Goal: Task Accomplishment & Management: Manage account settings

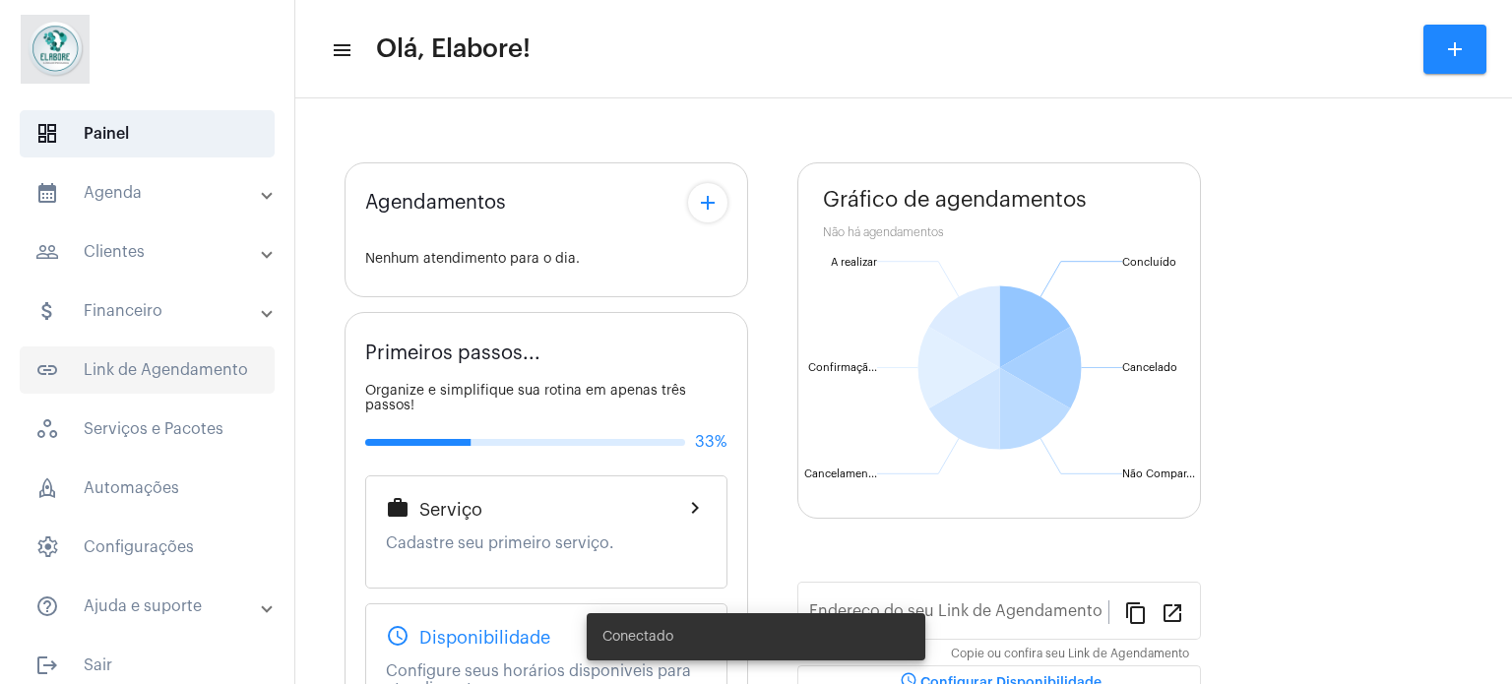
type input "[URL][DOMAIN_NAME]"
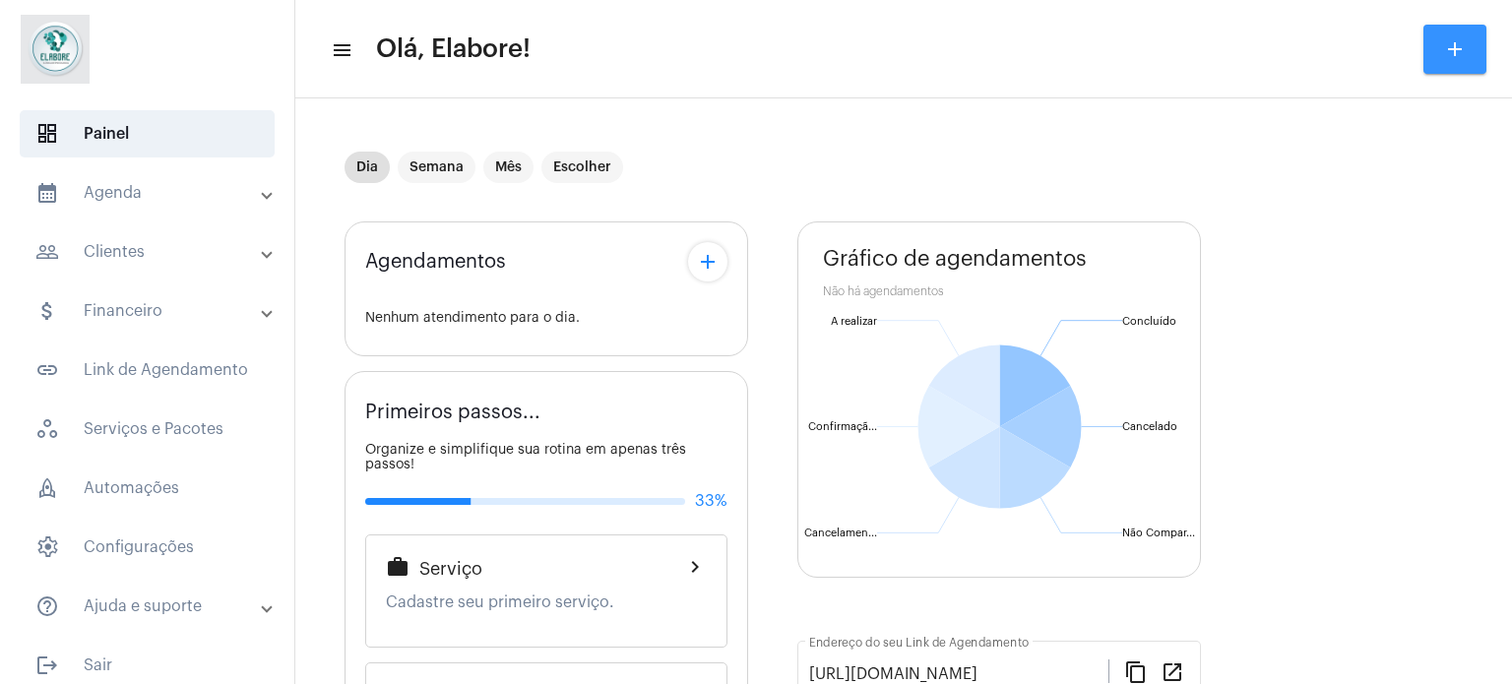
click at [1463, 50] on mat-icon "add" at bounding box center [1456, 49] width 24 height 24
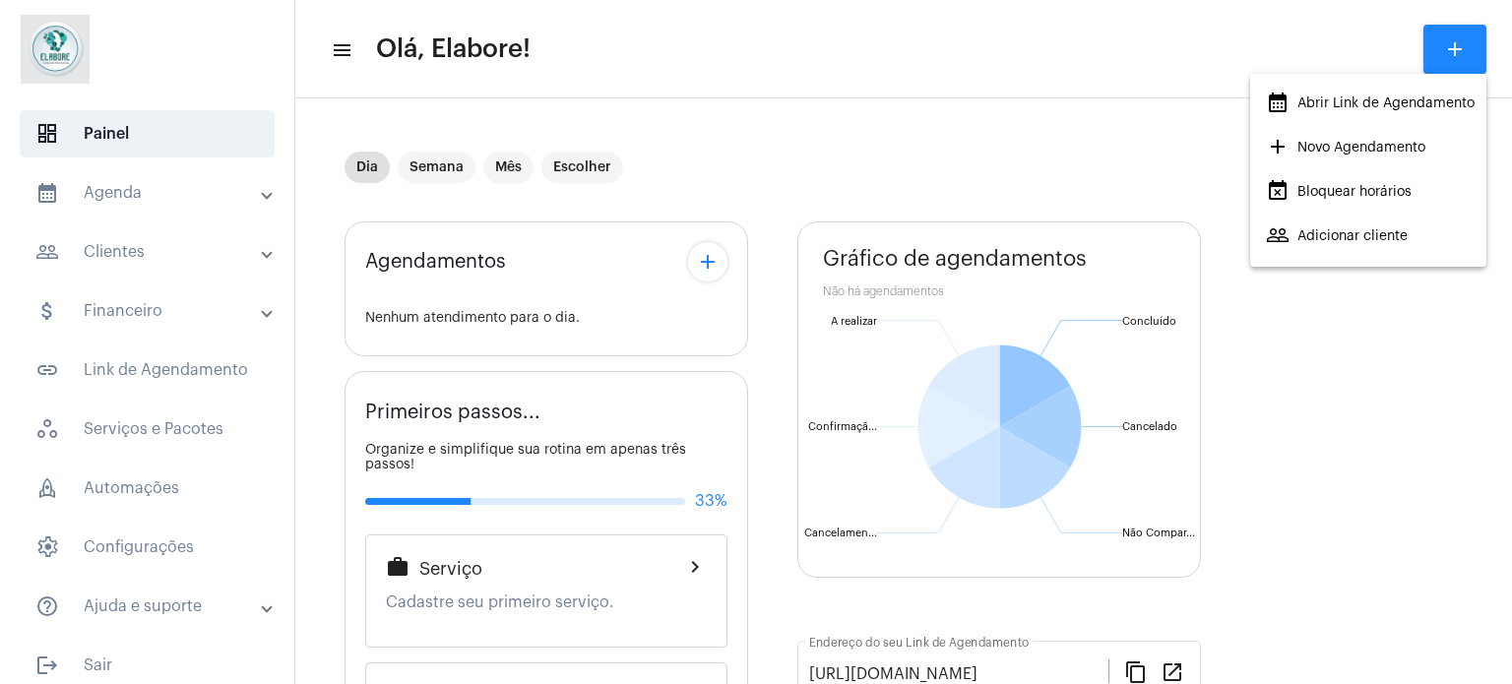
click at [1314, 151] on span "add Novo Agendamento" at bounding box center [1346, 147] width 160 height 35
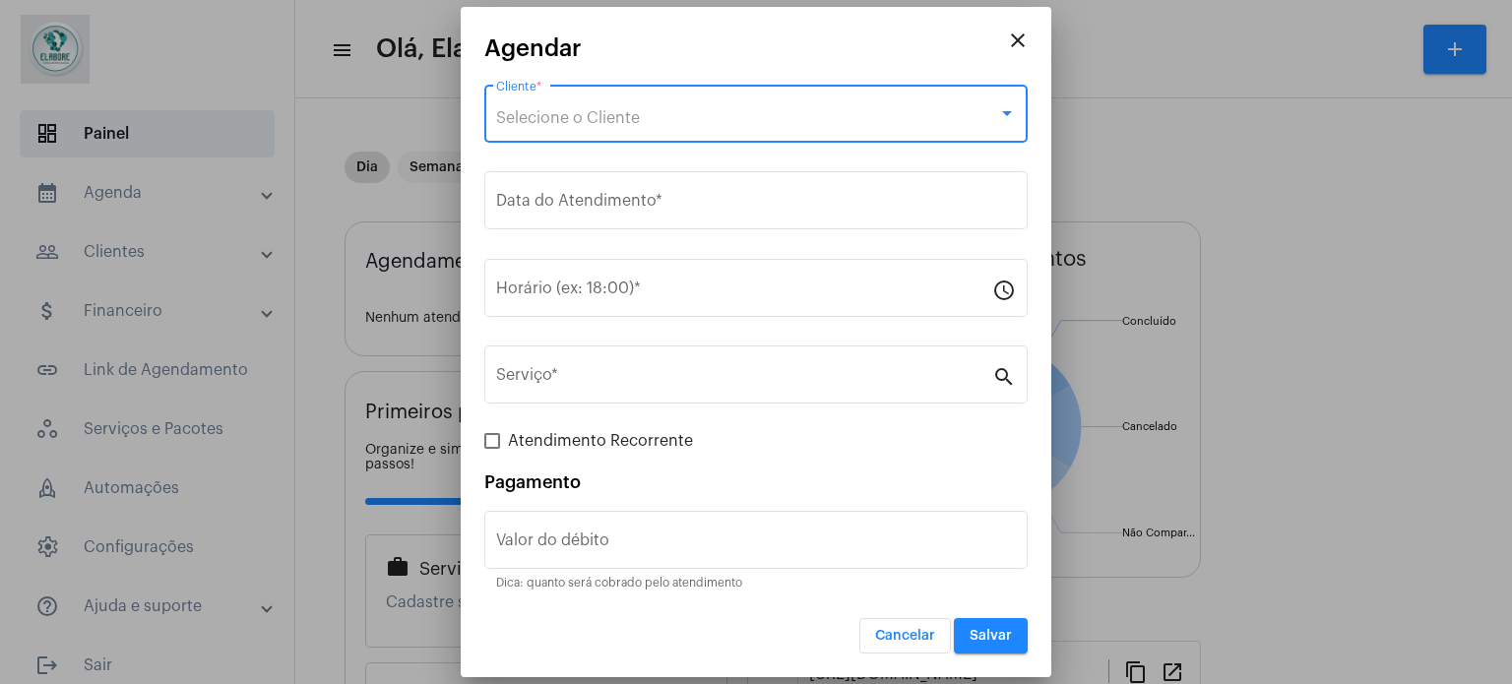
click at [685, 117] on div "Selecione o Cliente" at bounding box center [747, 118] width 502 height 18
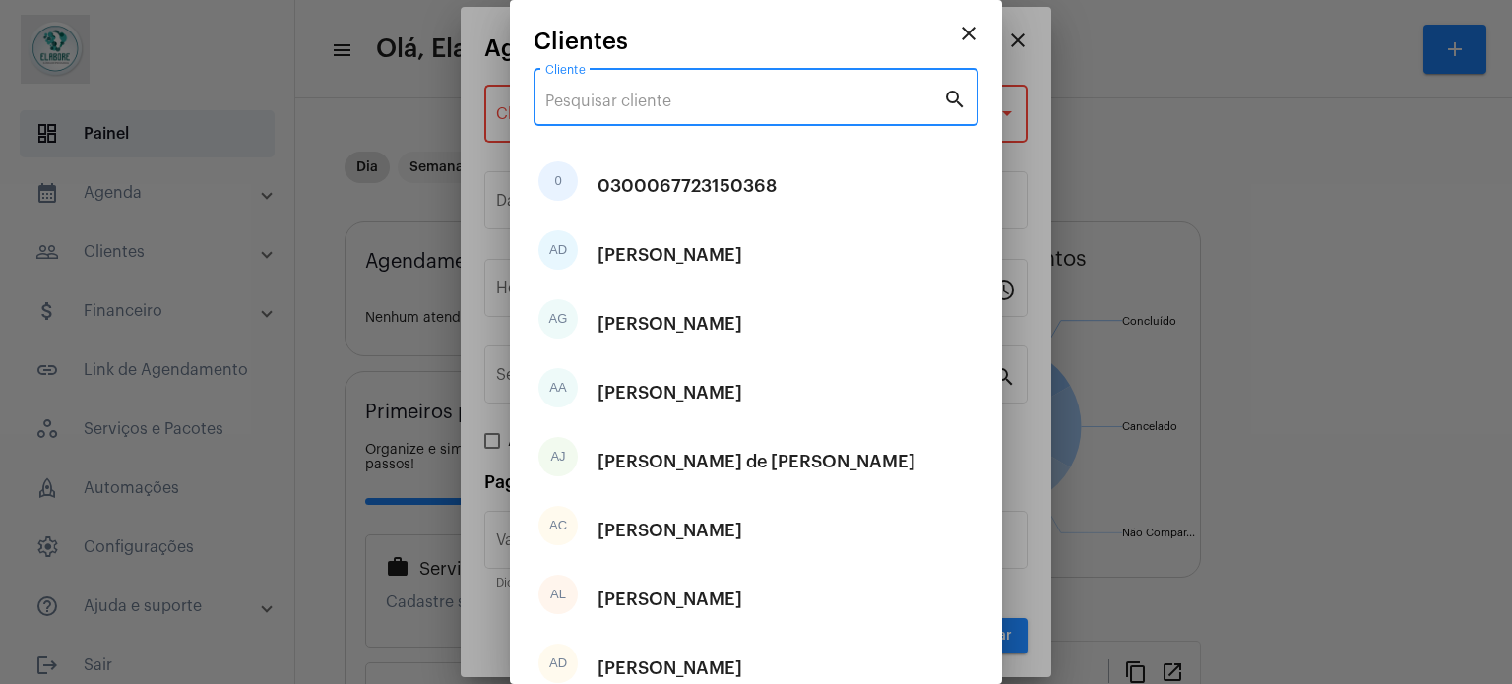
click at [685, 102] on input "Cliente" at bounding box center [745, 102] width 398 height 18
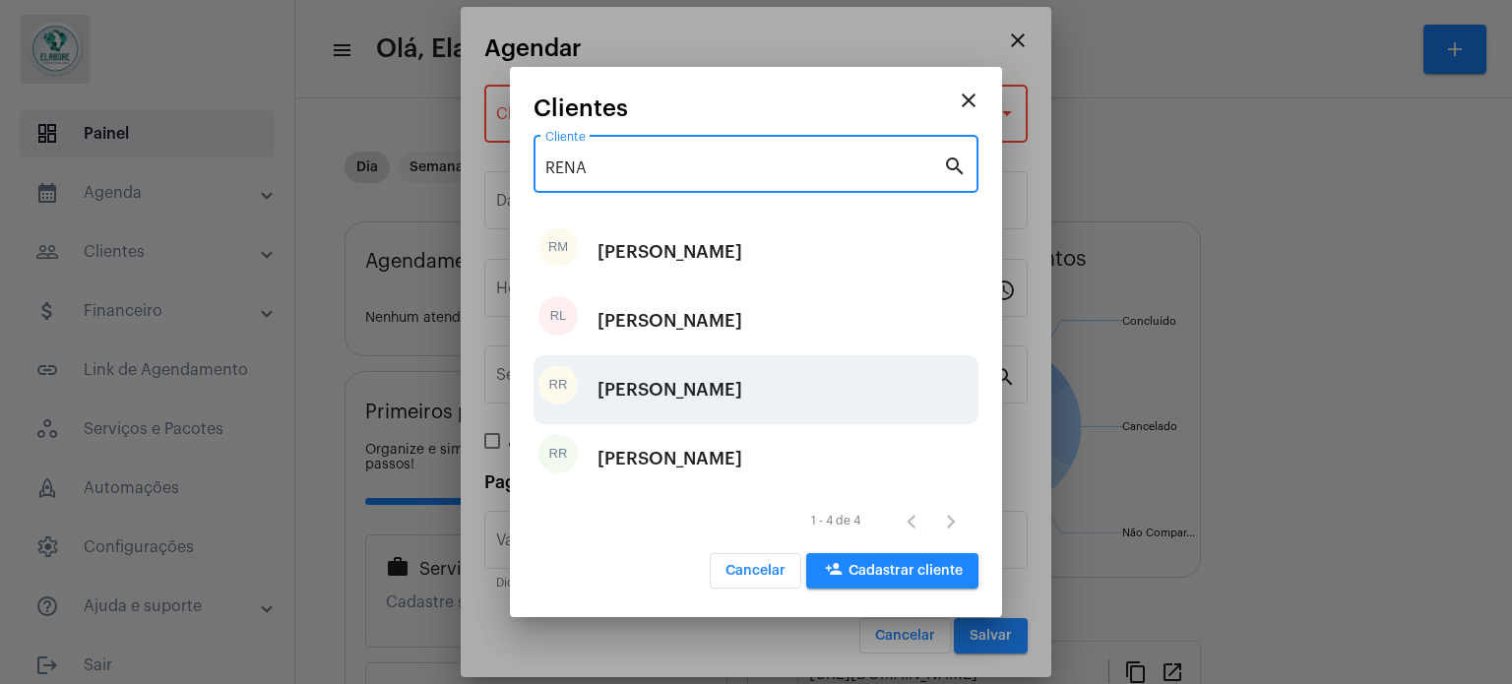
type input "RENA"
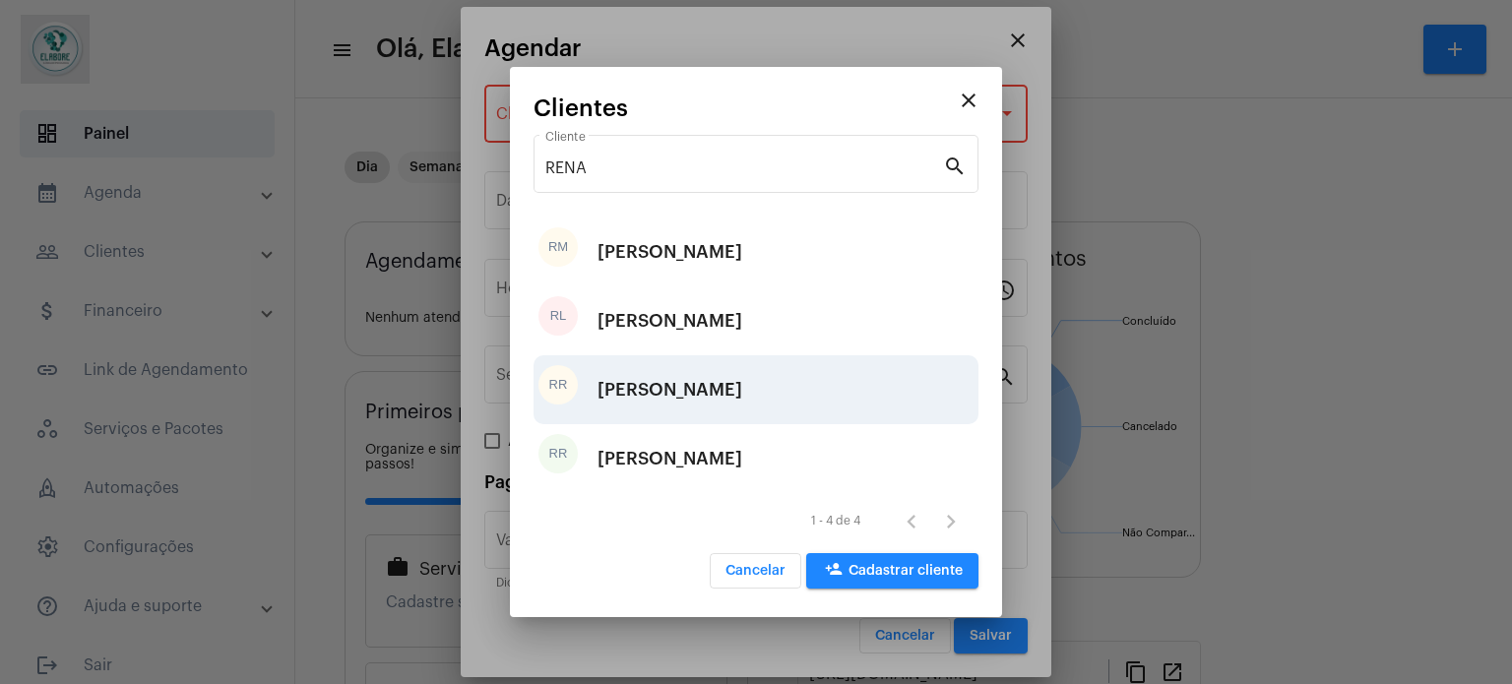
click at [701, 393] on div "[PERSON_NAME]" at bounding box center [670, 389] width 145 height 59
type input "R$"
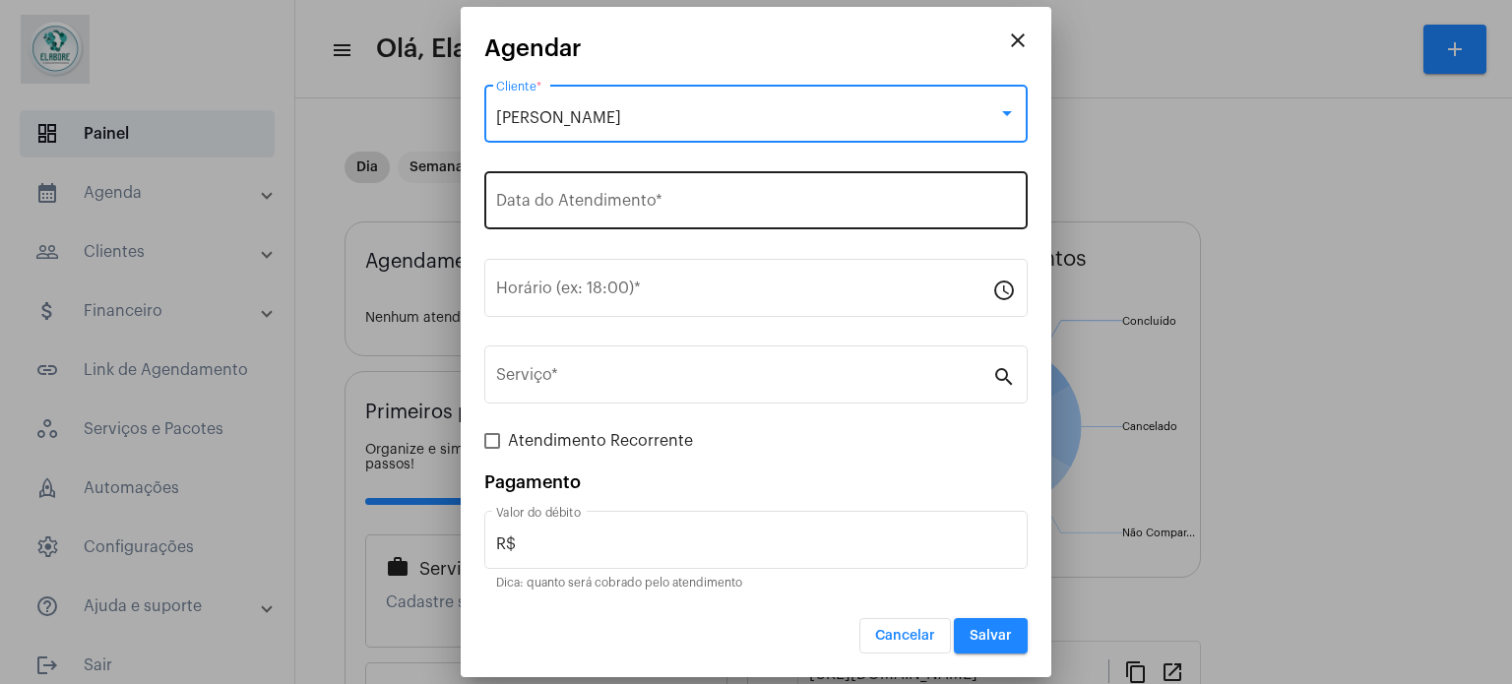
click at [643, 197] on input "Data do Atendimento *" at bounding box center [756, 205] width 520 height 18
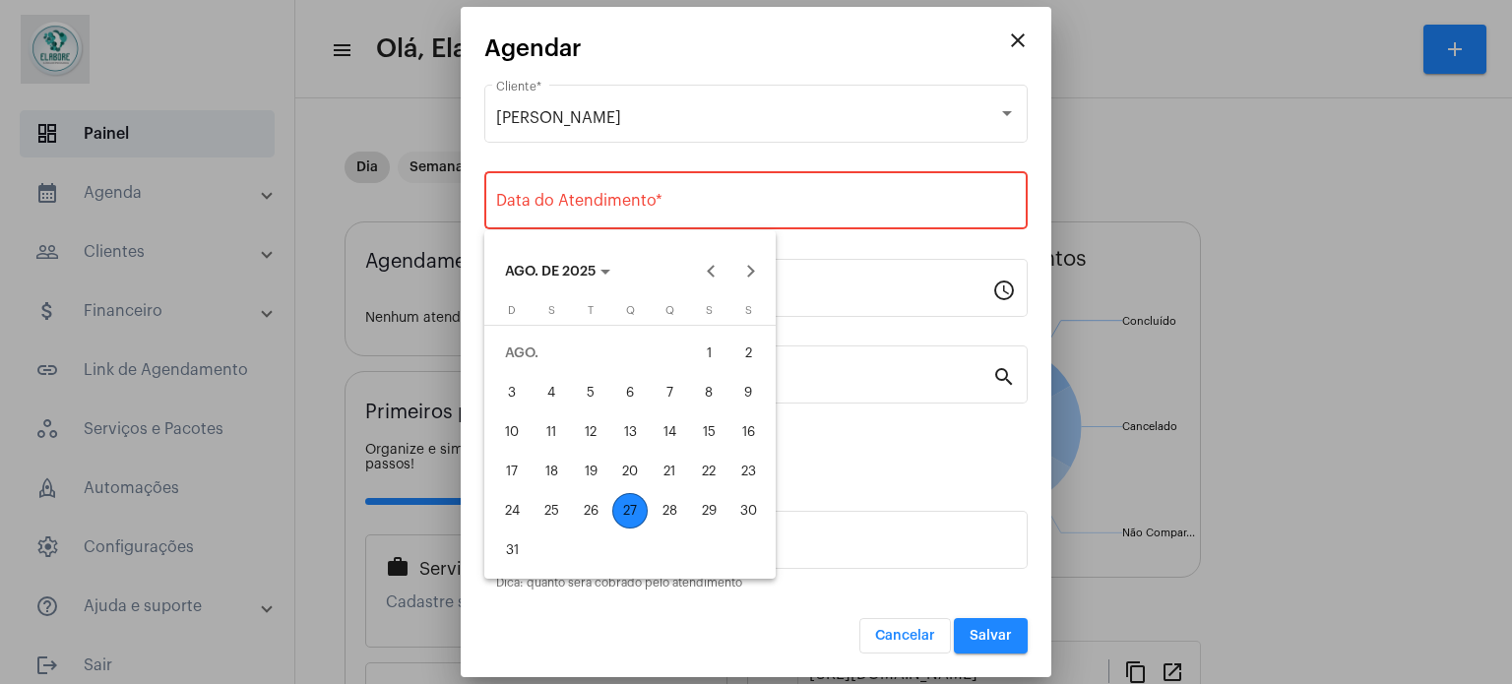
drag, startPoint x: 633, startPoint y: 511, endPoint x: 631, endPoint y: 450, distance: 61.1
click at [632, 511] on div "27" at bounding box center [629, 510] width 35 height 35
type input "[DATE]"
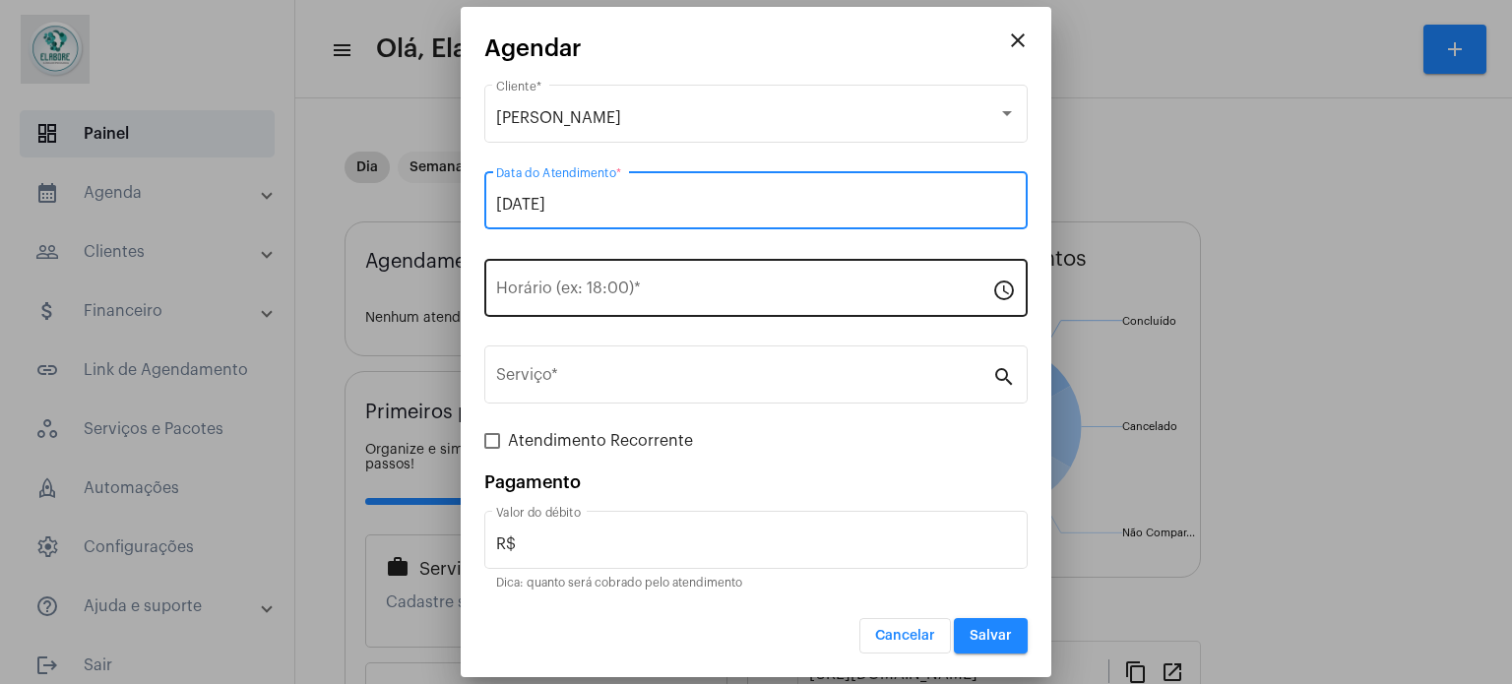
click at [646, 300] on div "Horário (ex: 18:00) *" at bounding box center [744, 286] width 496 height 62
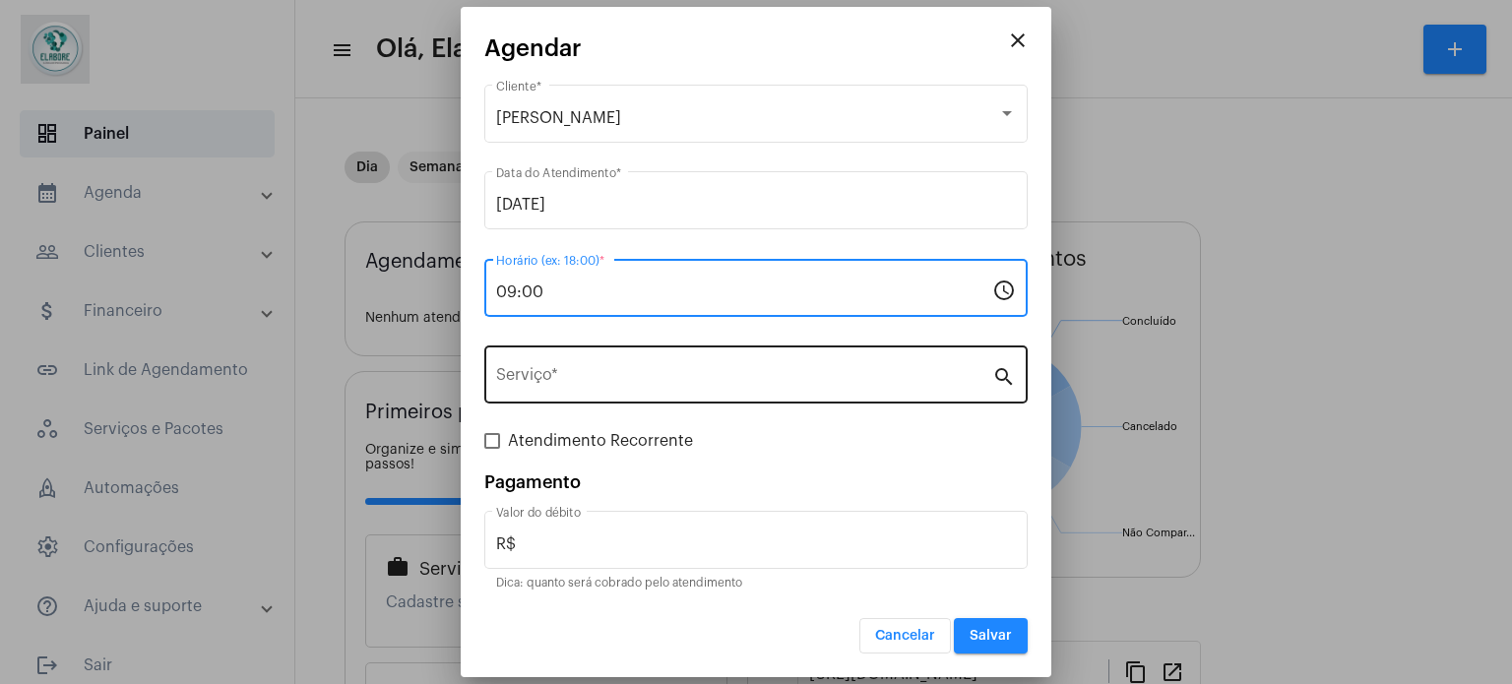
type input "09:00"
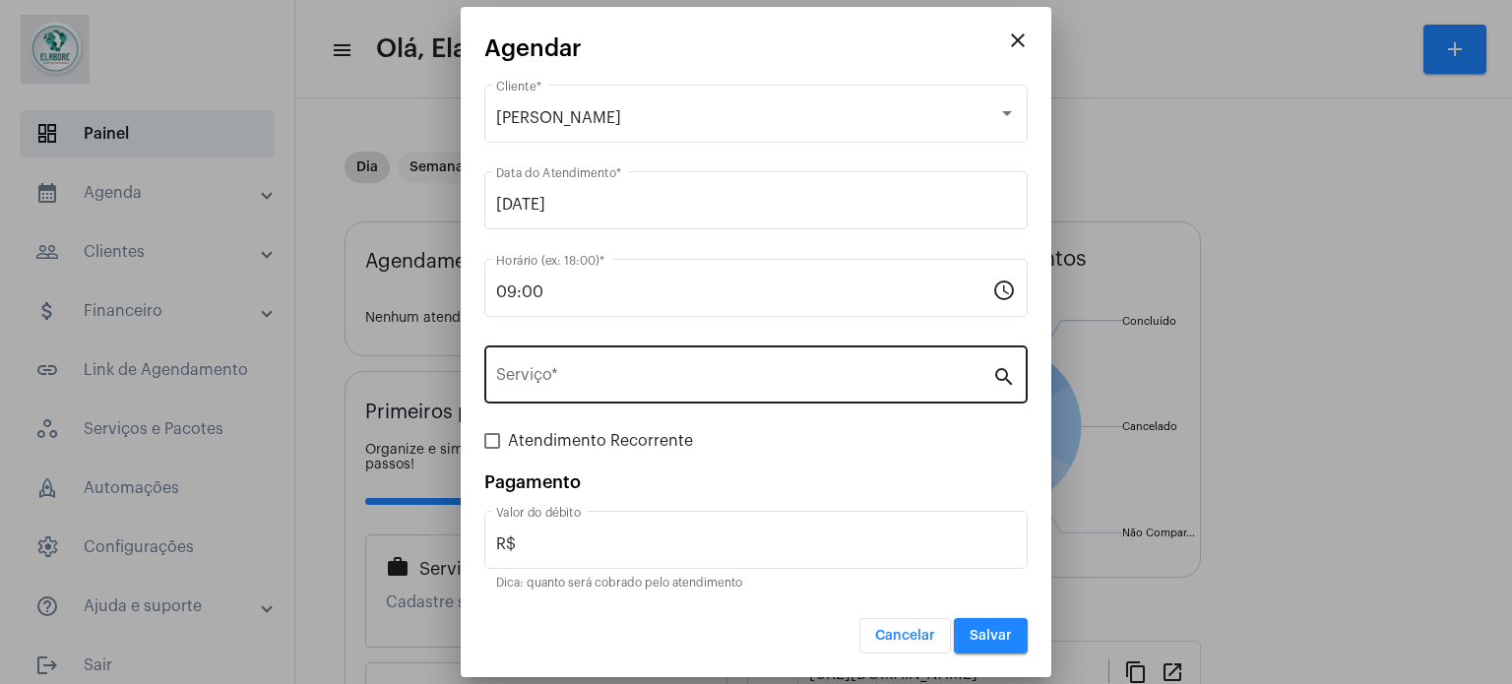
click at [585, 389] on div "Serviço *" at bounding box center [744, 373] width 496 height 62
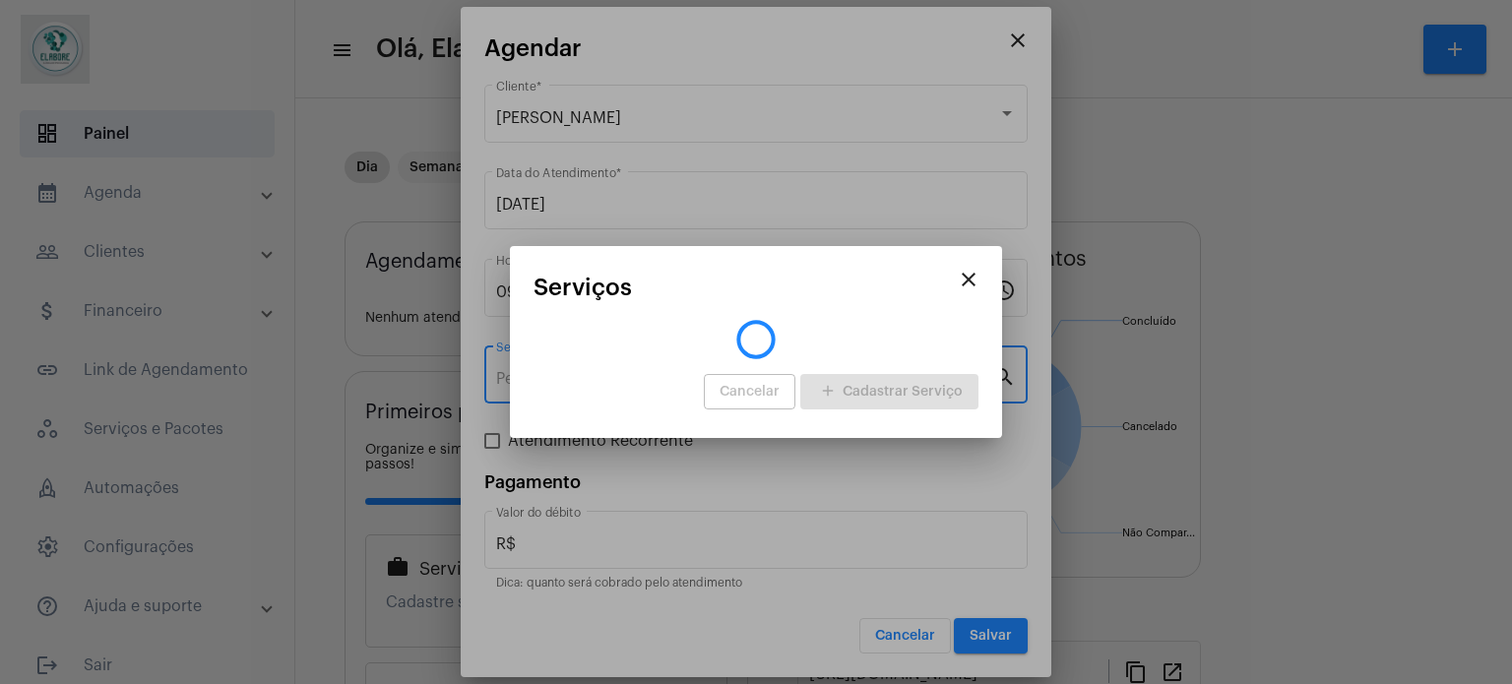
click at [607, 376] on div "Cancelar add Cadastrar Serviço" at bounding box center [756, 391] width 445 height 45
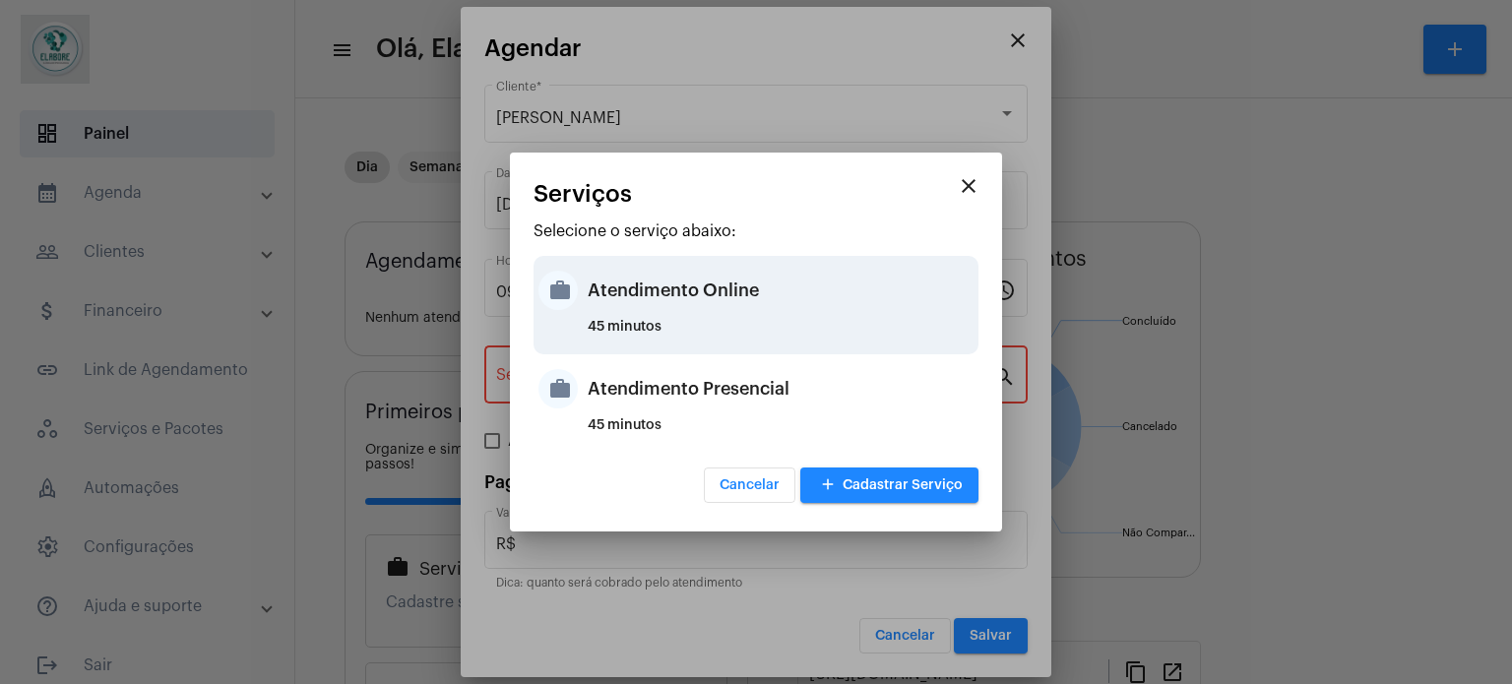
click at [658, 299] on div "Atendimento Online" at bounding box center [781, 290] width 386 height 59
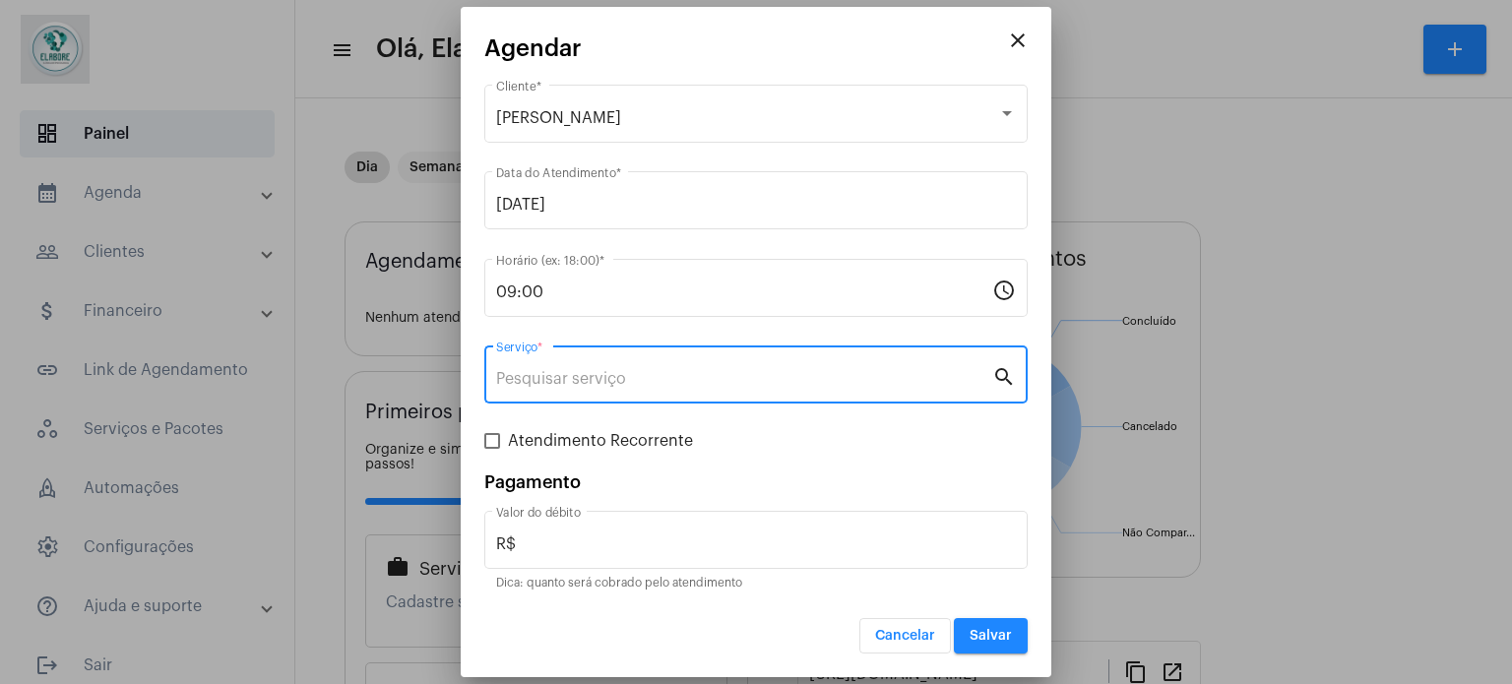
type input "Atendimento Online"
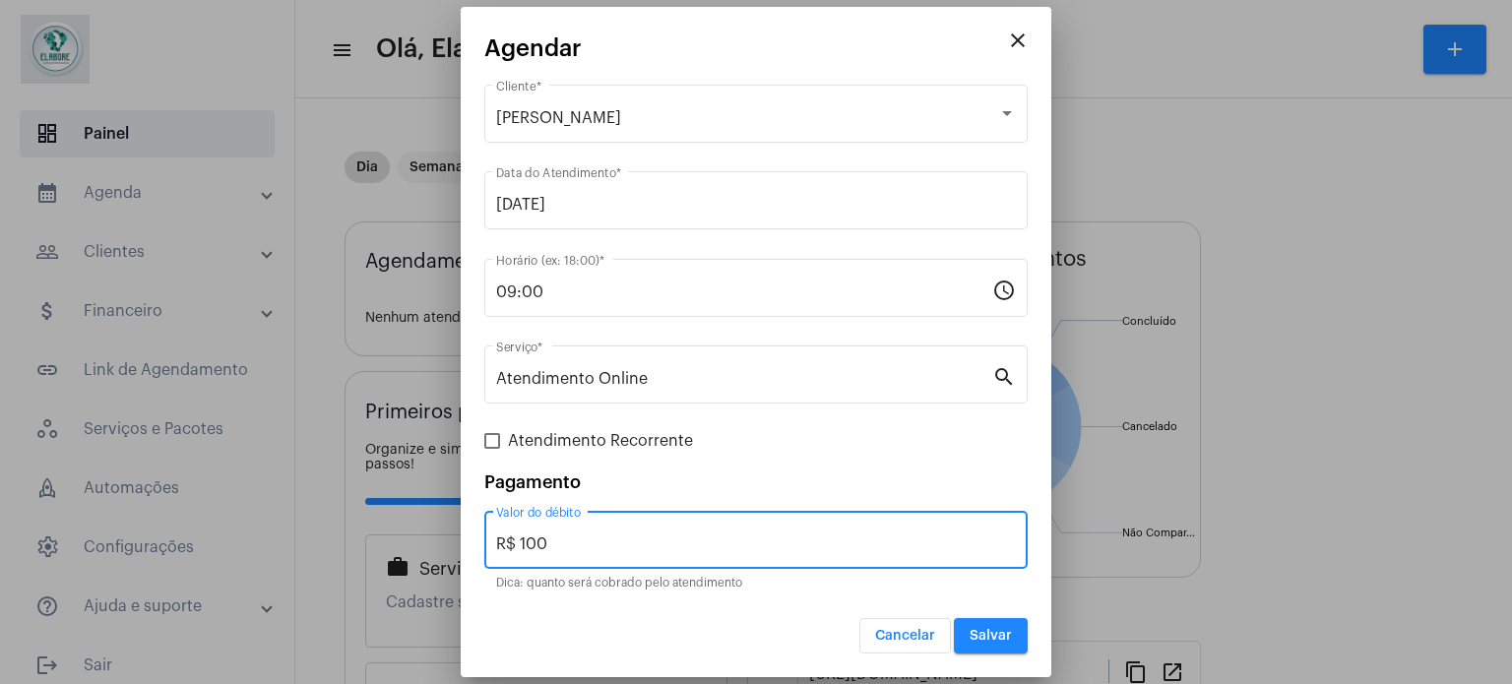
drag, startPoint x: 594, startPoint y: 538, endPoint x: 499, endPoint y: 539, distance: 94.5
click at [499, 539] on input "R$ 100" at bounding box center [756, 545] width 520 height 18
type input "R$ 0"
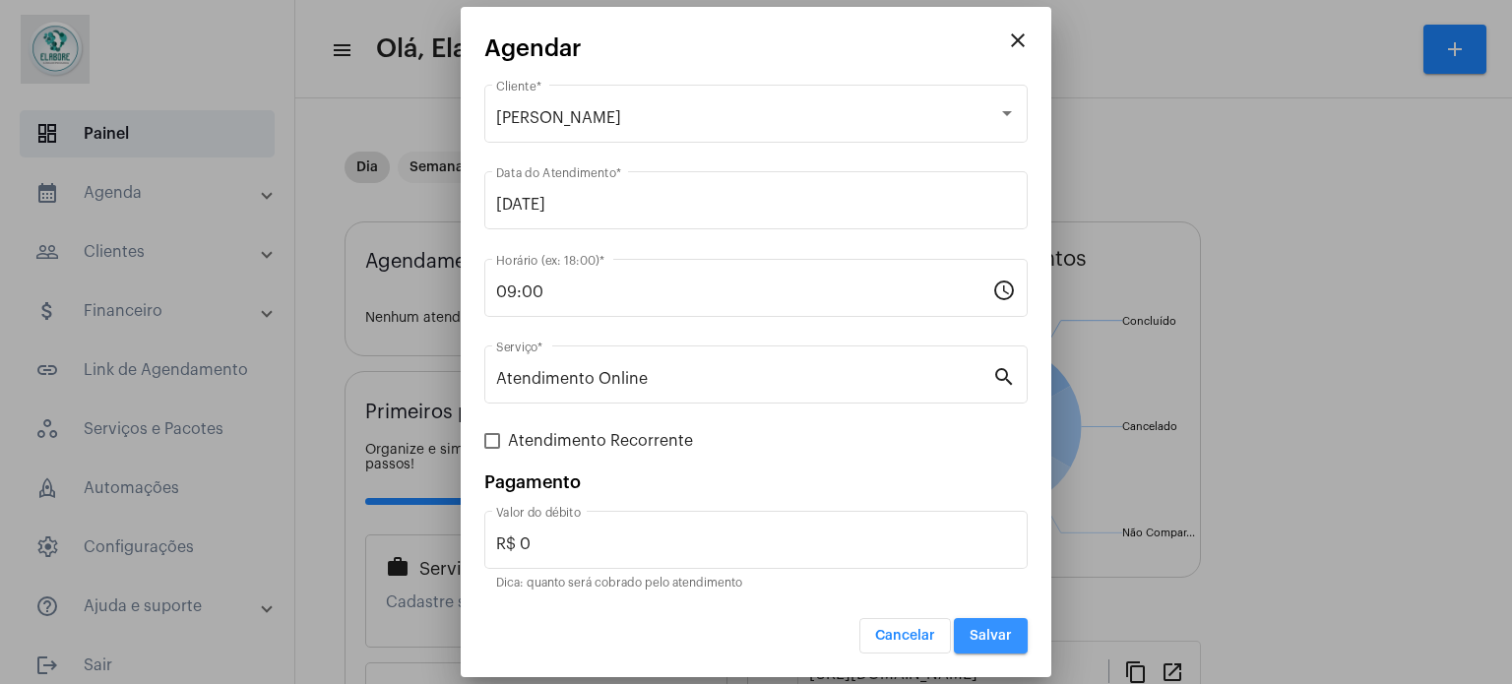
click at [985, 630] on span "Salvar" at bounding box center [991, 636] width 42 height 14
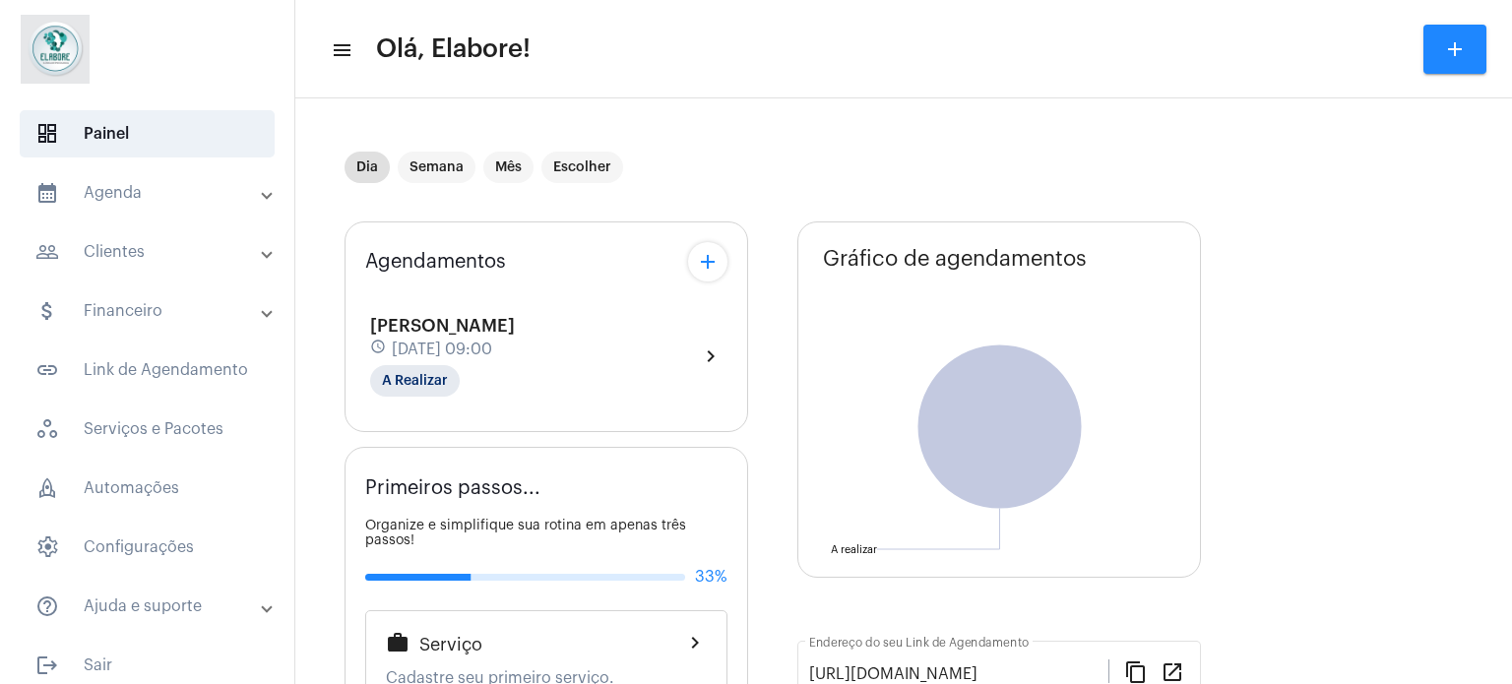
click at [681, 368] on div "[PERSON_NAME] schedule [DATE] 09:00 A Realizar chevron_right" at bounding box center [546, 356] width 353 height 81
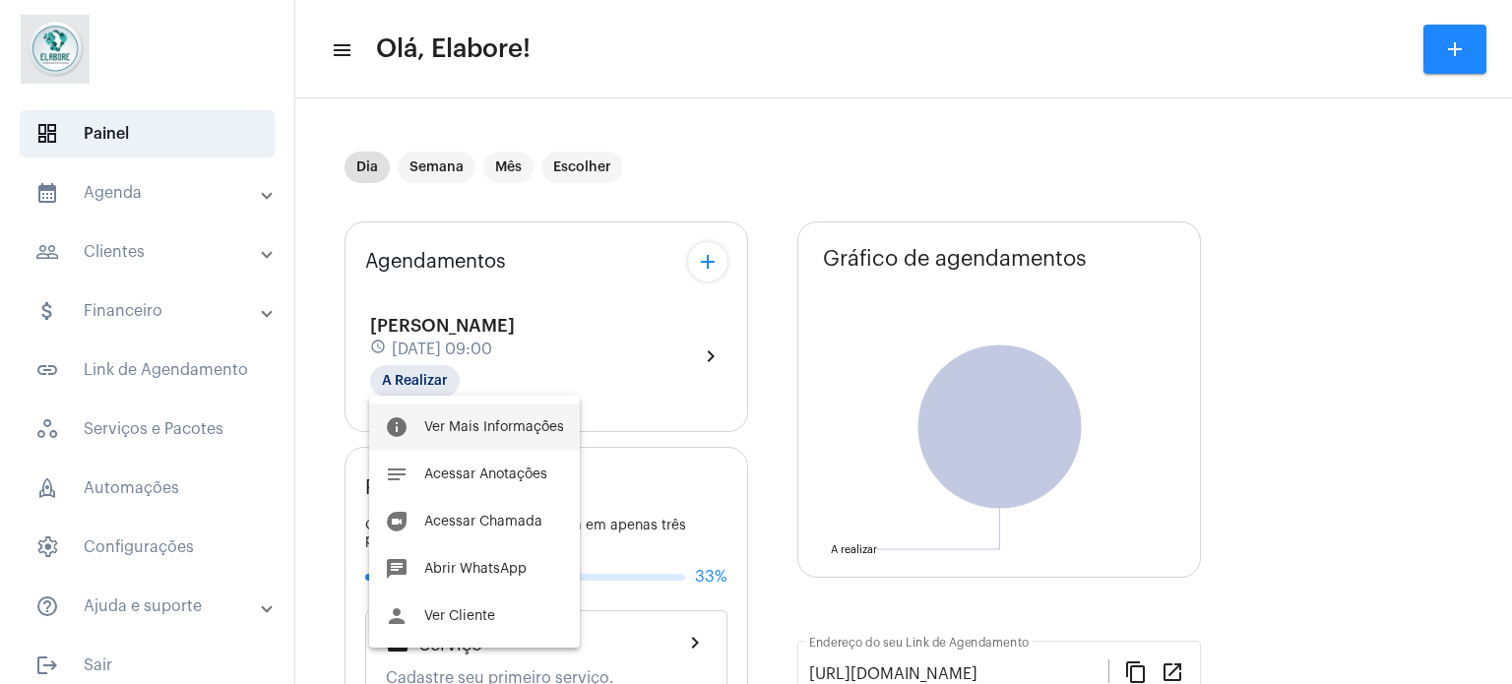
click at [478, 417] on button "info Ver Mais Informações" at bounding box center [474, 427] width 211 height 47
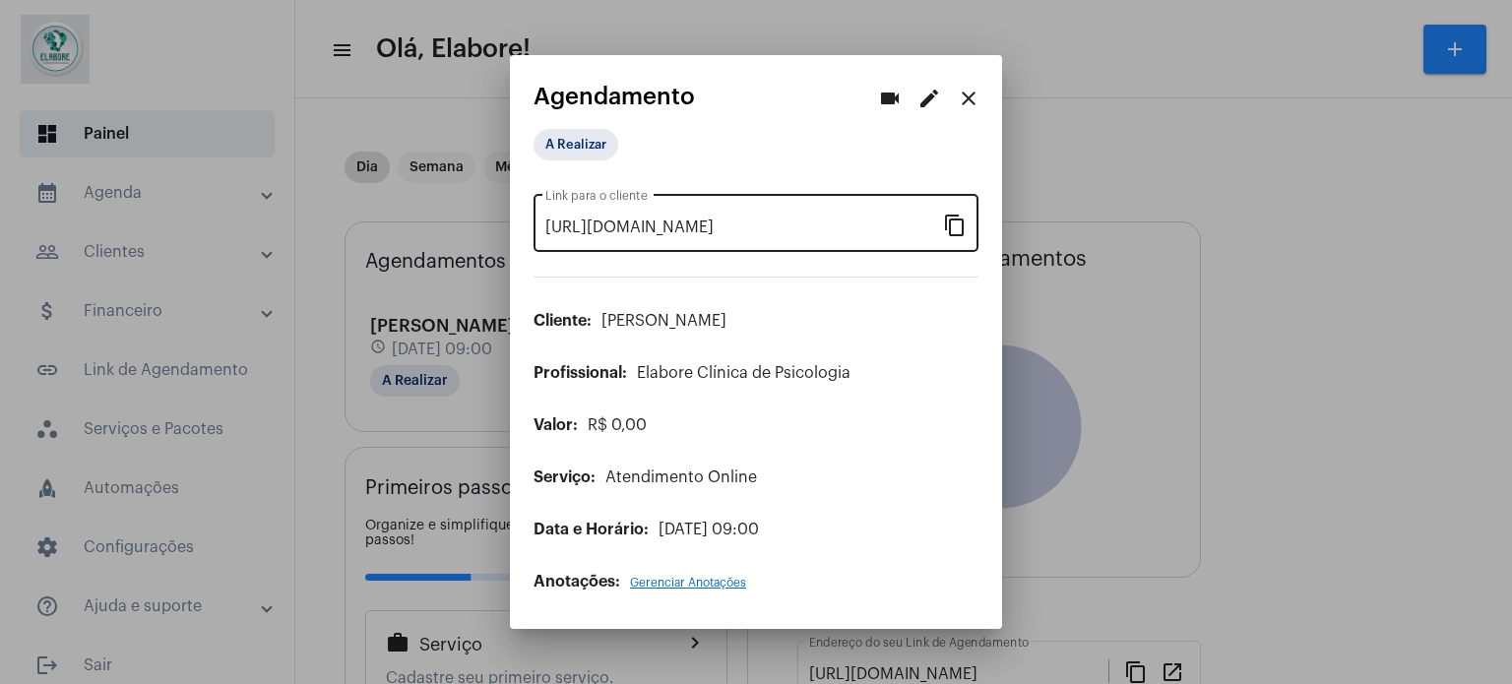
click at [955, 225] on mat-icon "content_copy" at bounding box center [955, 225] width 24 height 24
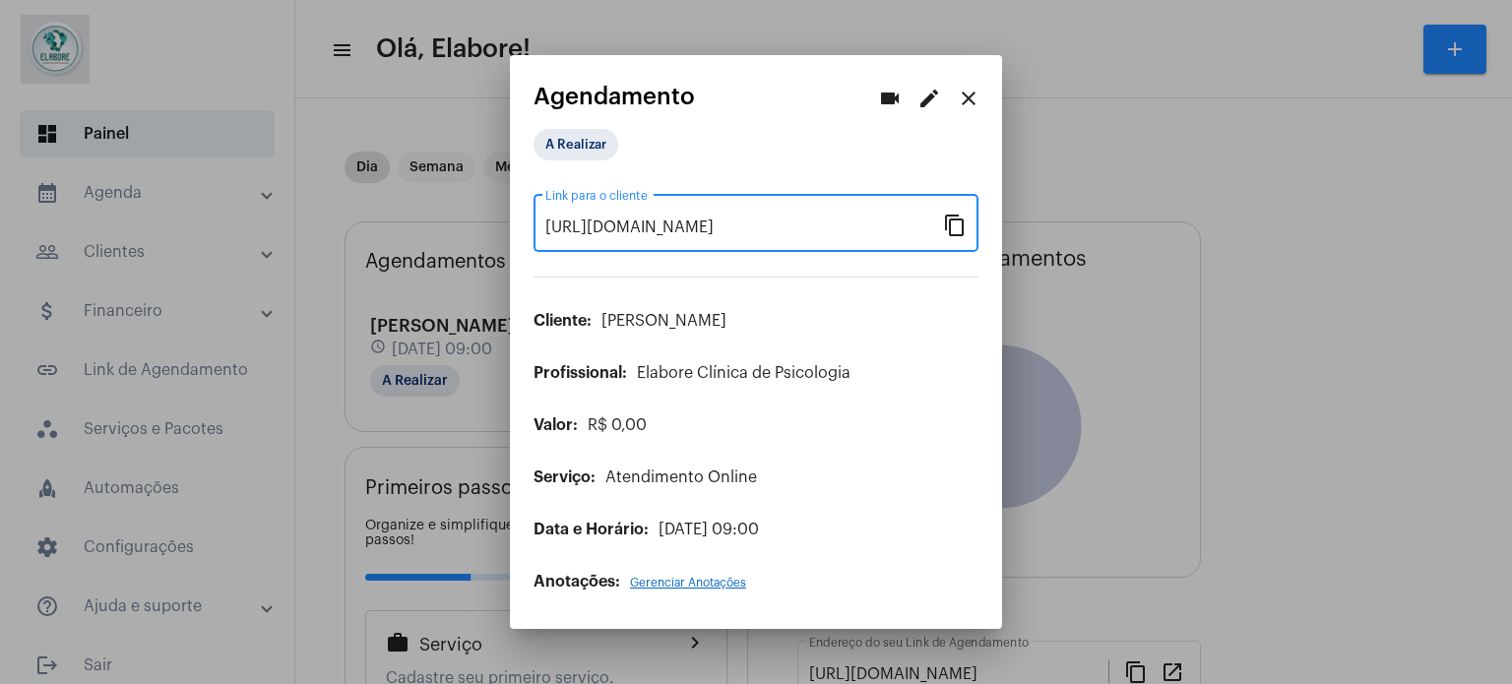
click at [966, 105] on mat-icon "close" at bounding box center [969, 99] width 24 height 24
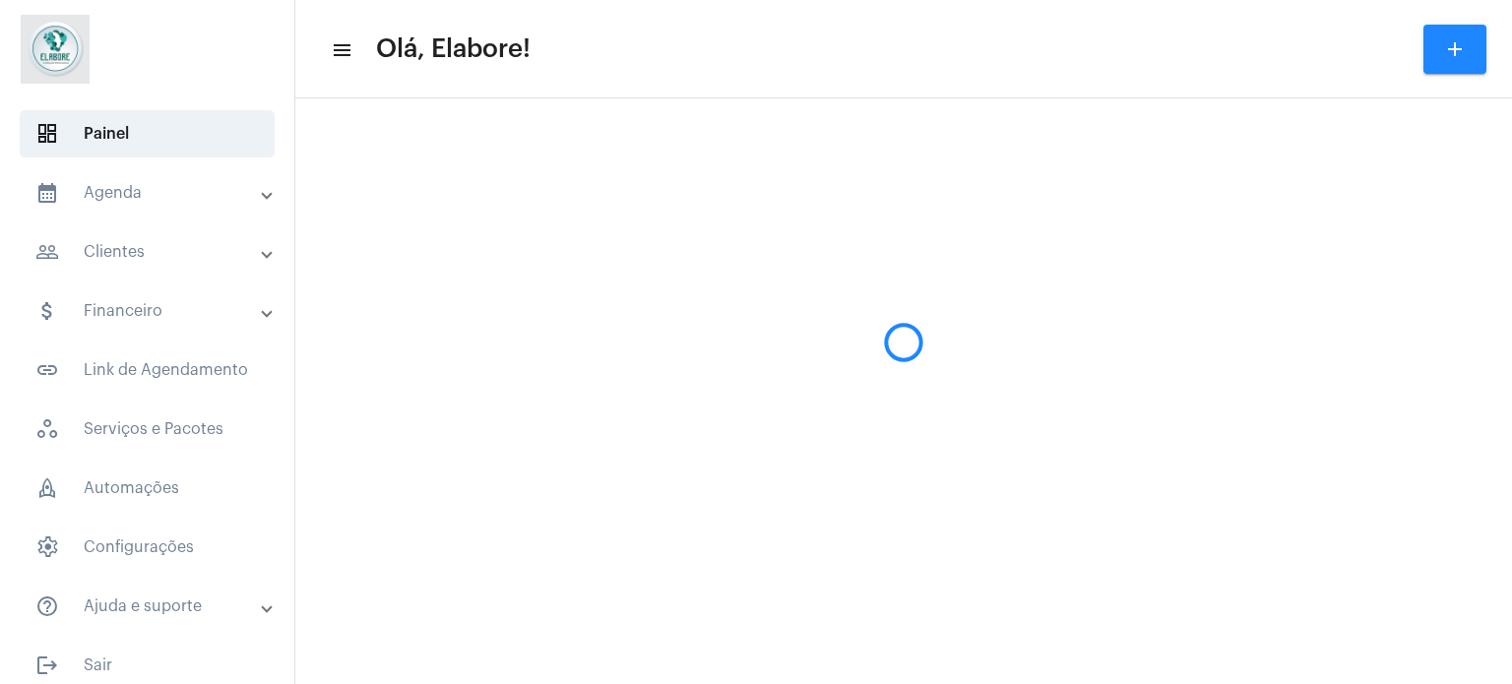
click at [145, 262] on mat-panel-title "people_outline Clientes" at bounding box center [148, 252] width 227 height 24
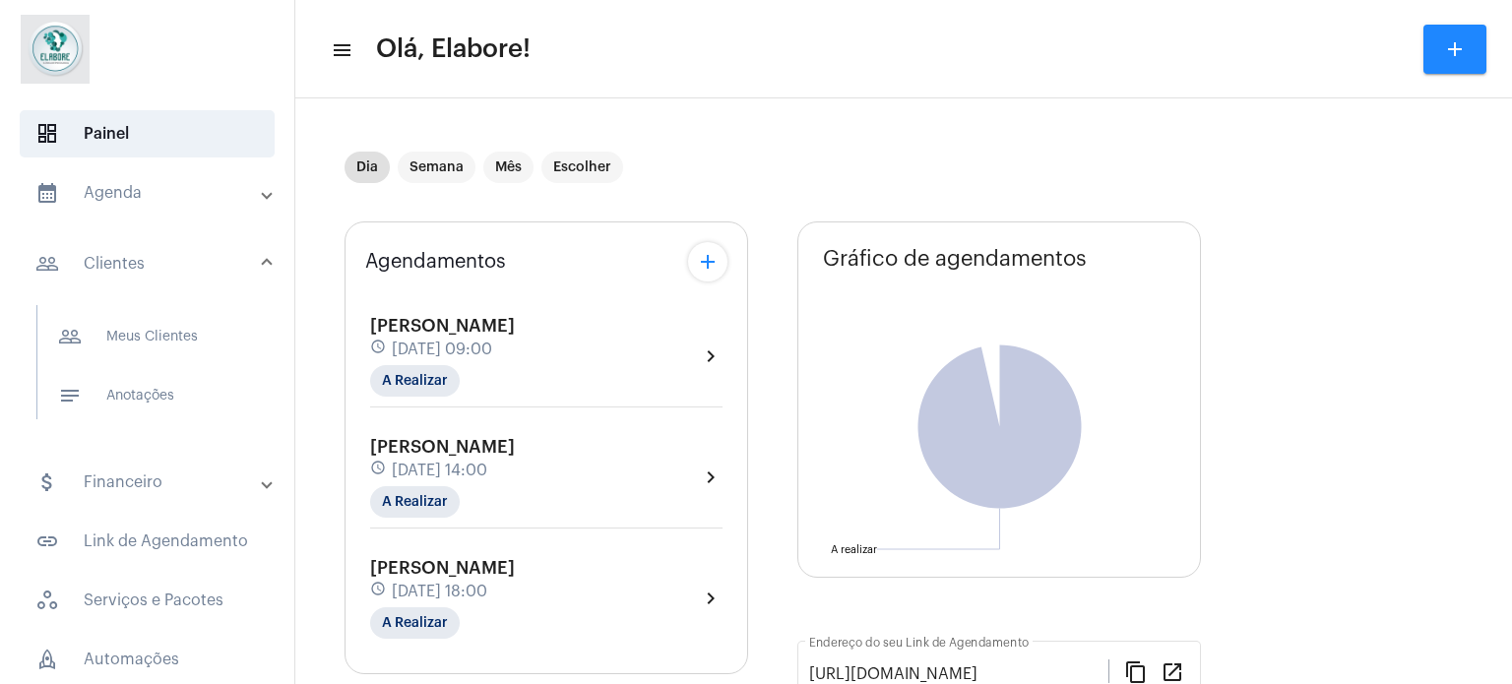
click at [187, 335] on span "people_outline Meus Clientes" at bounding box center [146, 336] width 208 height 47
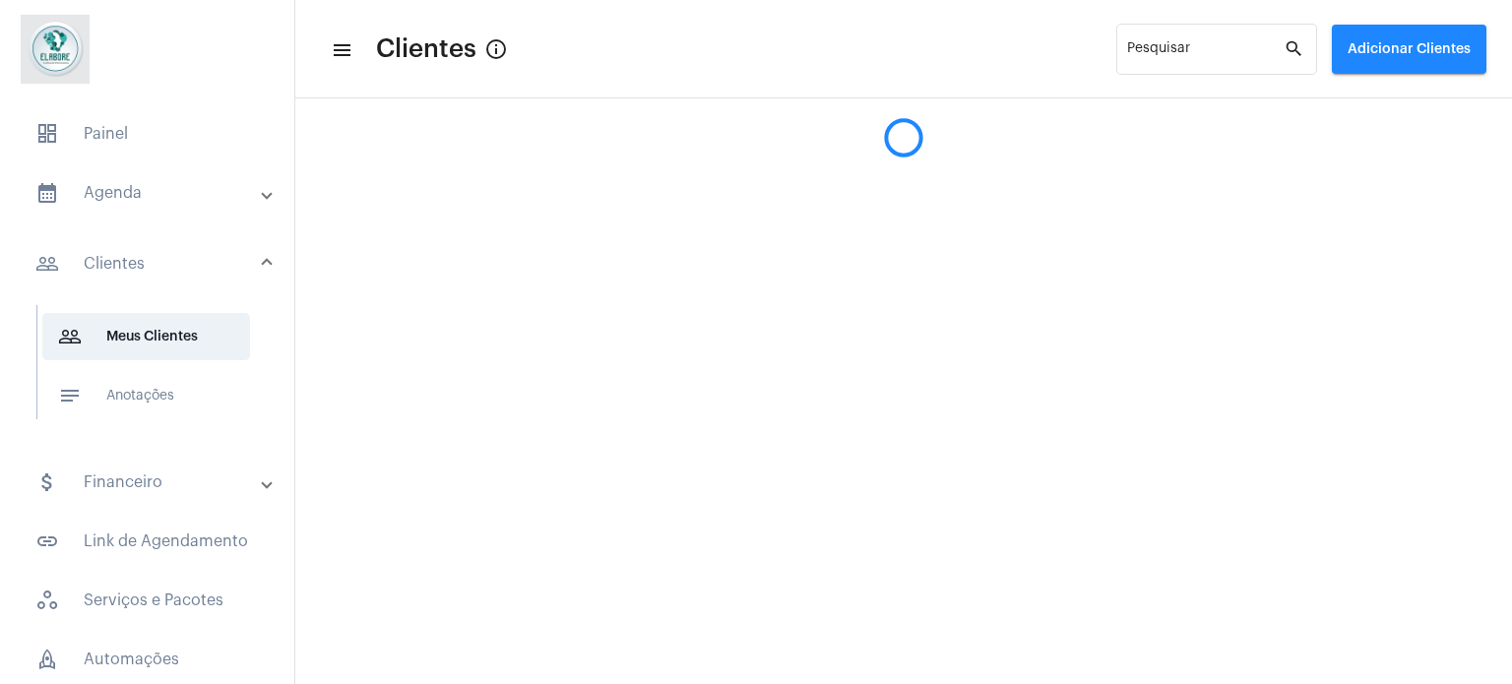
click at [1410, 42] on span "Adicionar Clientes" at bounding box center [1409, 49] width 123 height 14
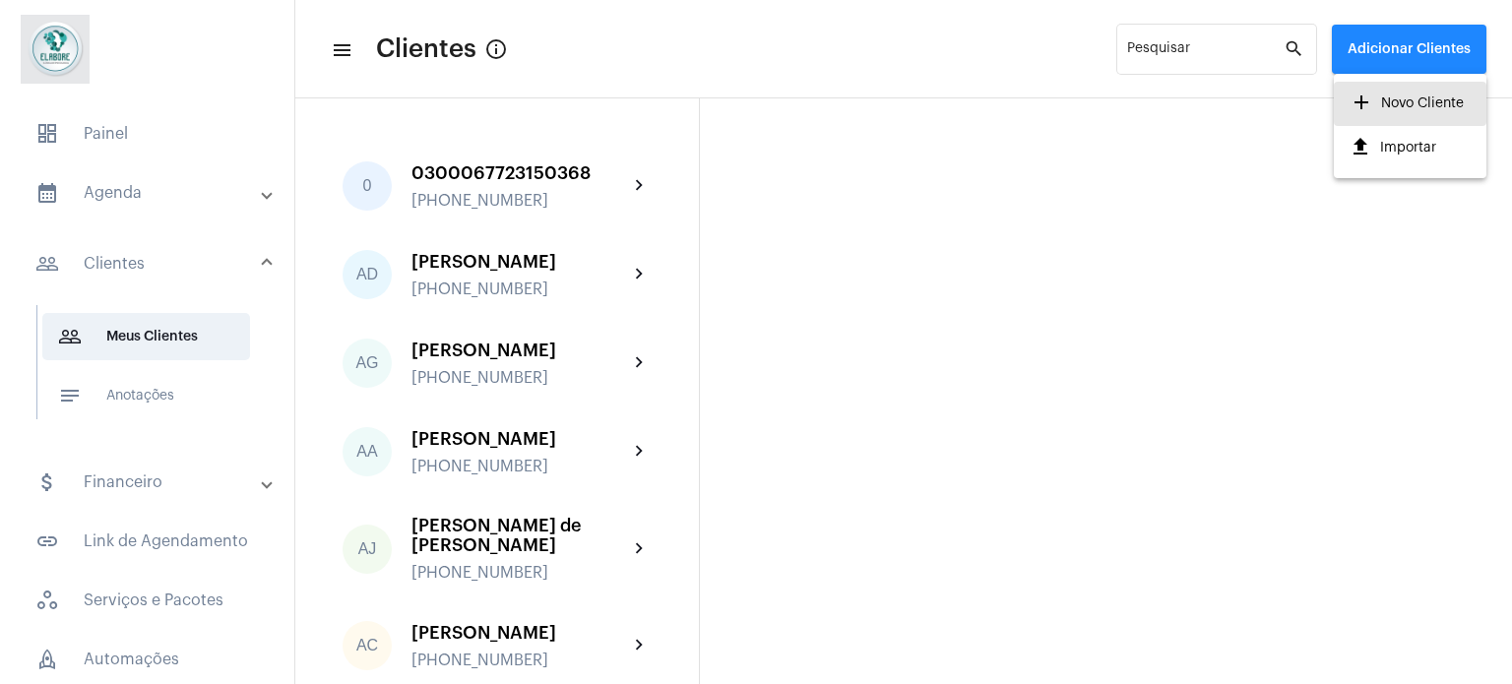
click at [1380, 105] on span "add Novo Cliente" at bounding box center [1407, 103] width 114 height 35
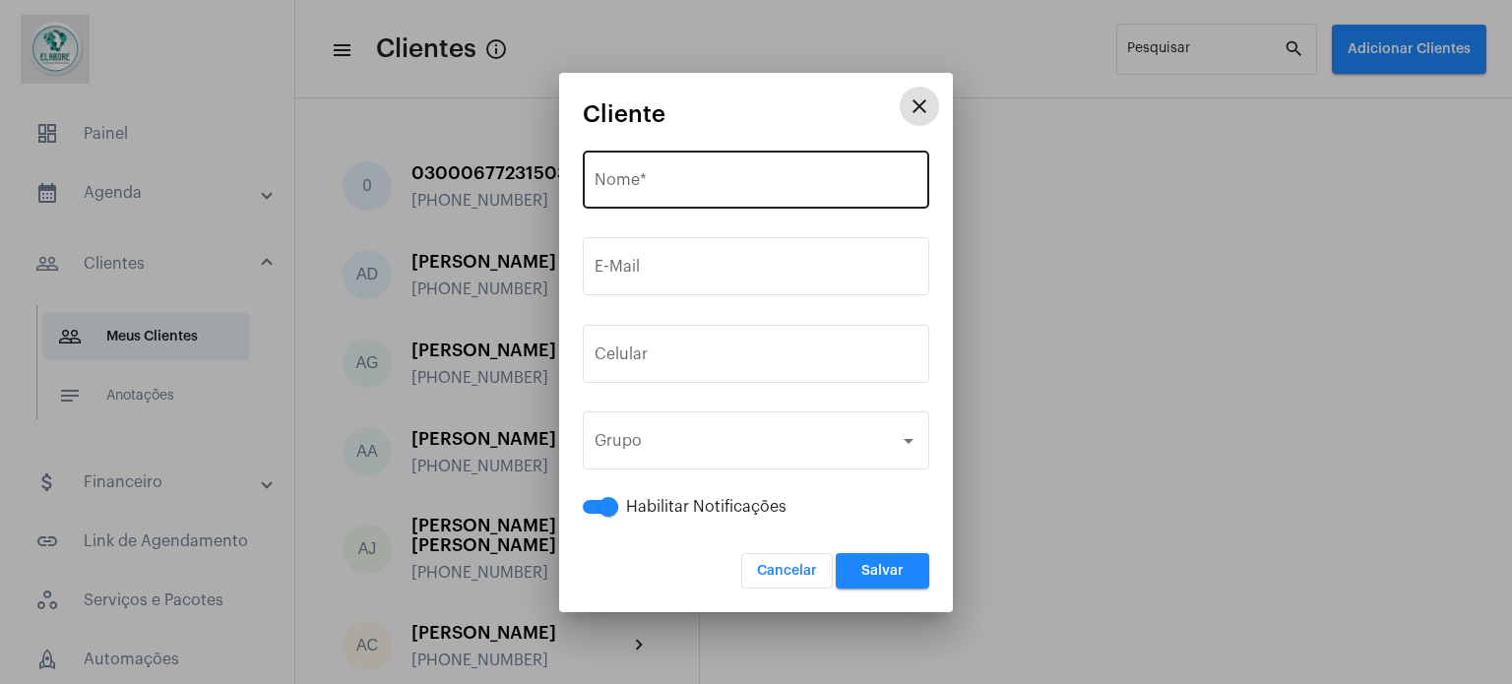
click at [734, 176] on input "Nome *" at bounding box center [756, 184] width 323 height 18
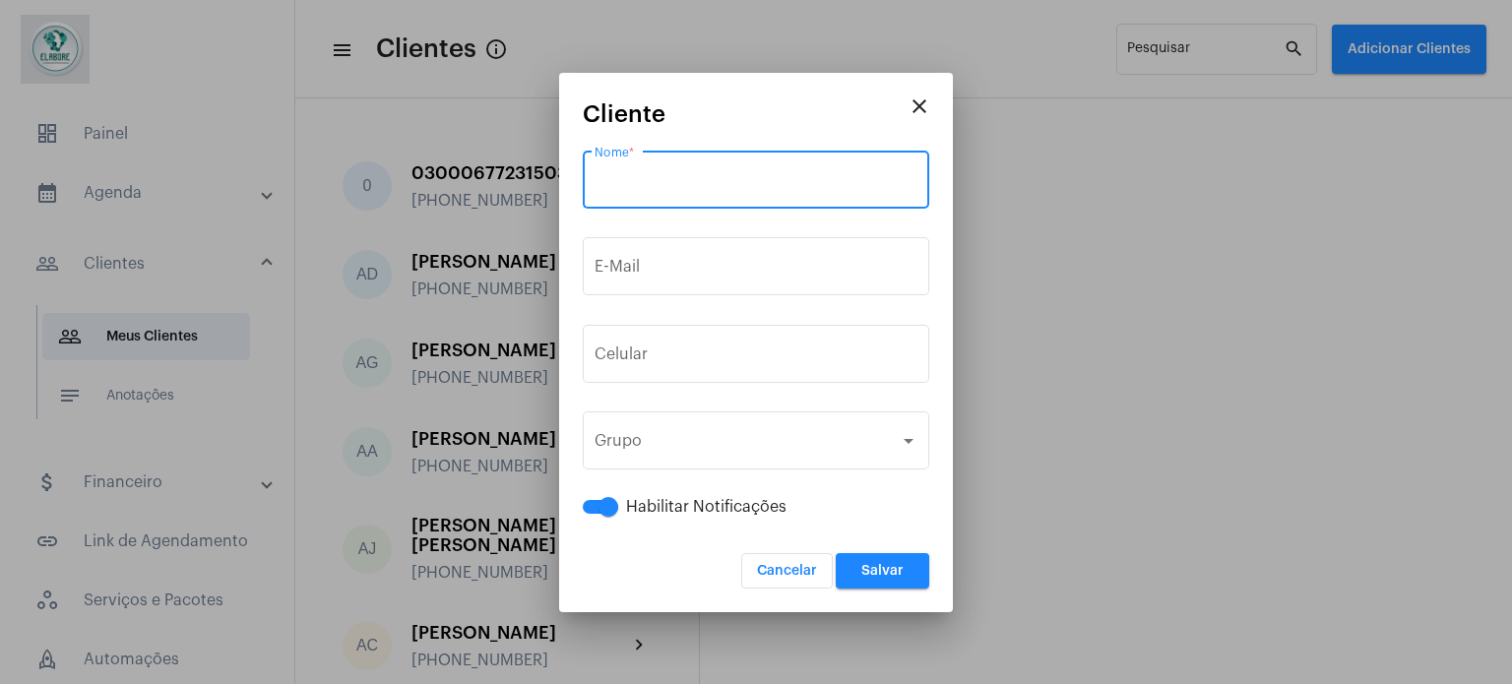
paste input "Lucineide [PERSON_NAME]"
type input "Lucineide [PERSON_NAME]"
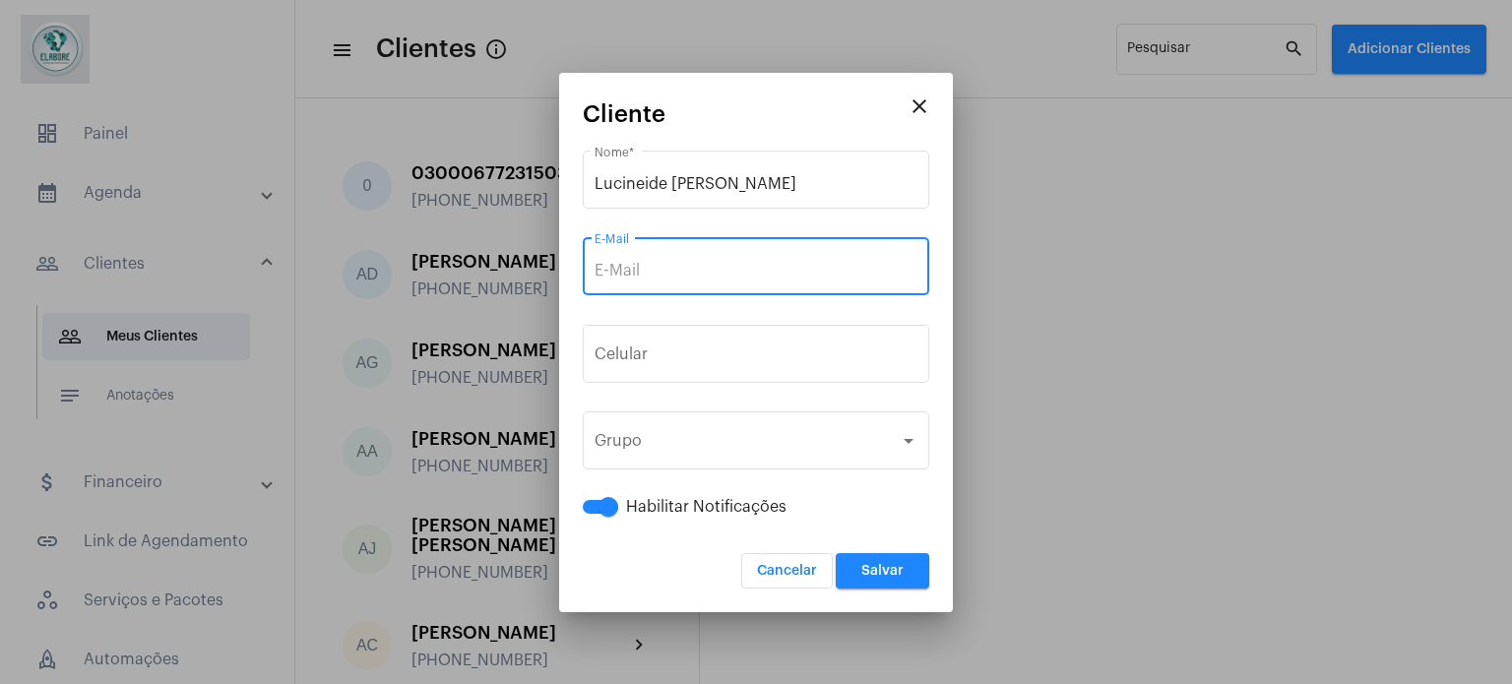
click at [718, 278] on input "E-Mail" at bounding box center [756, 271] width 323 height 18
paste input "[EMAIL_ADDRESS][DOMAIN_NAME]"
type input "[EMAIL_ADDRESS][DOMAIN_NAME]"
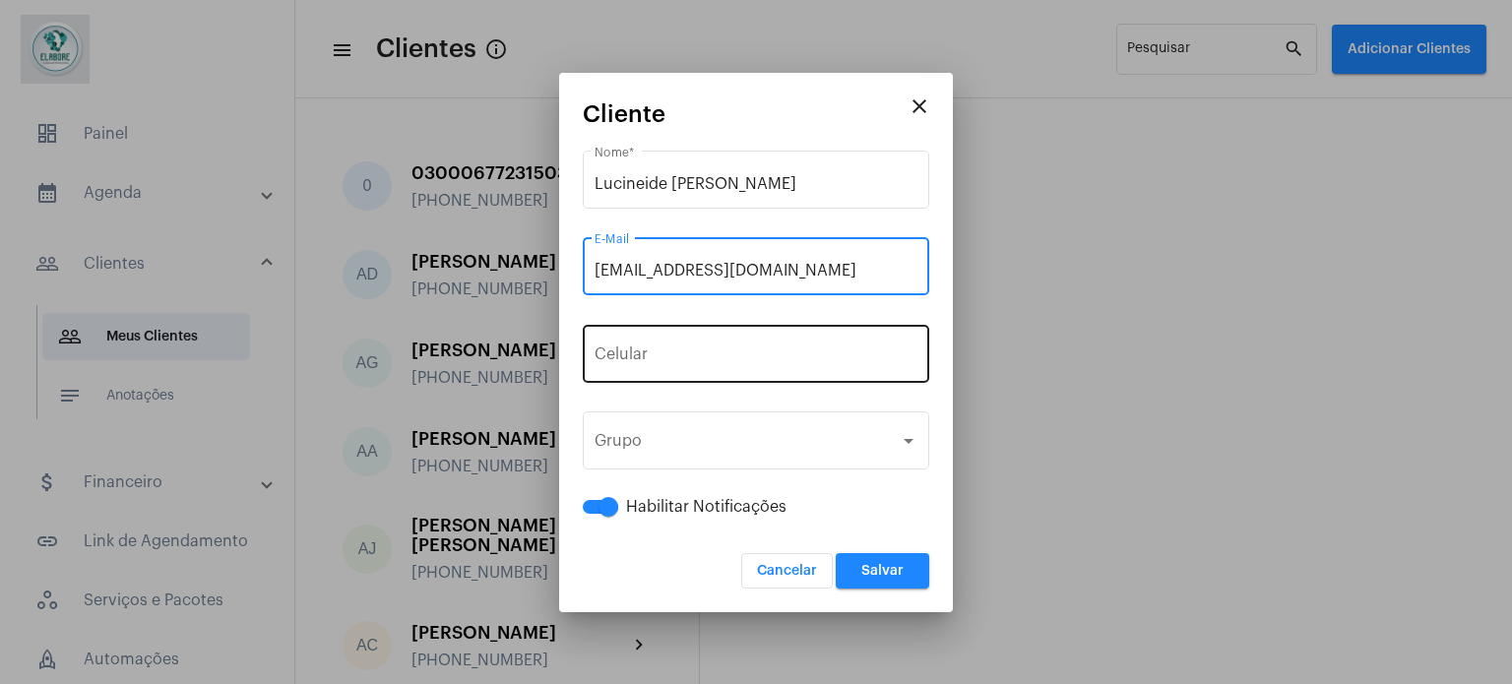
click at [737, 345] on div "+55 Celular" at bounding box center [756, 352] width 323 height 62
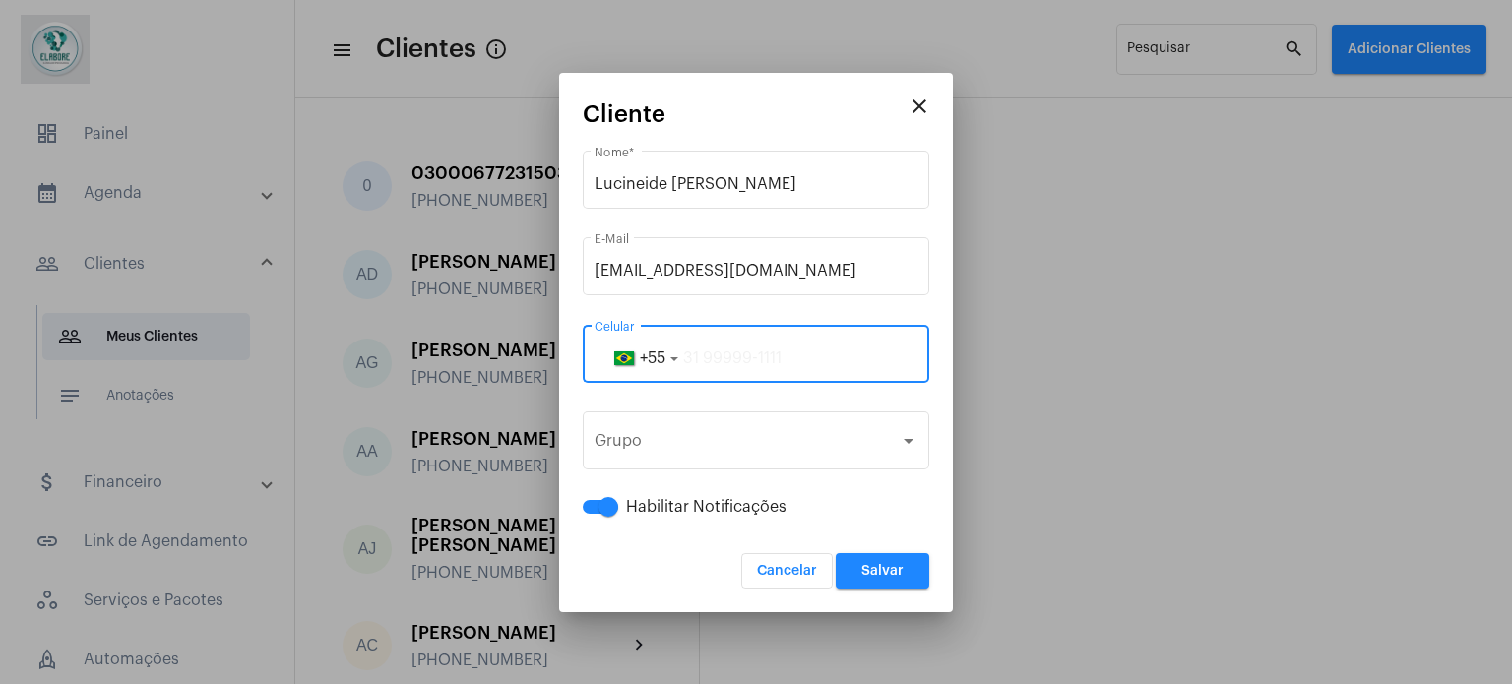
paste input "75992112865"
type input "75992112865"
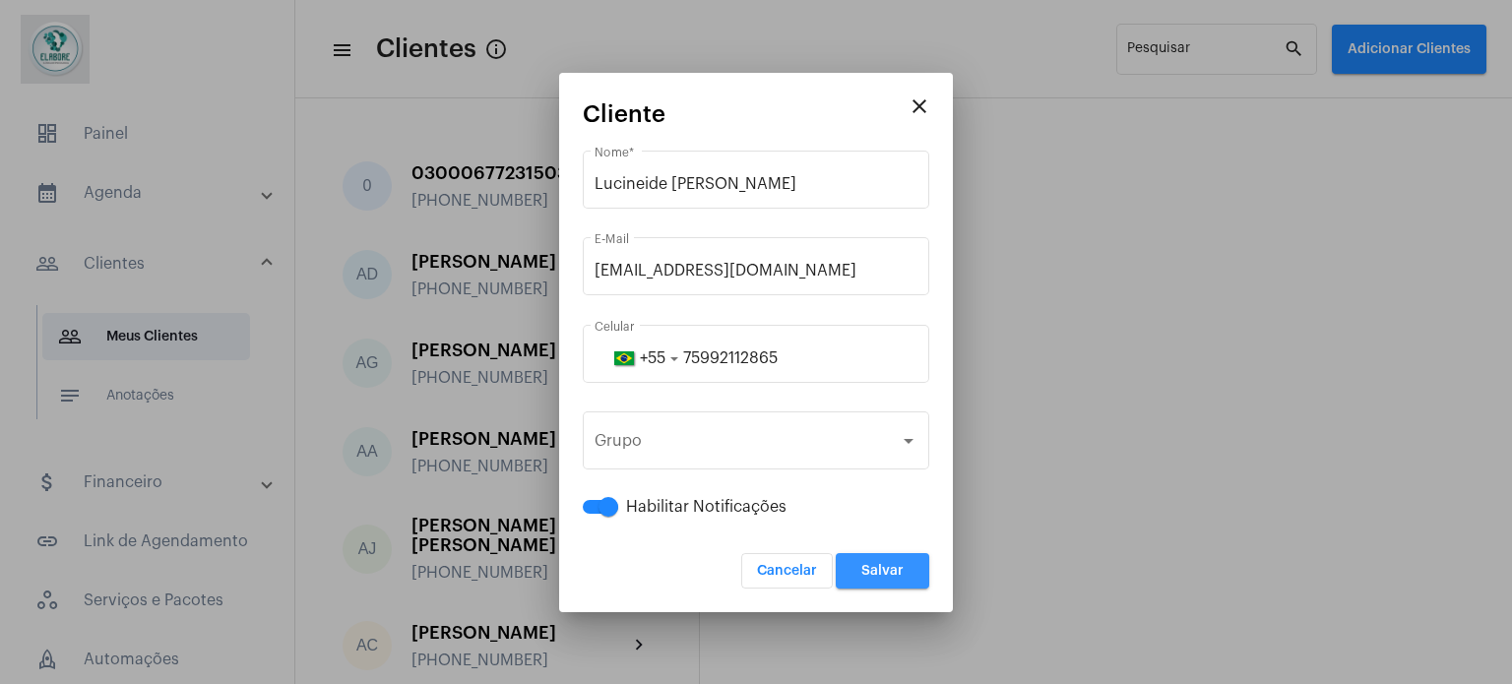
click at [876, 570] on span "Salvar" at bounding box center [883, 571] width 42 height 14
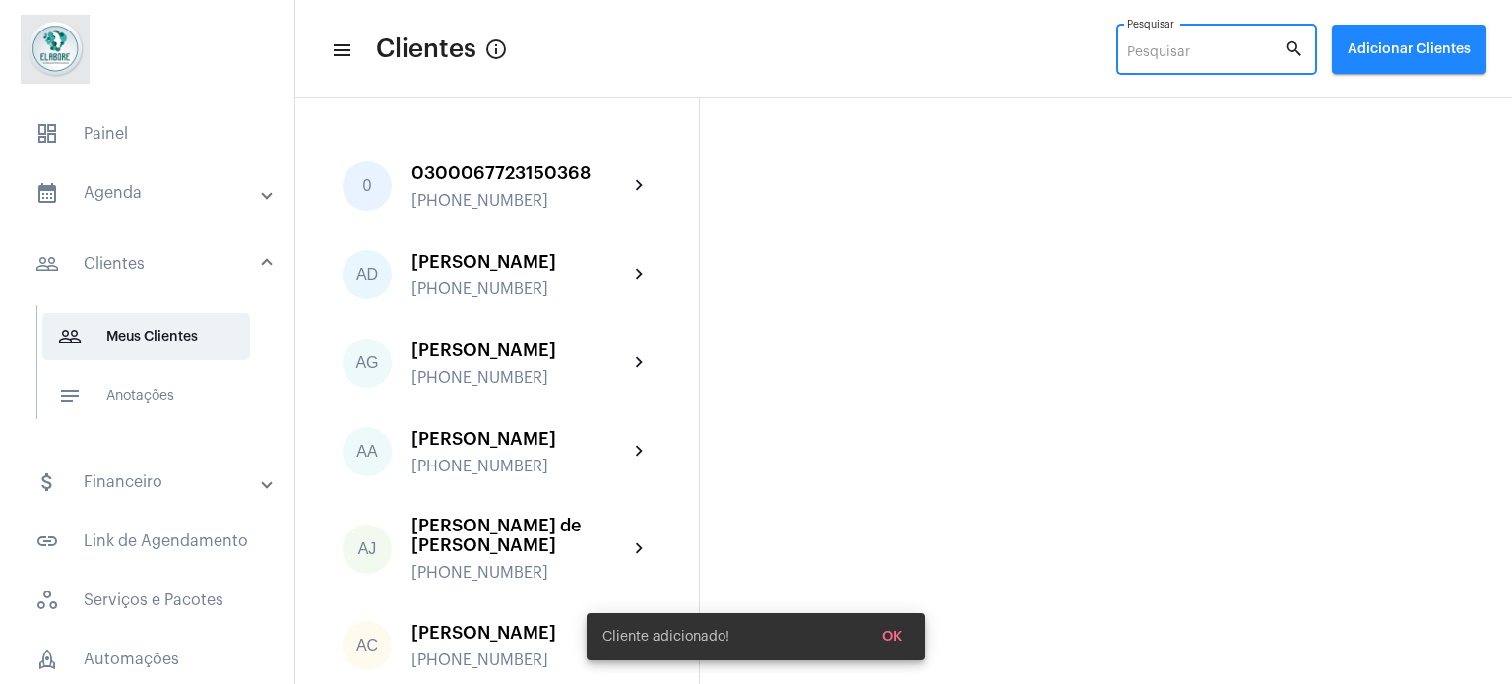
click at [1163, 46] on input "Pesquisar" at bounding box center [1205, 53] width 157 height 16
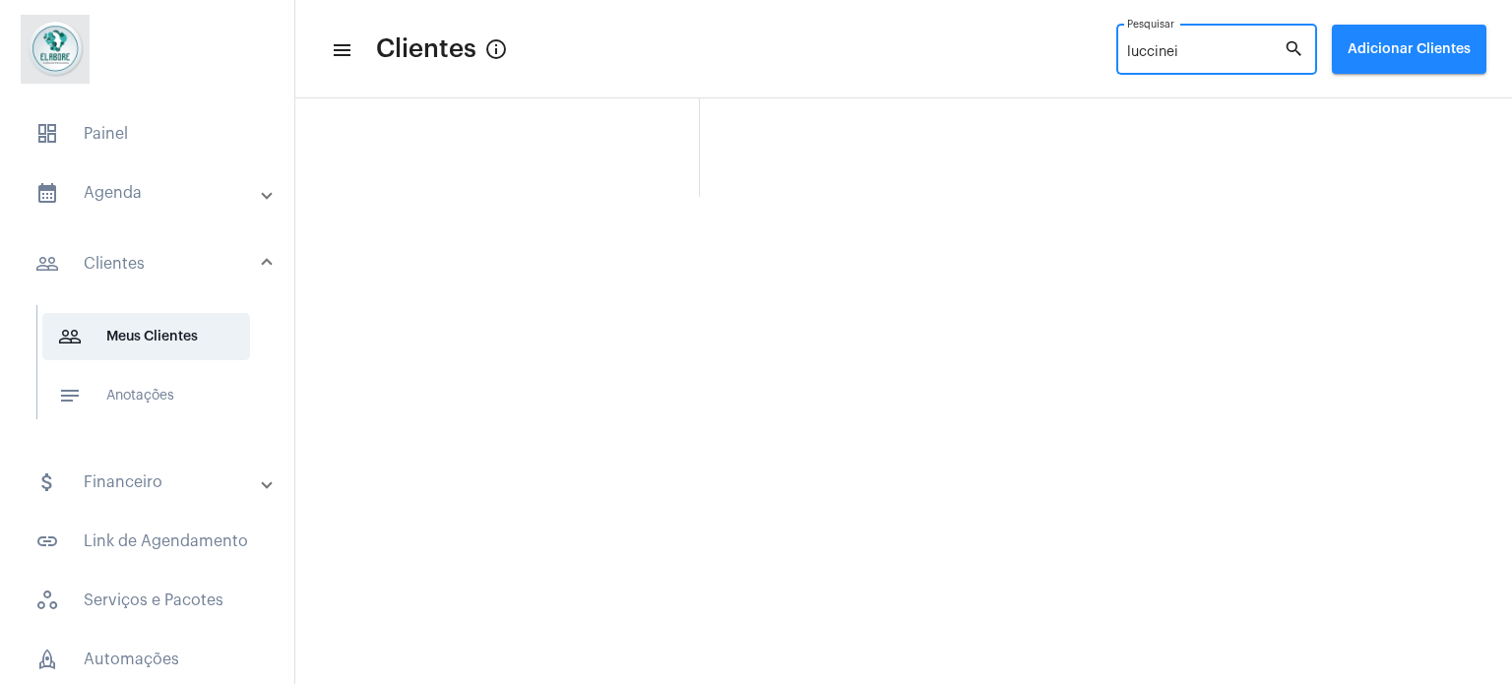
click at [1158, 54] on input "luccinei" at bounding box center [1205, 53] width 157 height 16
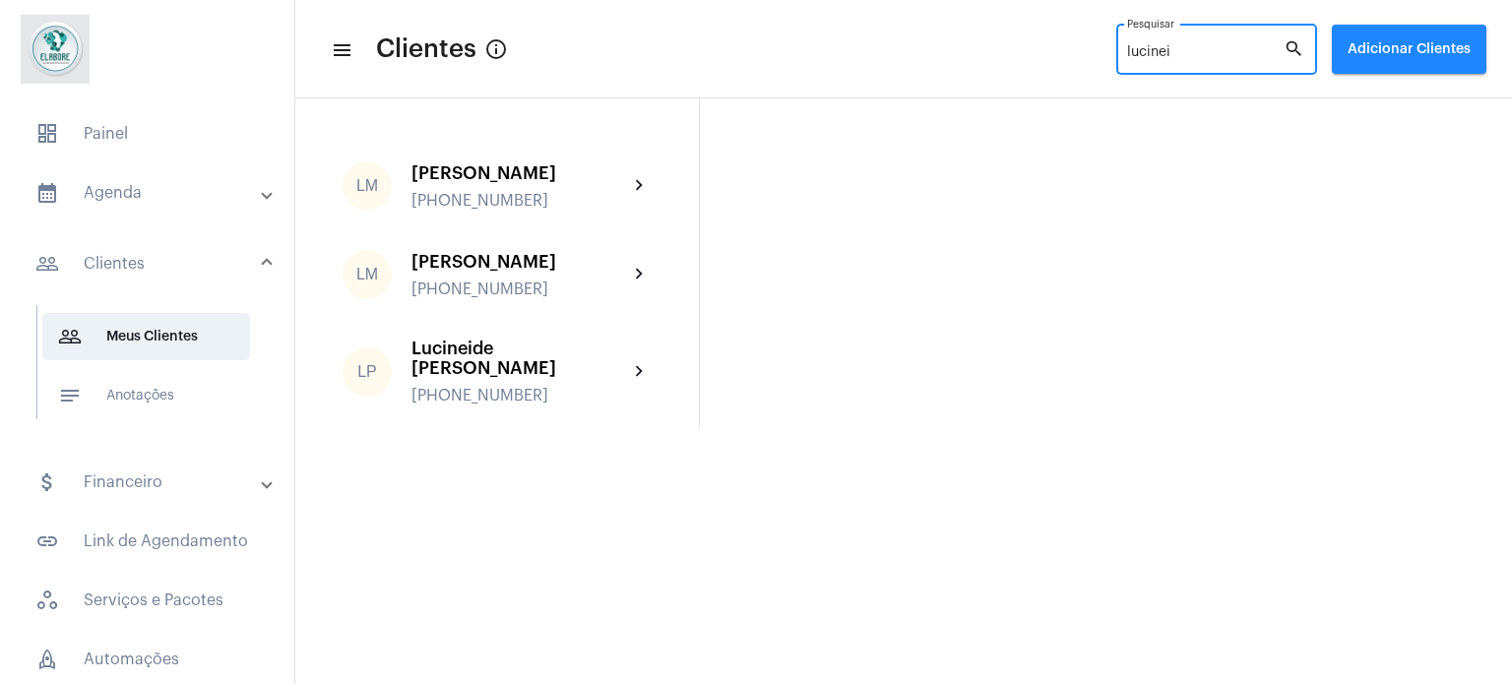
type input "lucinei"
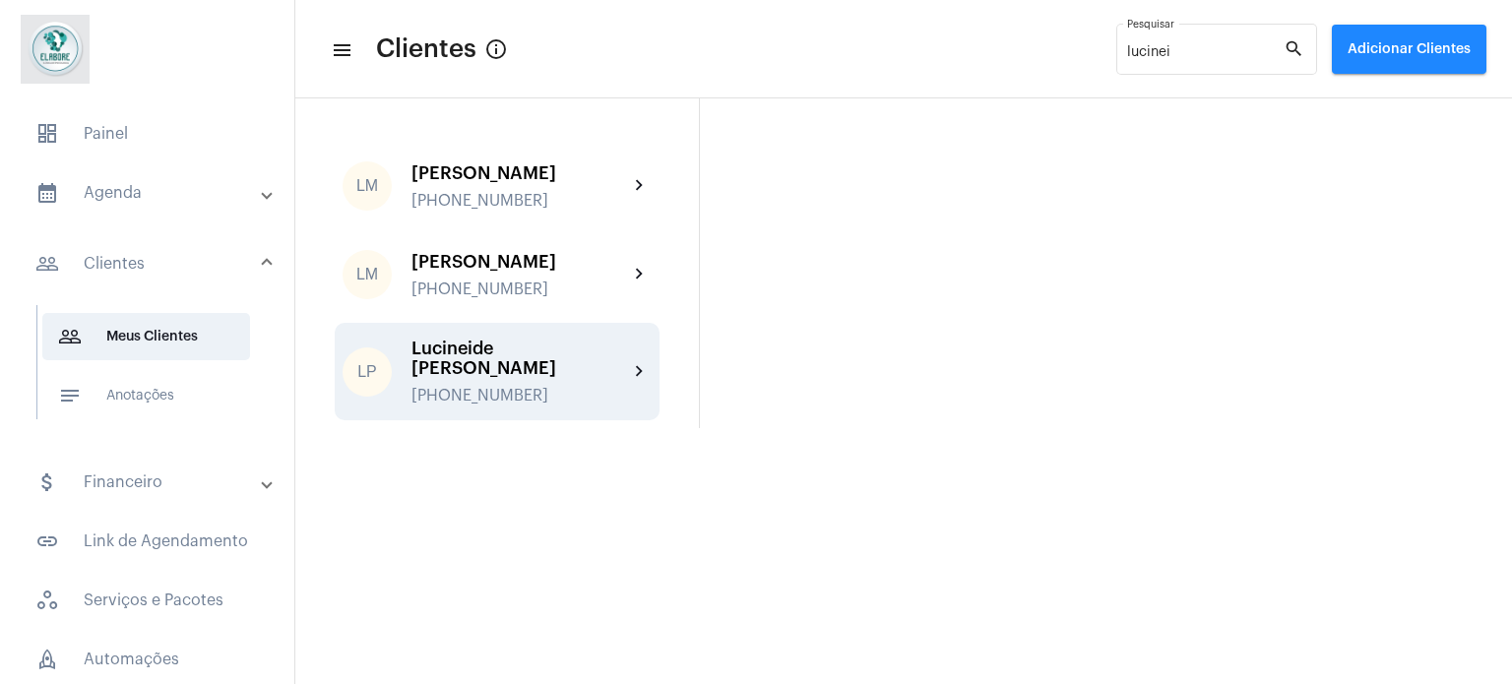
click at [536, 378] on div "Lucineide [PERSON_NAME]" at bounding box center [520, 358] width 217 height 39
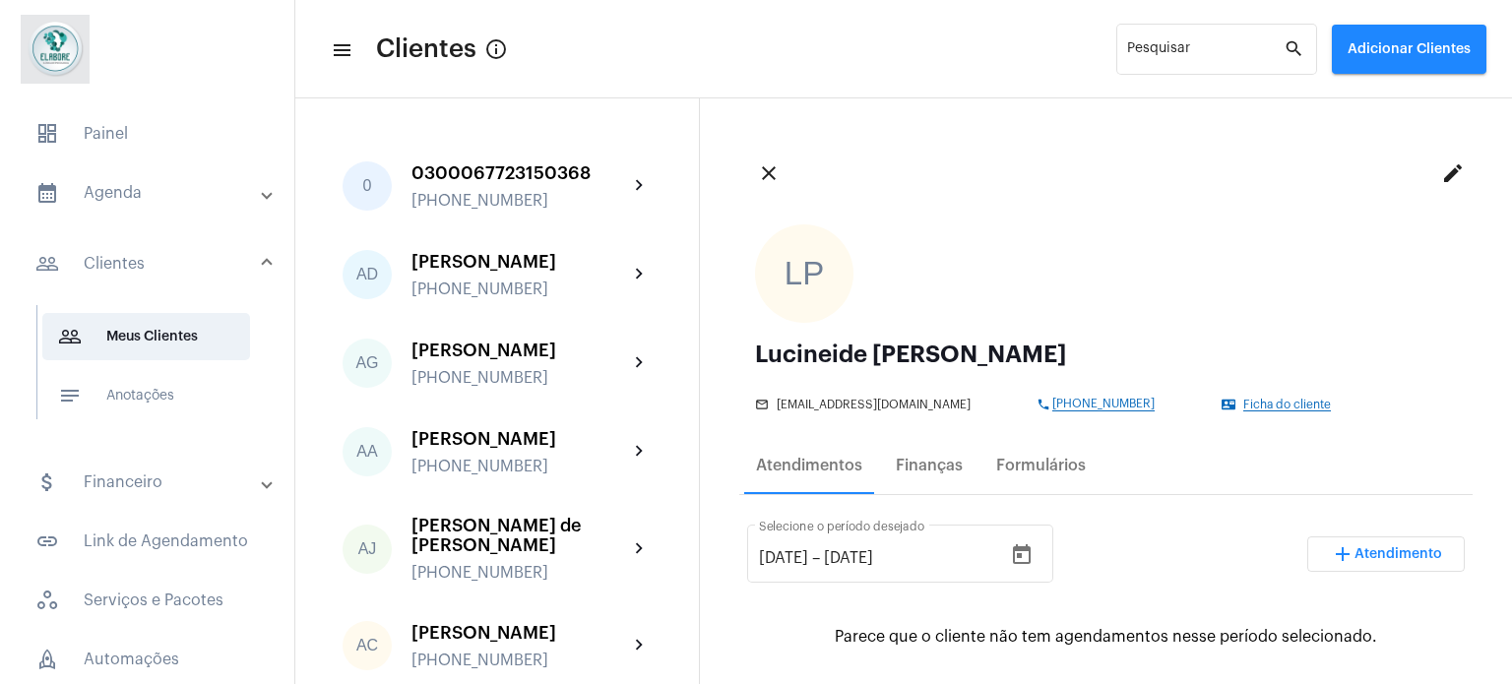
click at [1216, 389] on div "Lucineide [PERSON_NAME] mail_outline [EMAIL_ADDRESS][DOMAIN_NAME] phone [PHONE_…" at bounding box center [1106, 377] width 702 height 69
click at [1244, 400] on span "Ficha do cliente" at bounding box center [1288, 405] width 88 height 13
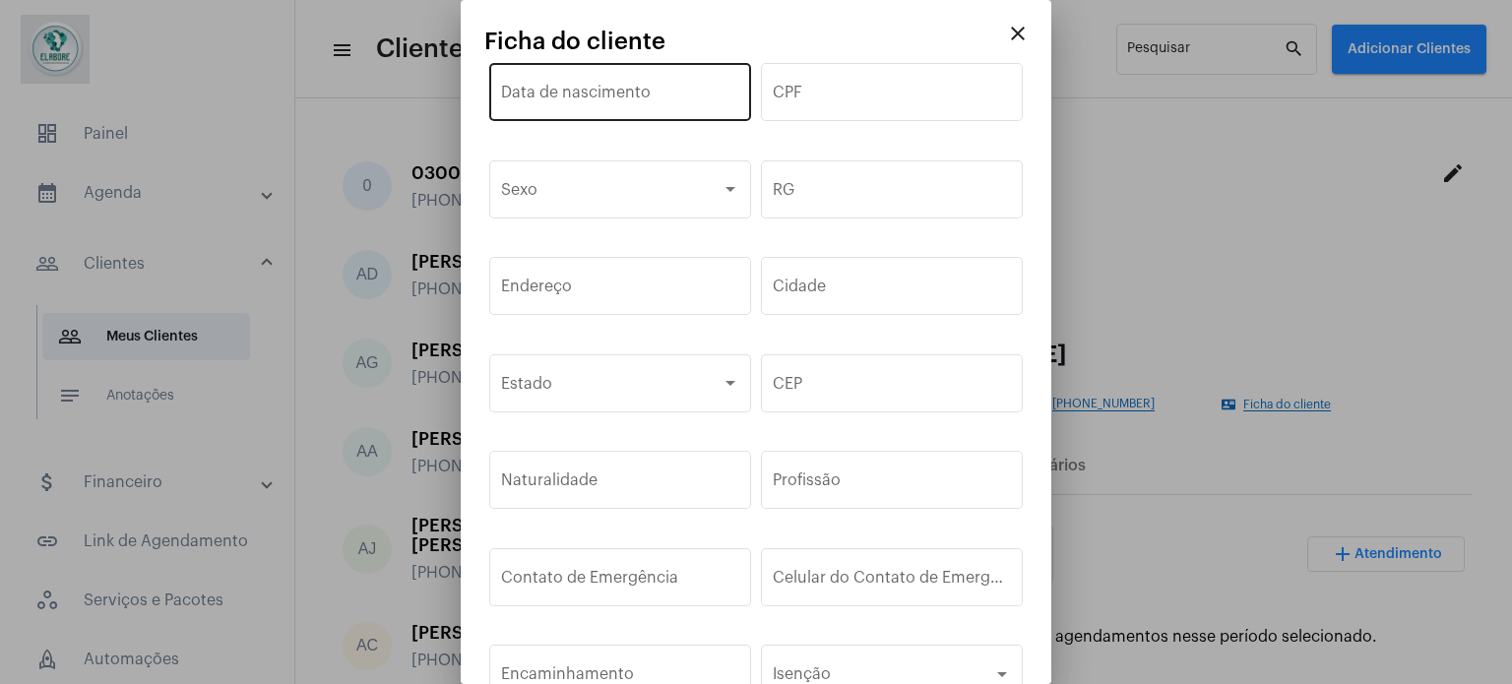
click at [656, 82] on div "Data de nascimento" at bounding box center [620, 90] width 238 height 62
paste input "[DATE]"
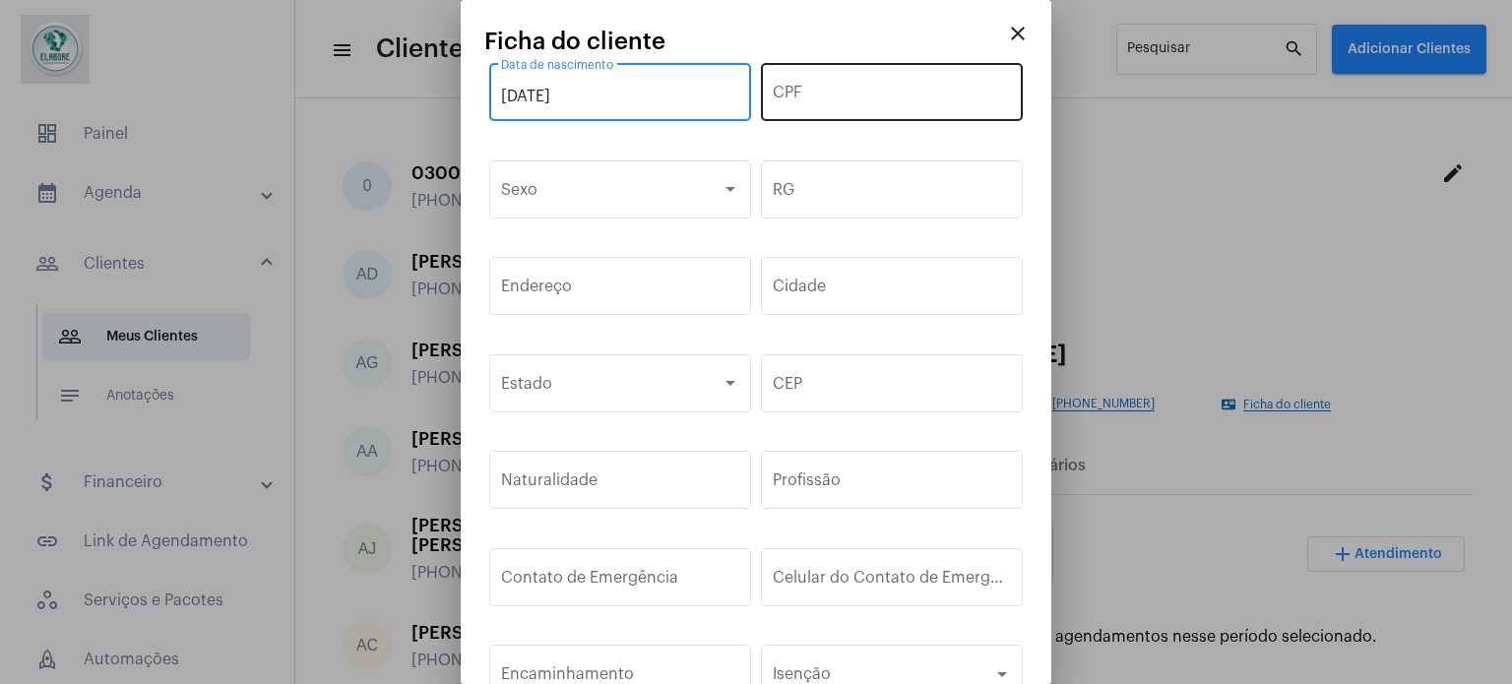
type input "[DATE]"
drag, startPoint x: 839, startPoint y: 89, endPoint x: 747, endPoint y: 41, distance: 103.1
click at [827, 80] on div "CPF" at bounding box center [892, 90] width 238 height 62
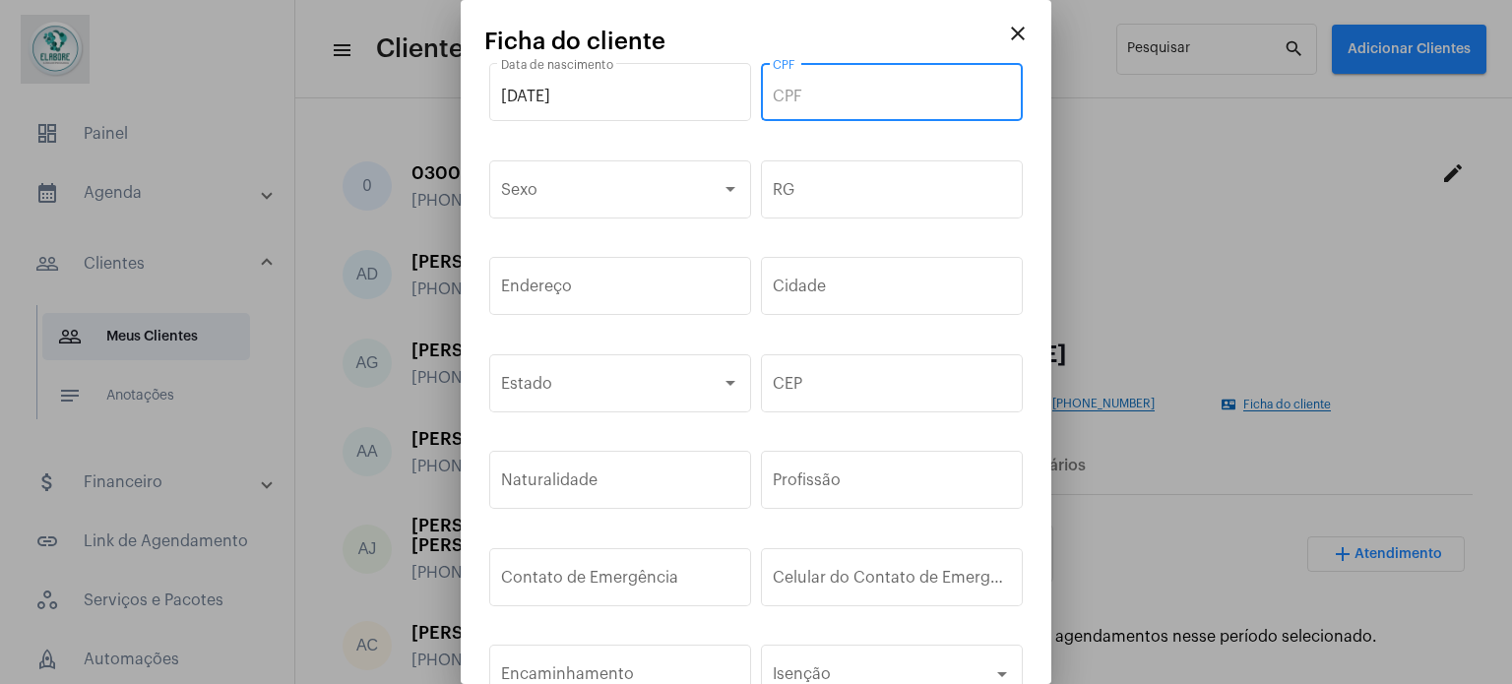
click at [827, 96] on input "CPF" at bounding box center [892, 97] width 238 height 18
paste input "071.407.525-67"
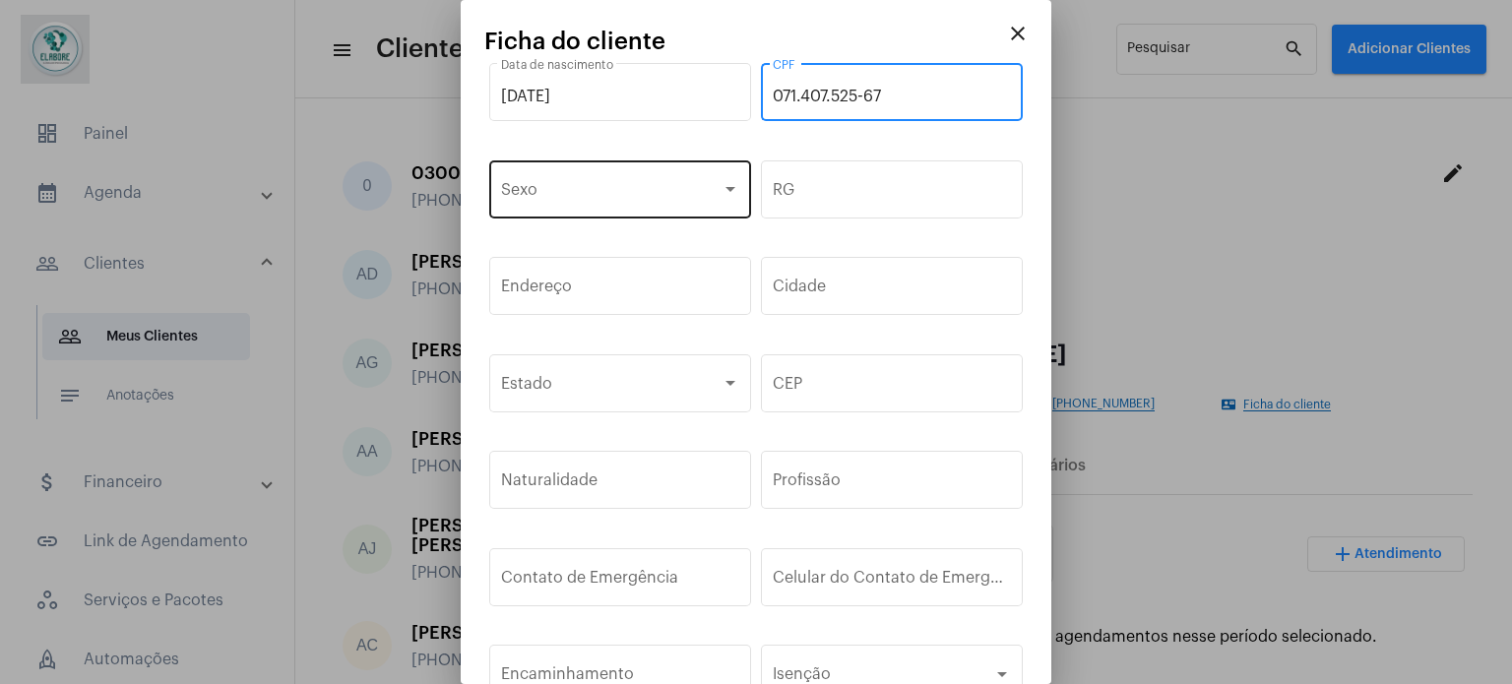
type input "071.407.525-67"
click at [708, 181] on div "Sexo" at bounding box center [620, 188] width 238 height 62
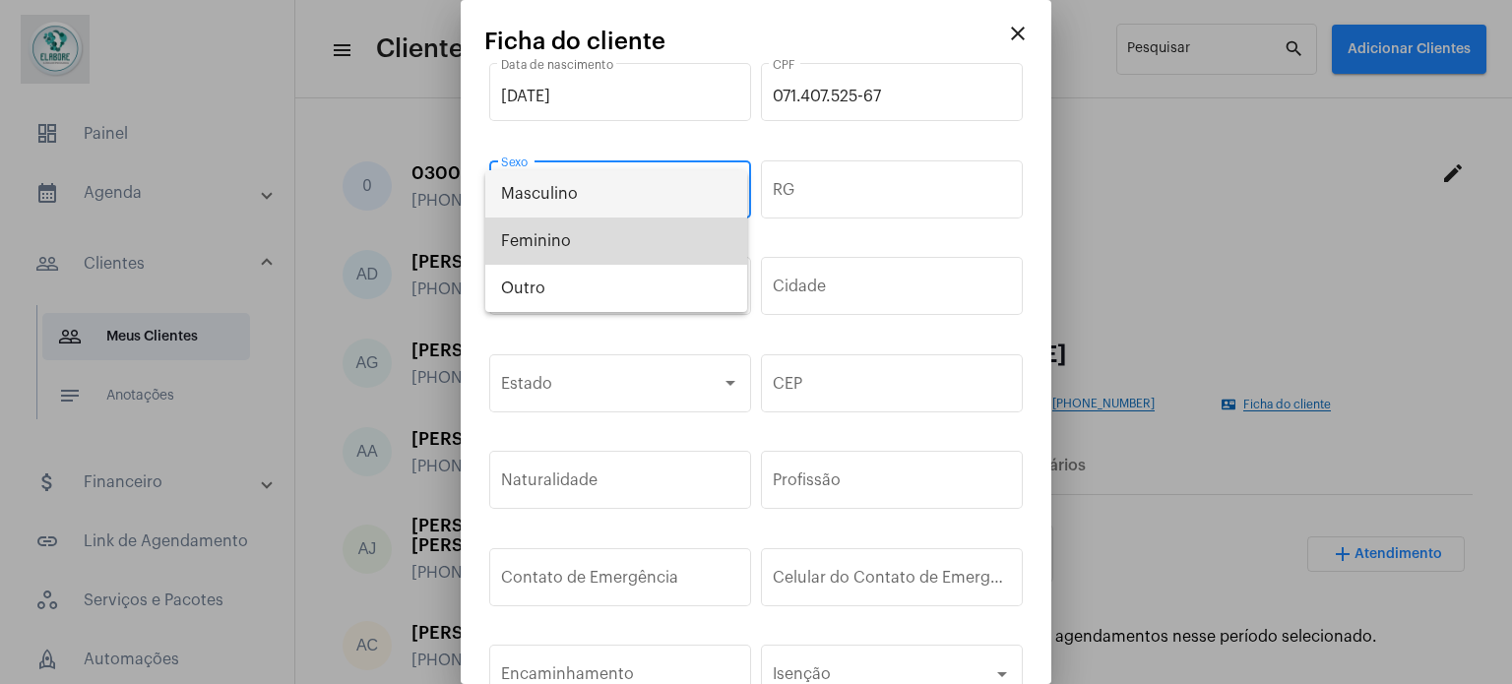
click at [548, 238] on span "Feminino" at bounding box center [616, 241] width 230 height 47
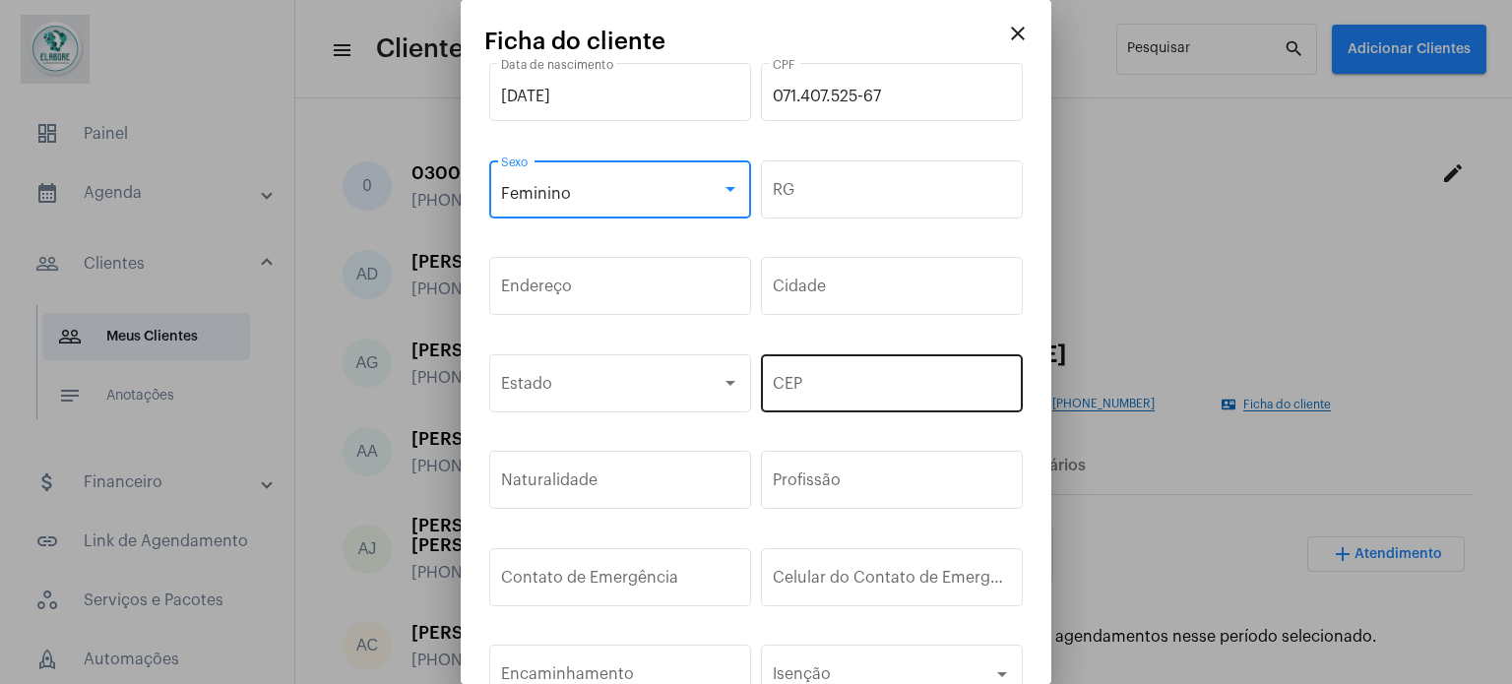
click at [827, 382] on input "CEP" at bounding box center [892, 388] width 238 height 18
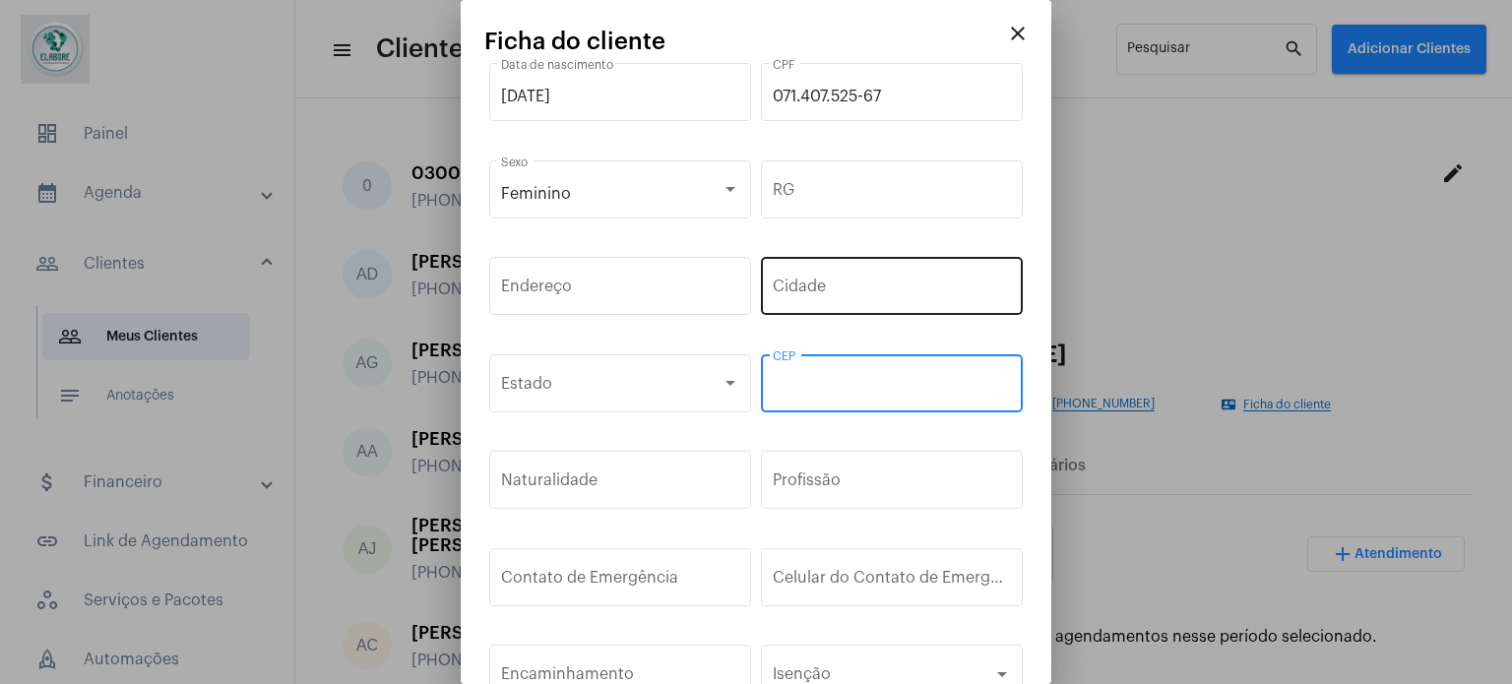
paste input "44.051-224"
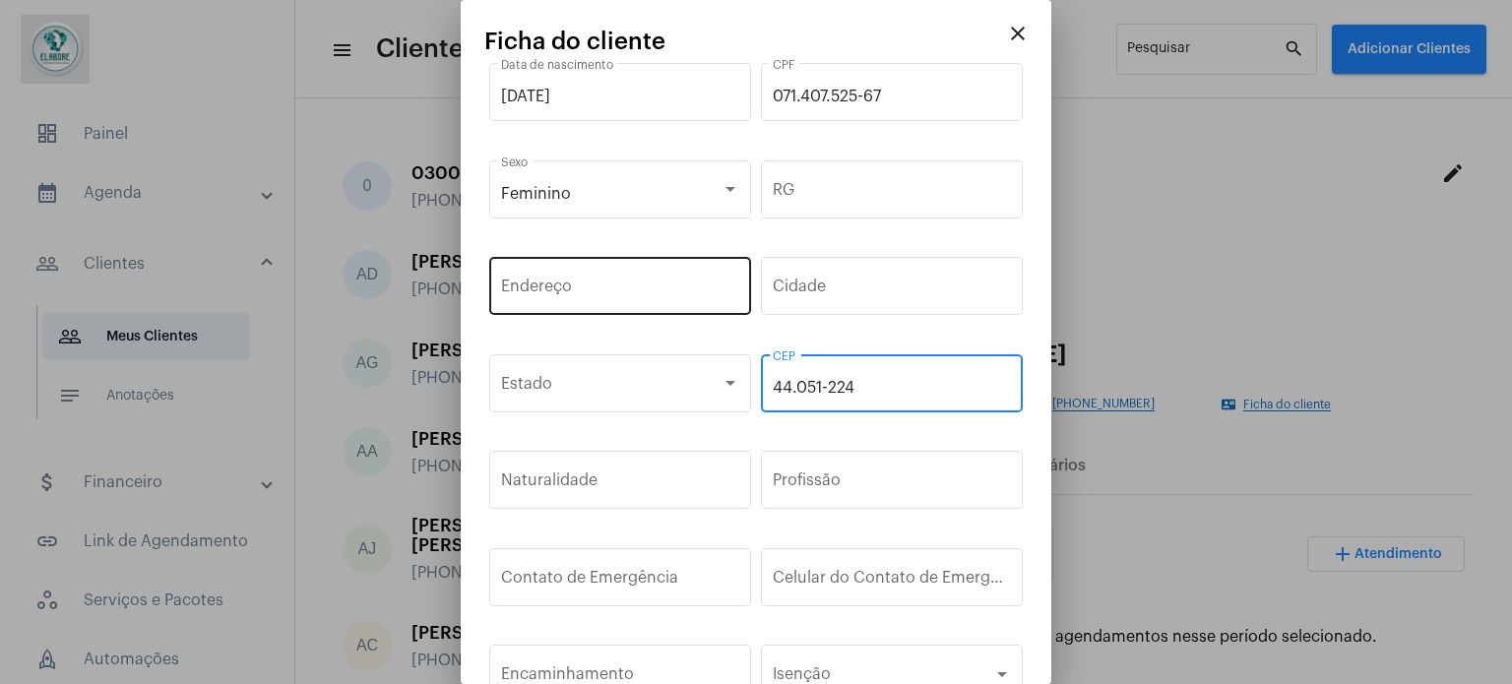
type input "44.051-224"
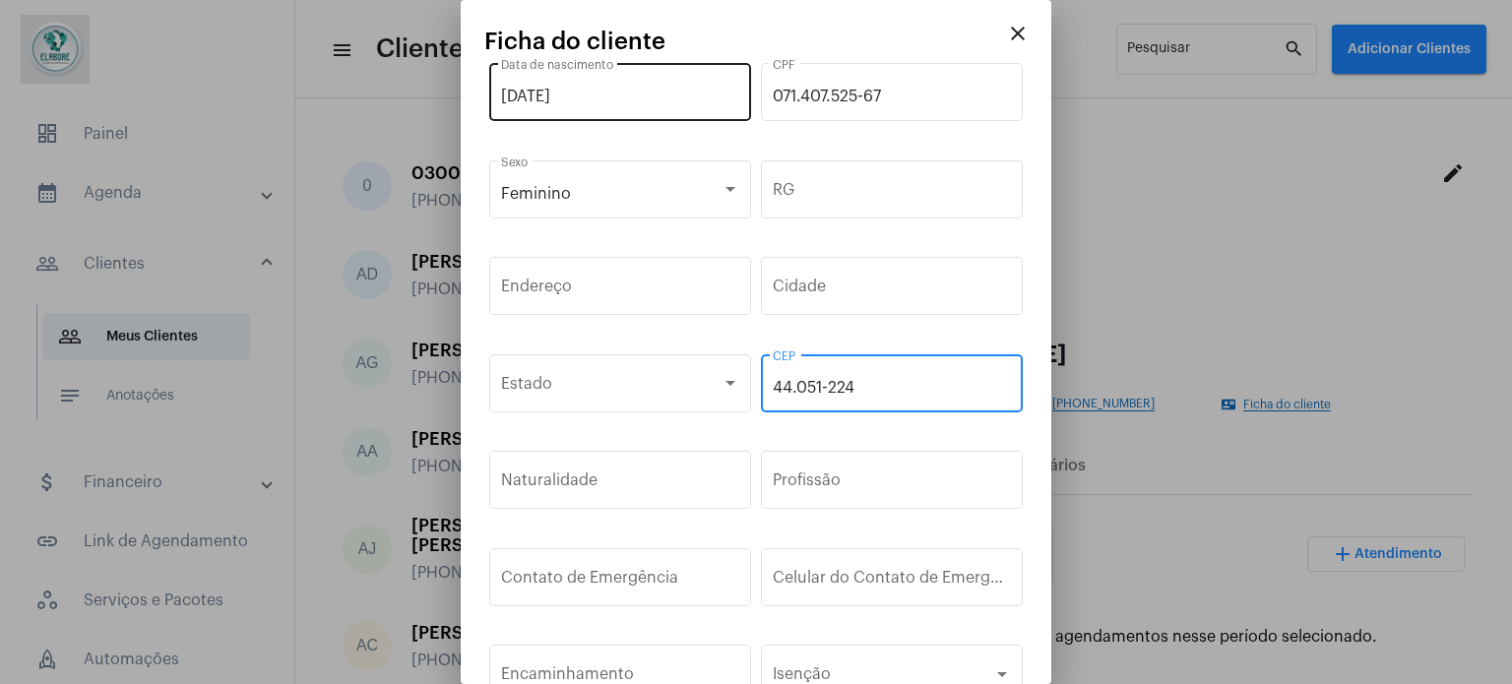
drag, startPoint x: 649, startPoint y: 295, endPoint x: 711, endPoint y: 117, distance: 188.7
click at [649, 292] on input "Endereço" at bounding box center [620, 291] width 238 height 18
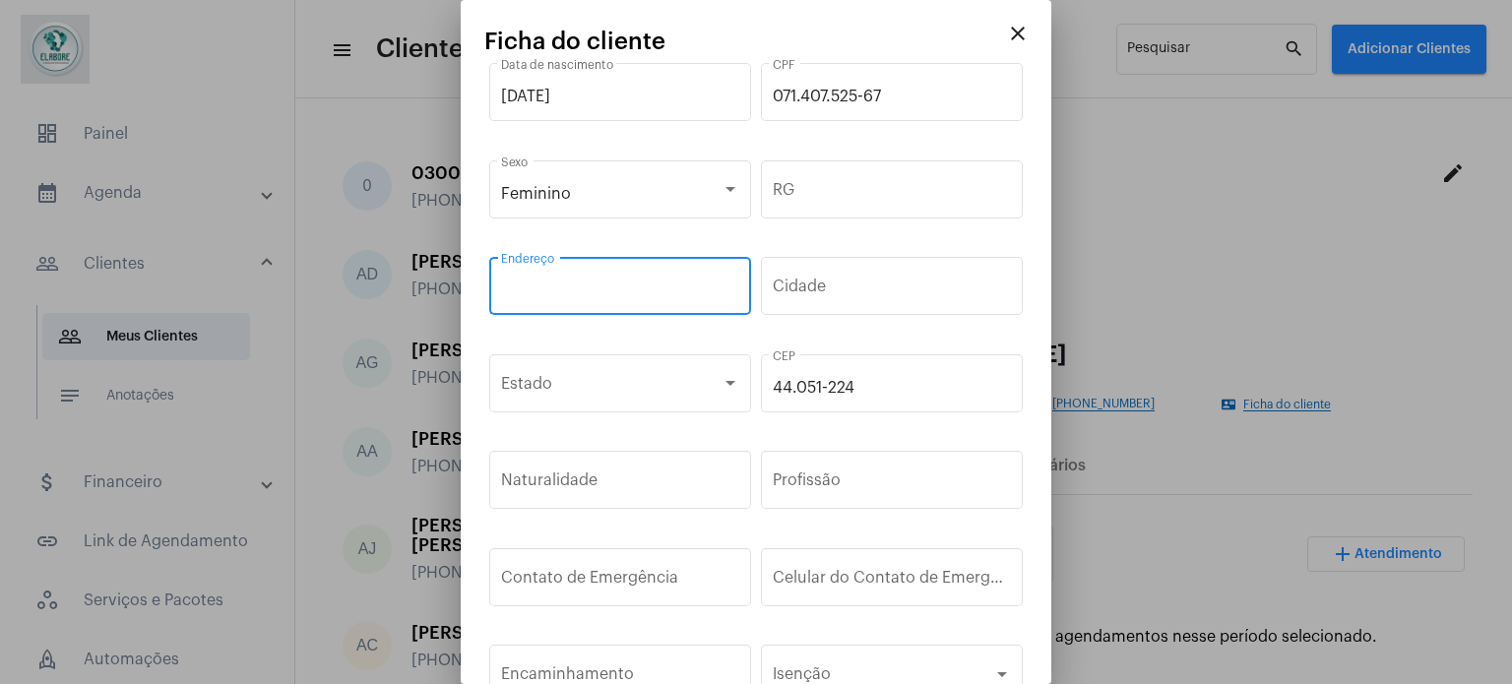
paste input "n400"
type input "n400"
click at [788, 271] on div "Cidade" at bounding box center [892, 284] width 238 height 62
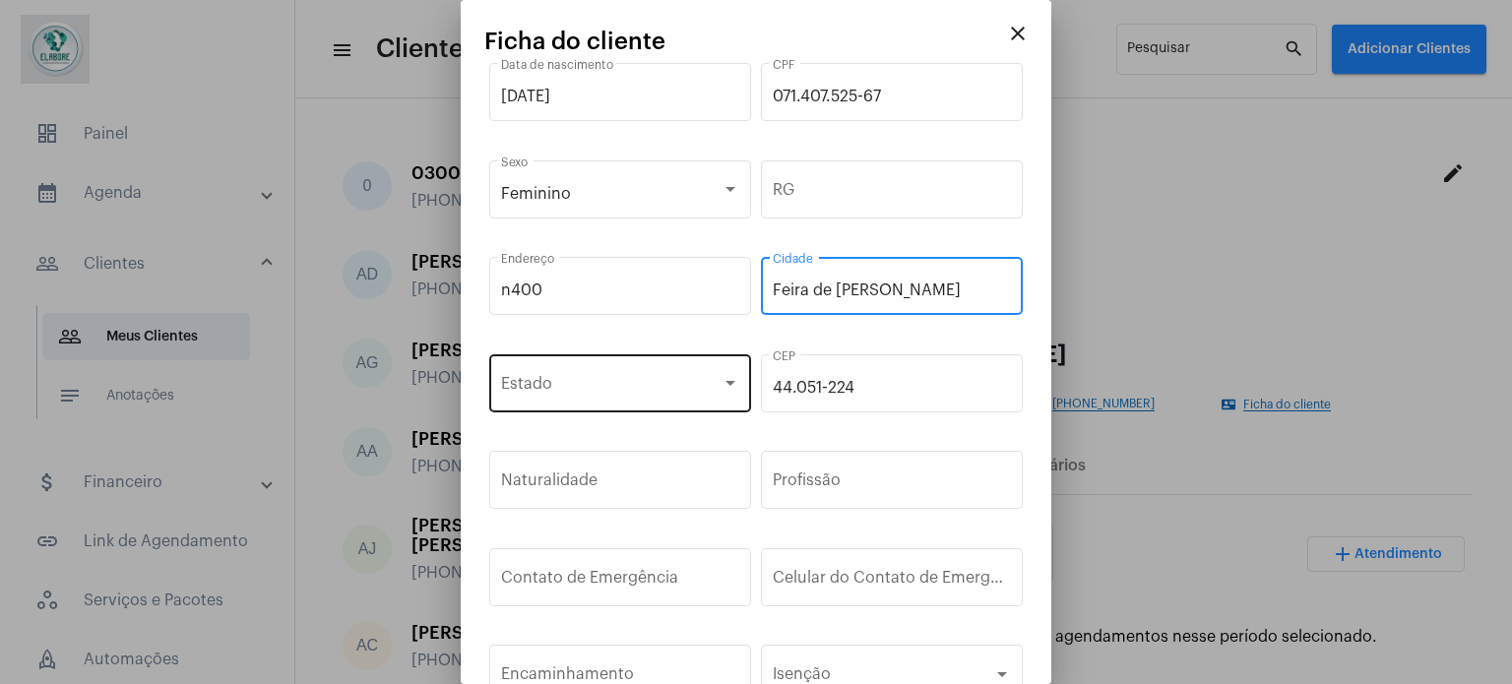
type input "Feira de [PERSON_NAME]"
click at [675, 386] on span at bounding box center [611, 388] width 221 height 18
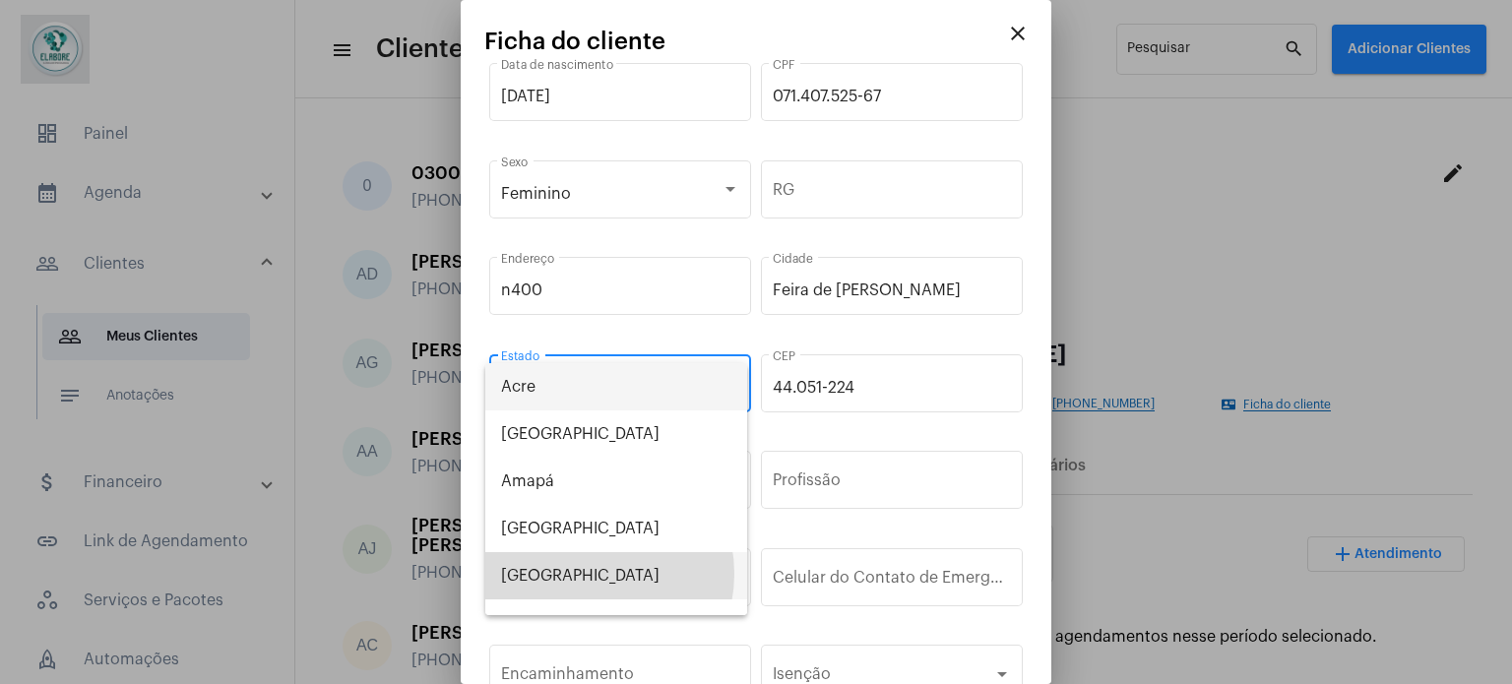
click at [579, 574] on span "[GEOGRAPHIC_DATA]" at bounding box center [616, 575] width 230 height 47
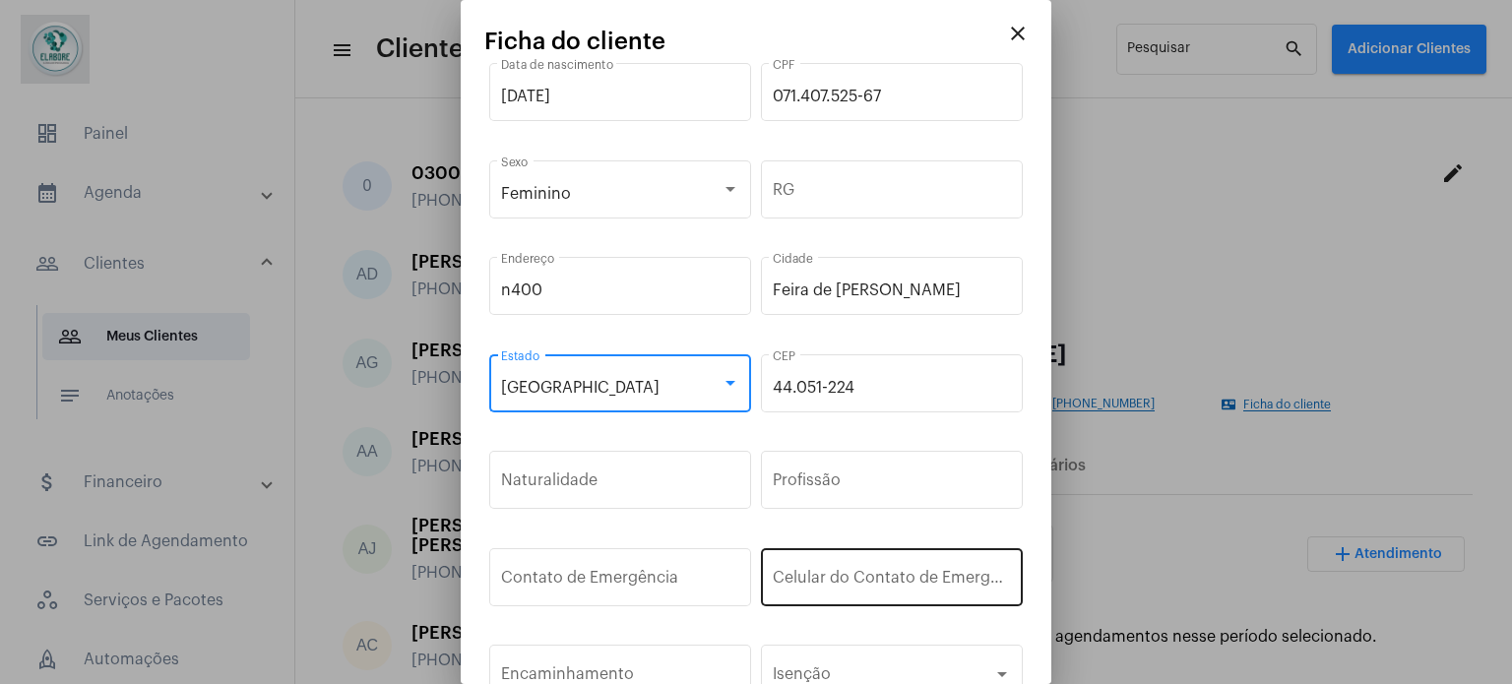
click at [910, 565] on div "Celular do Contato de Emergência" at bounding box center [892, 576] width 238 height 62
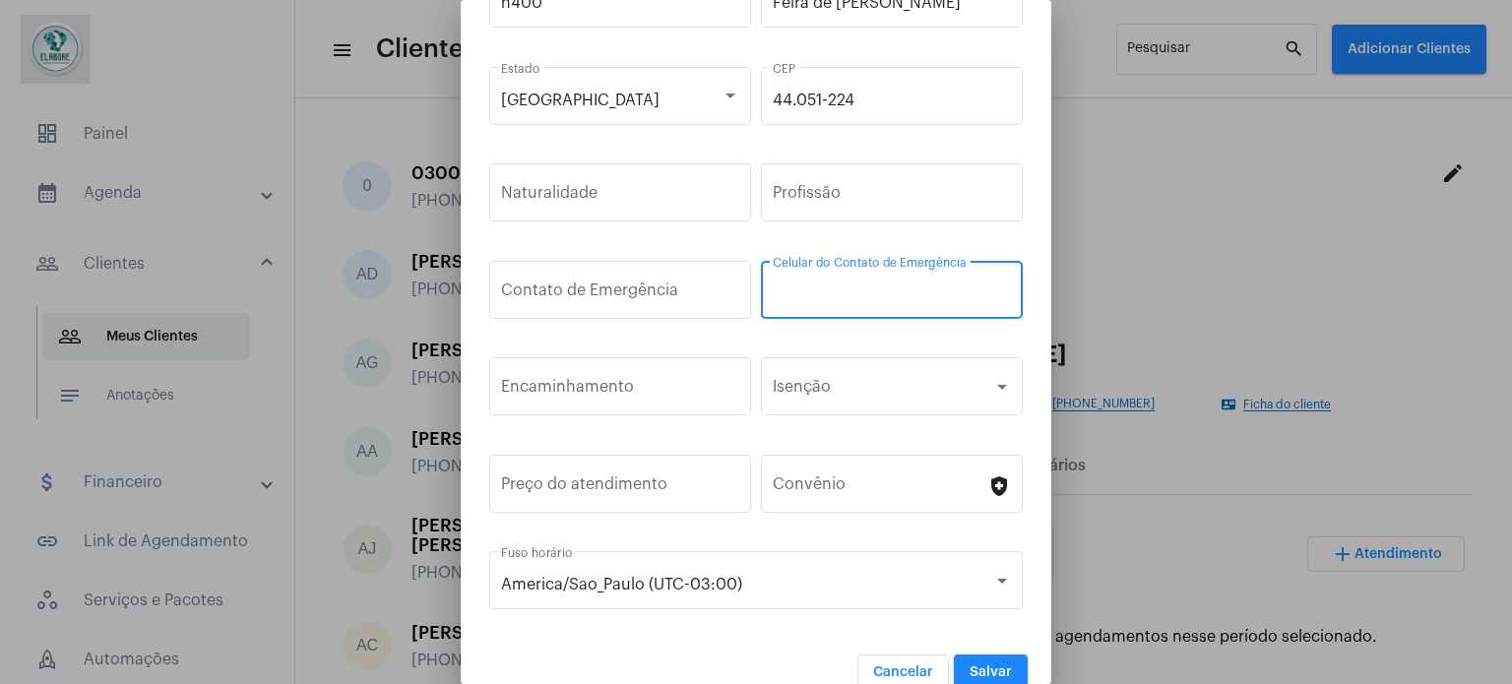
scroll to position [295, 0]
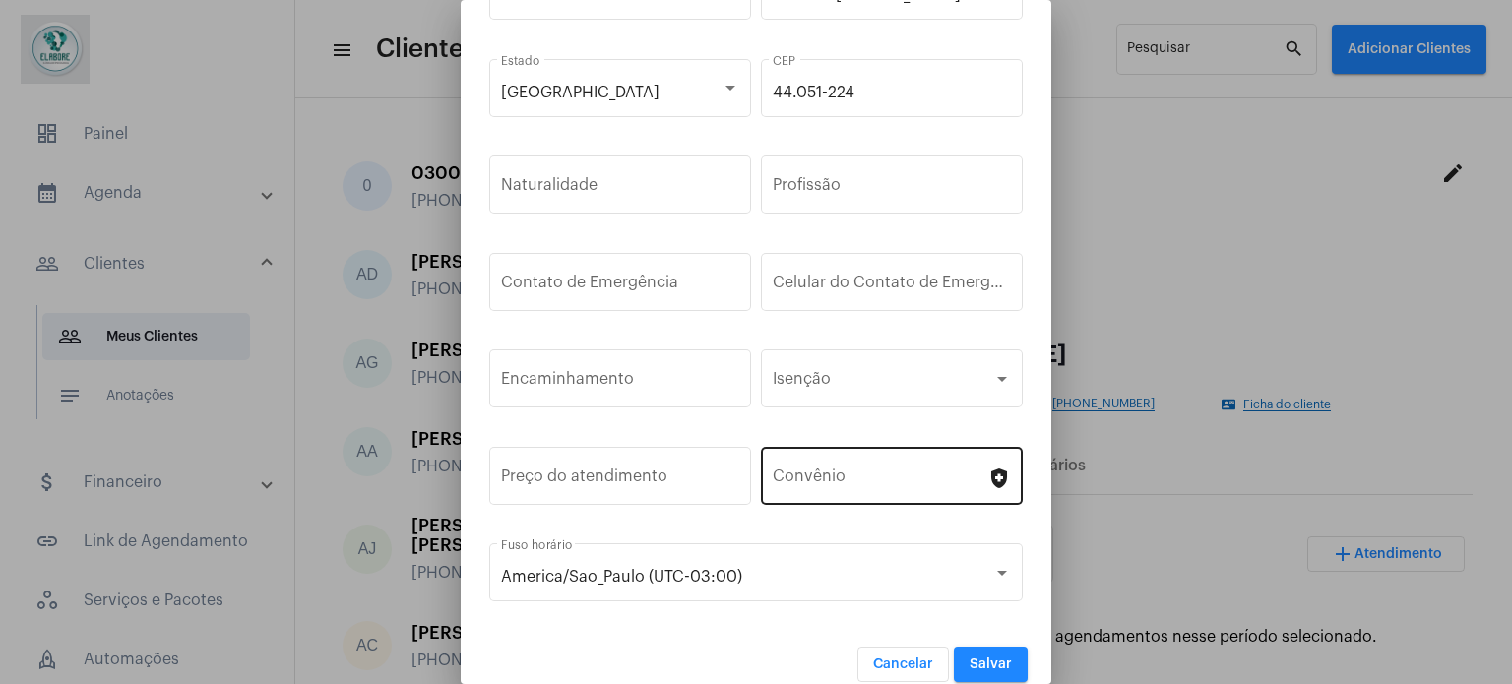
click at [921, 444] on div "Convênio" at bounding box center [880, 474] width 215 height 62
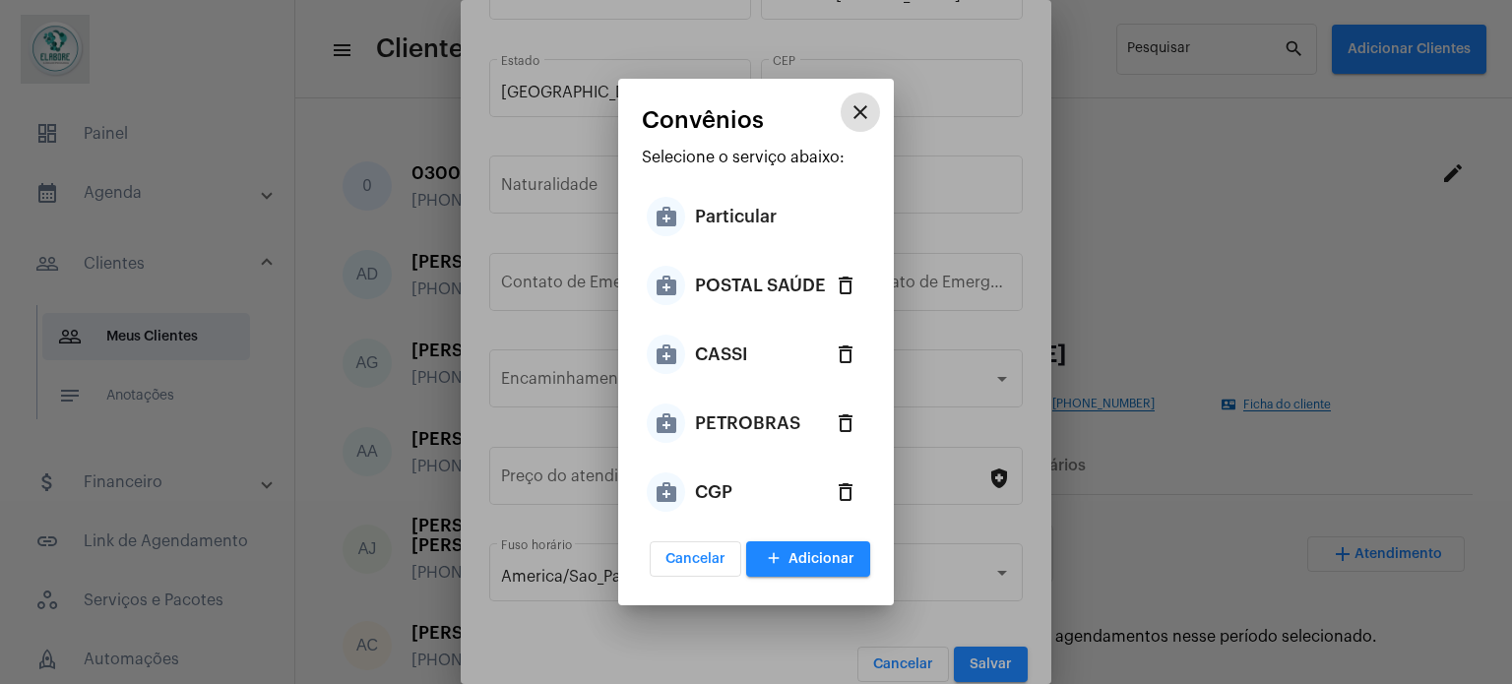
click at [730, 356] on div "CASSI" at bounding box center [721, 354] width 53 height 59
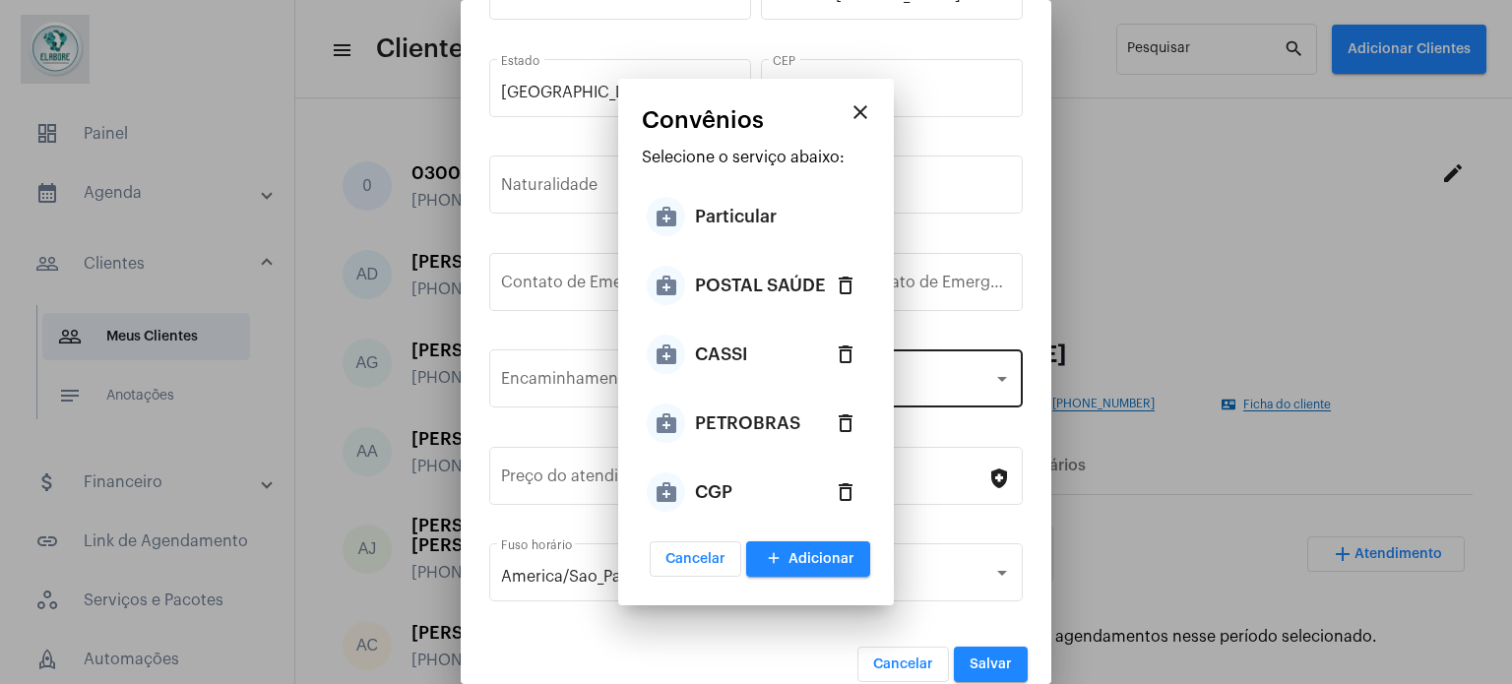
type input "CASSI"
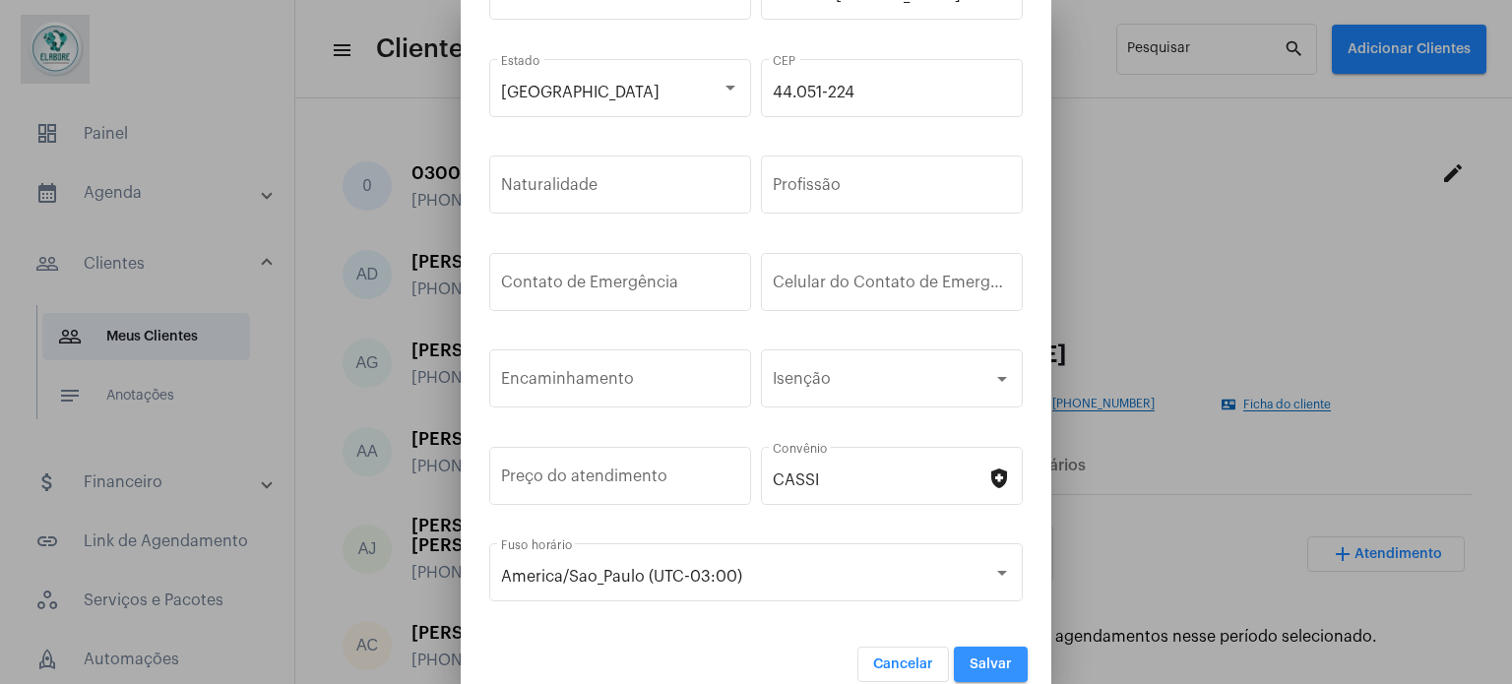
click at [974, 659] on span "Salvar" at bounding box center [991, 665] width 42 height 14
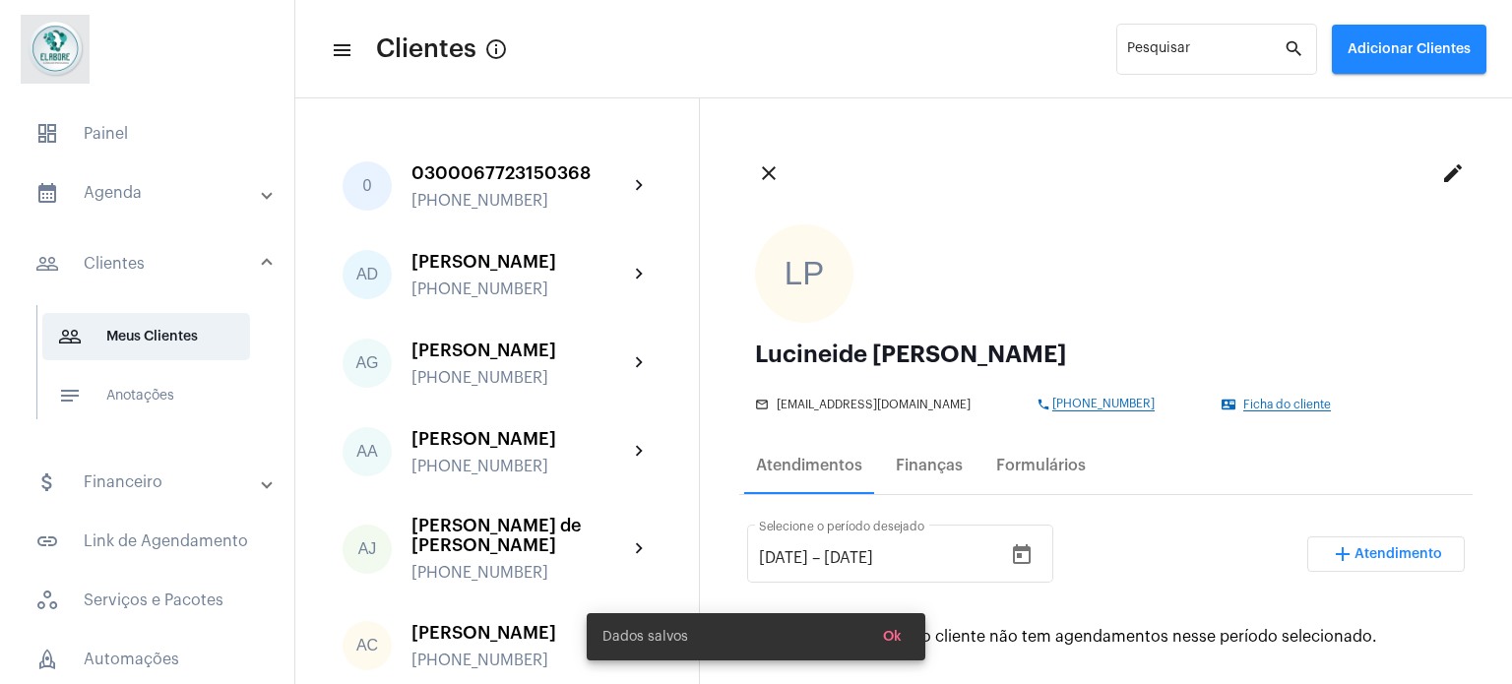
click at [1349, 543] on button "add Atendimento" at bounding box center [1387, 554] width 158 height 35
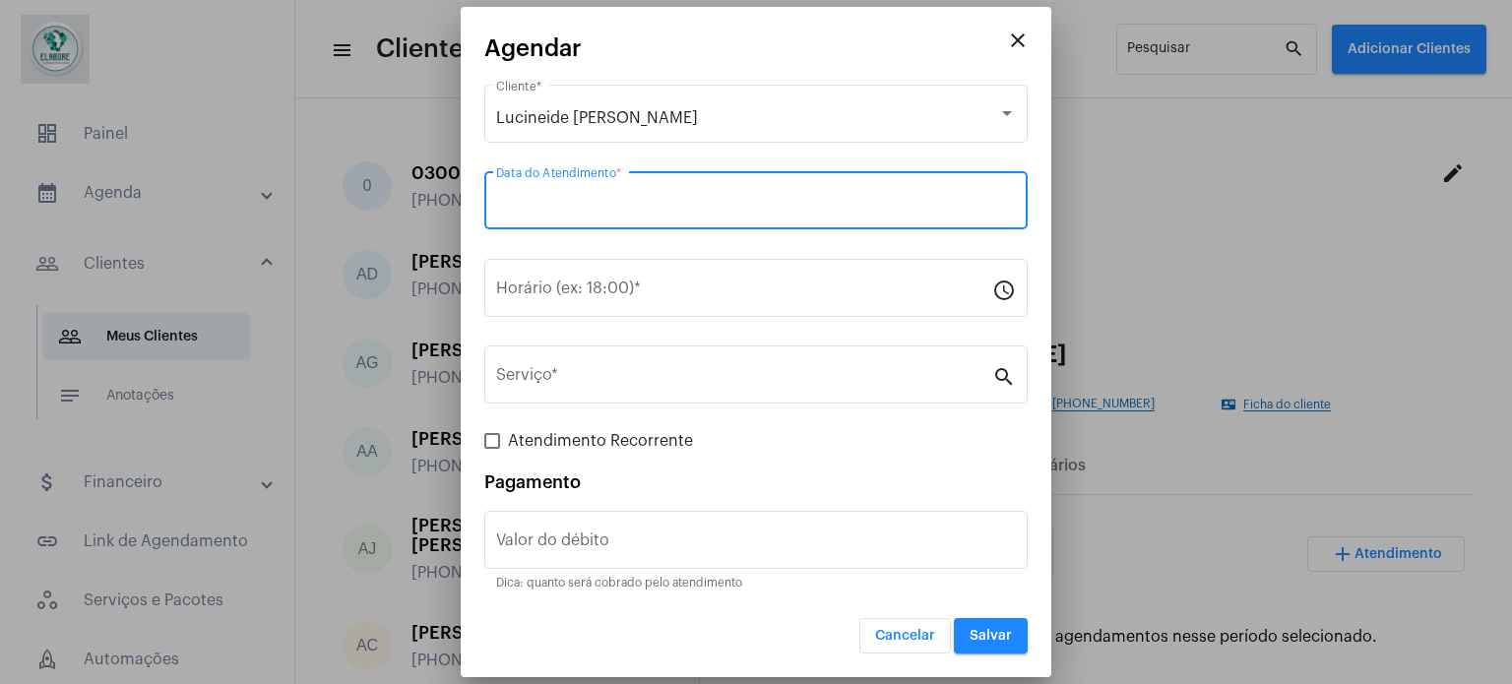
click at [610, 206] on input "Data do Atendimento *" at bounding box center [756, 205] width 520 height 18
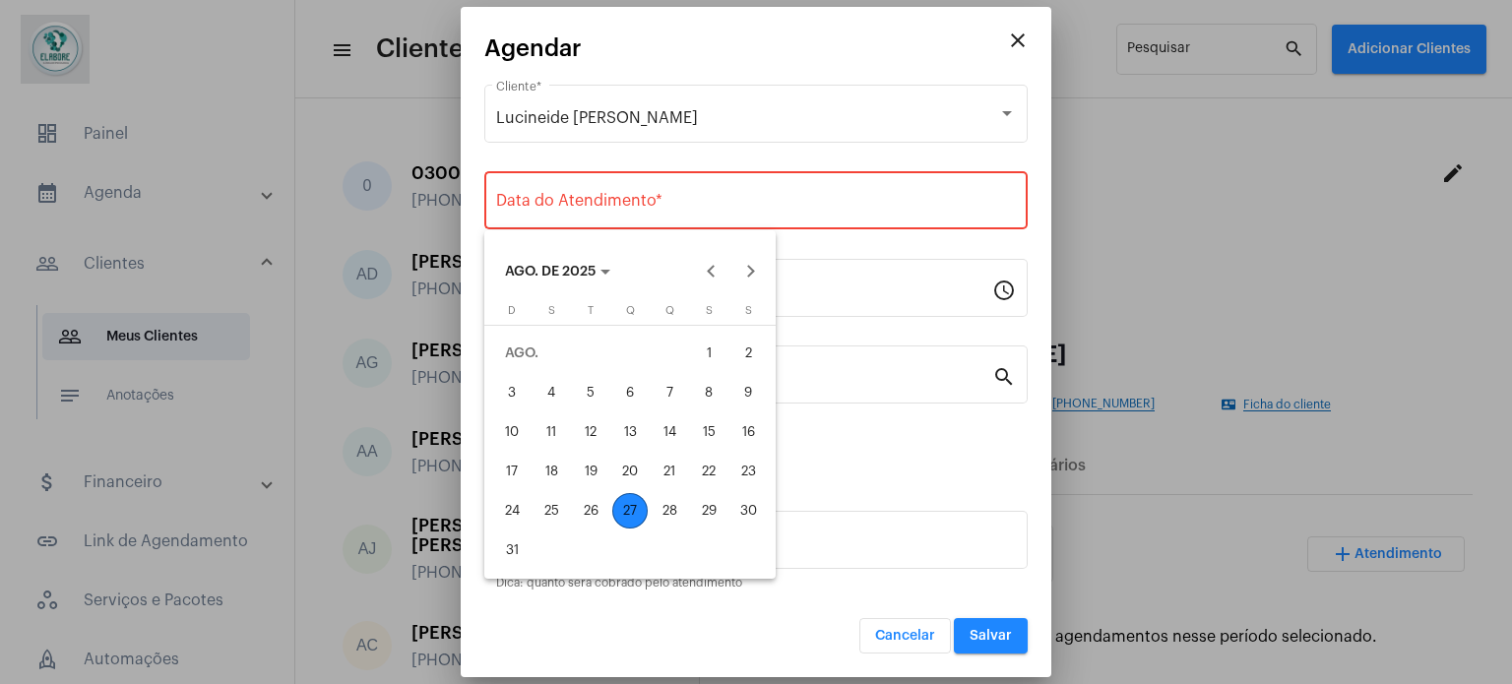
click at [630, 511] on div "27" at bounding box center [629, 510] width 35 height 35
type input "[DATE]"
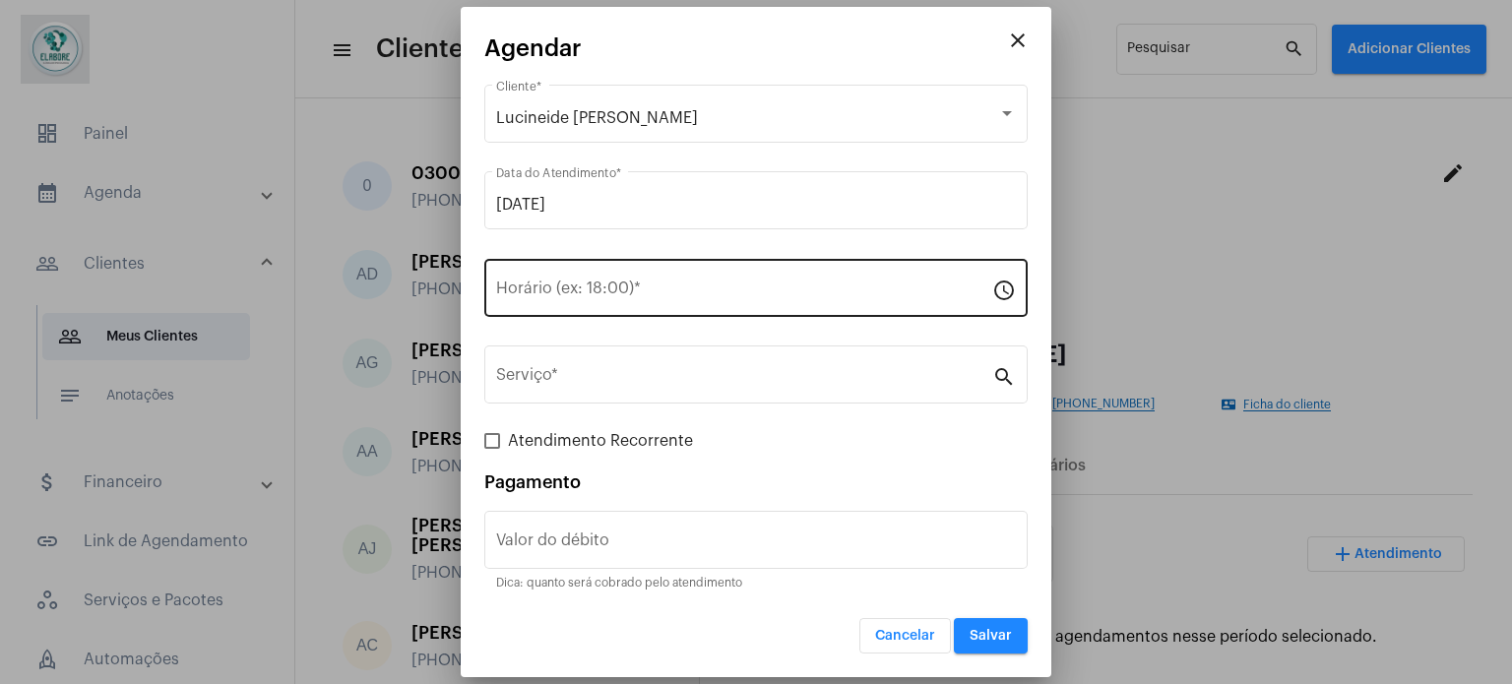
click at [670, 275] on div "Horário (ex: 18:00) *" at bounding box center [744, 286] width 496 height 62
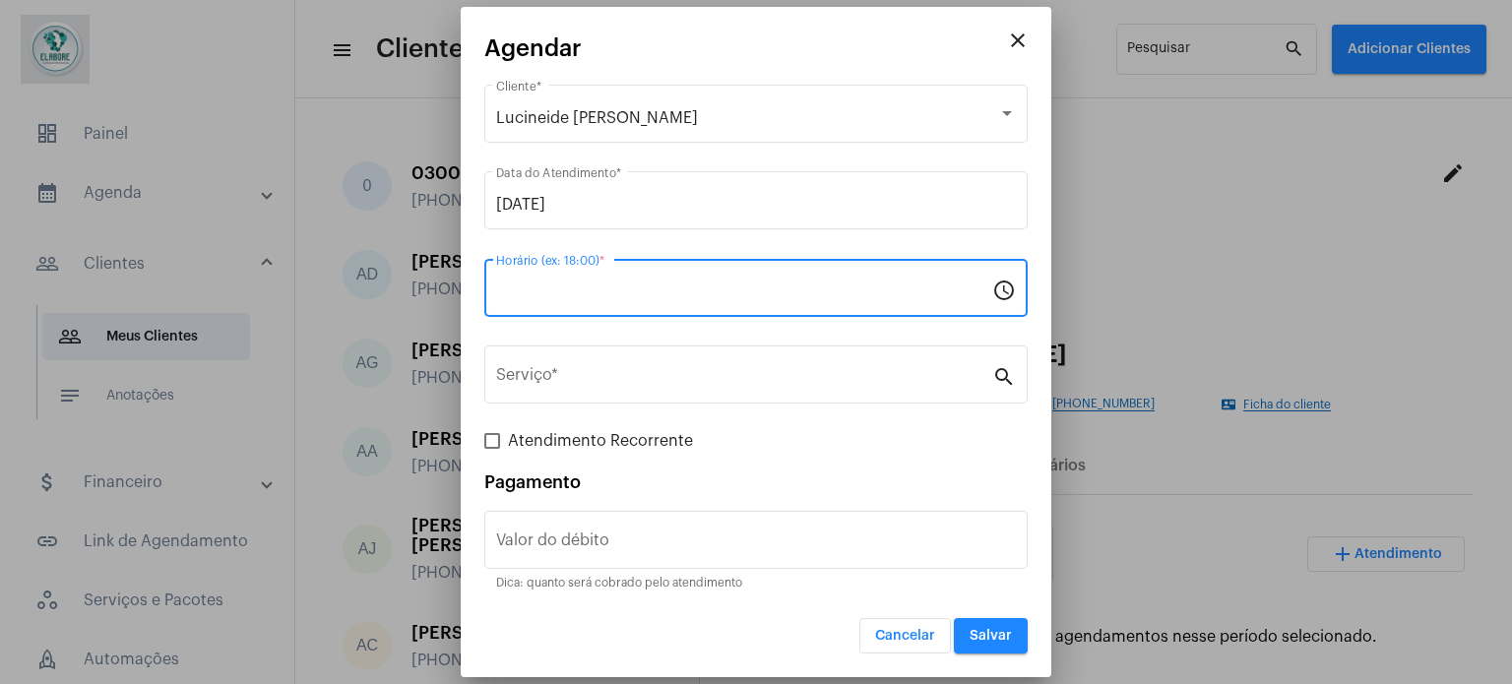
click at [670, 288] on input "Horário (ex: 18:00) *" at bounding box center [744, 293] width 496 height 18
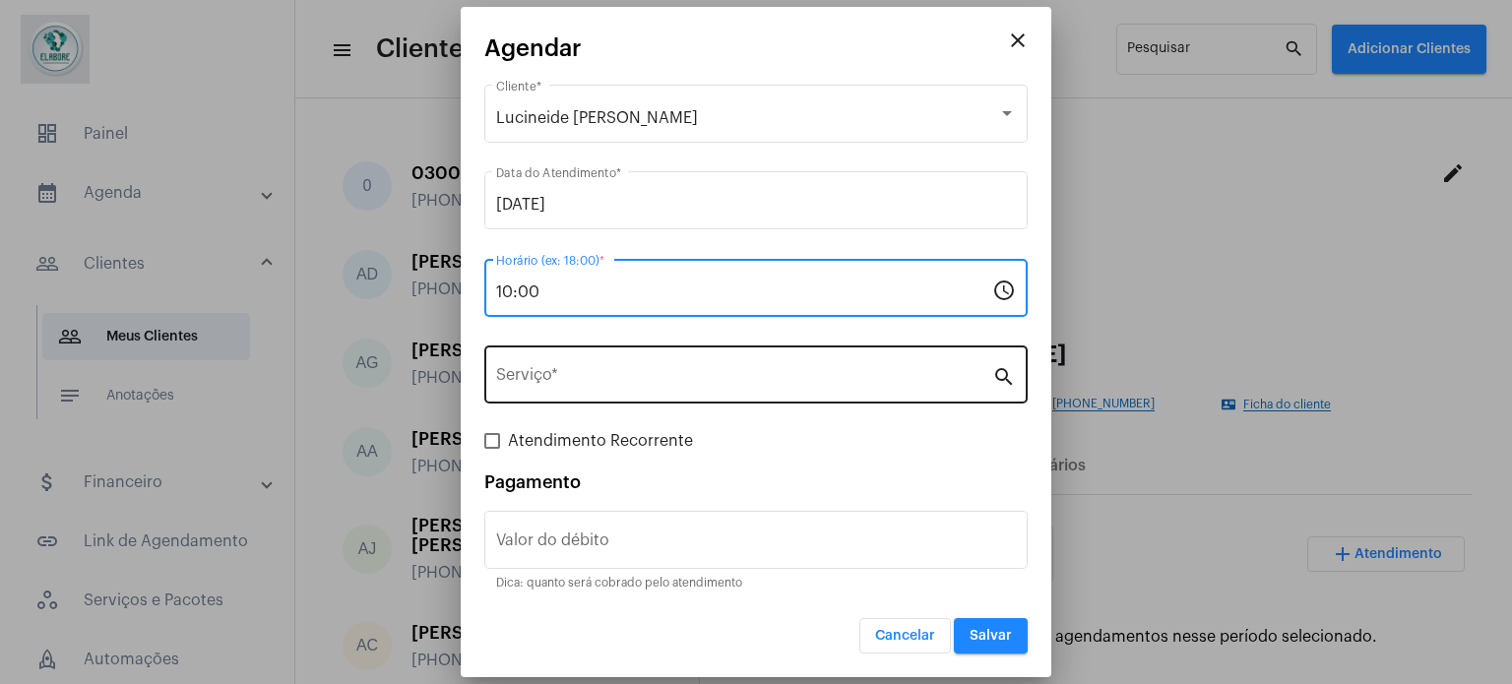
type input "10:00"
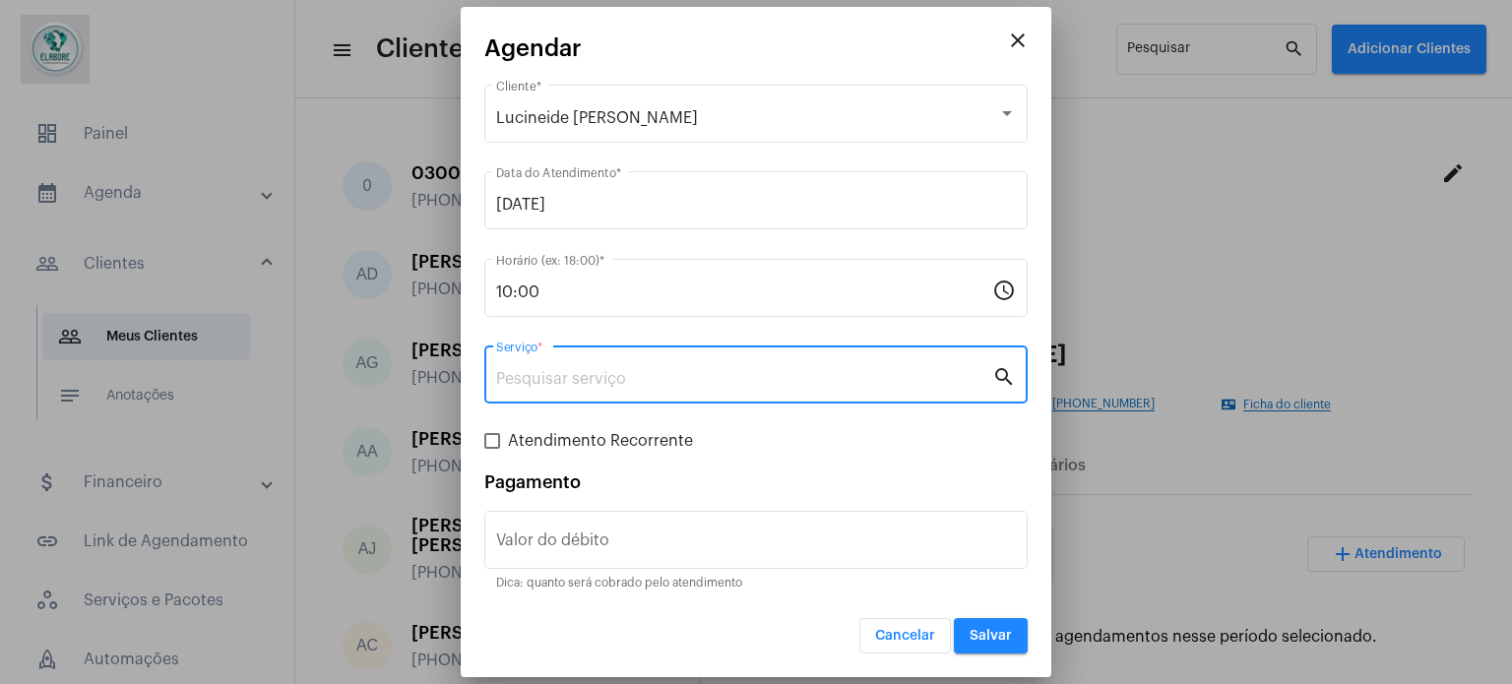
click at [577, 387] on input "Serviço *" at bounding box center [744, 379] width 496 height 18
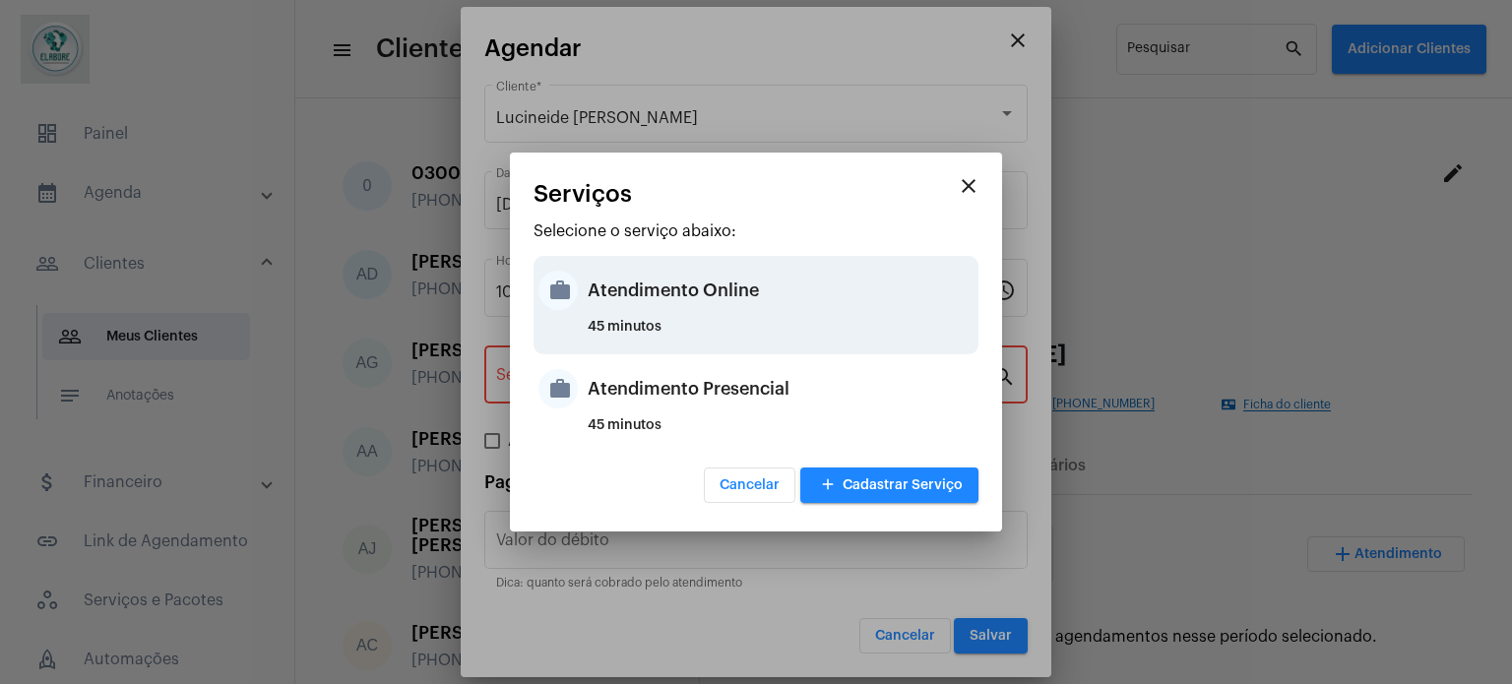
click at [652, 281] on div "Atendimento Online" at bounding box center [781, 290] width 386 height 59
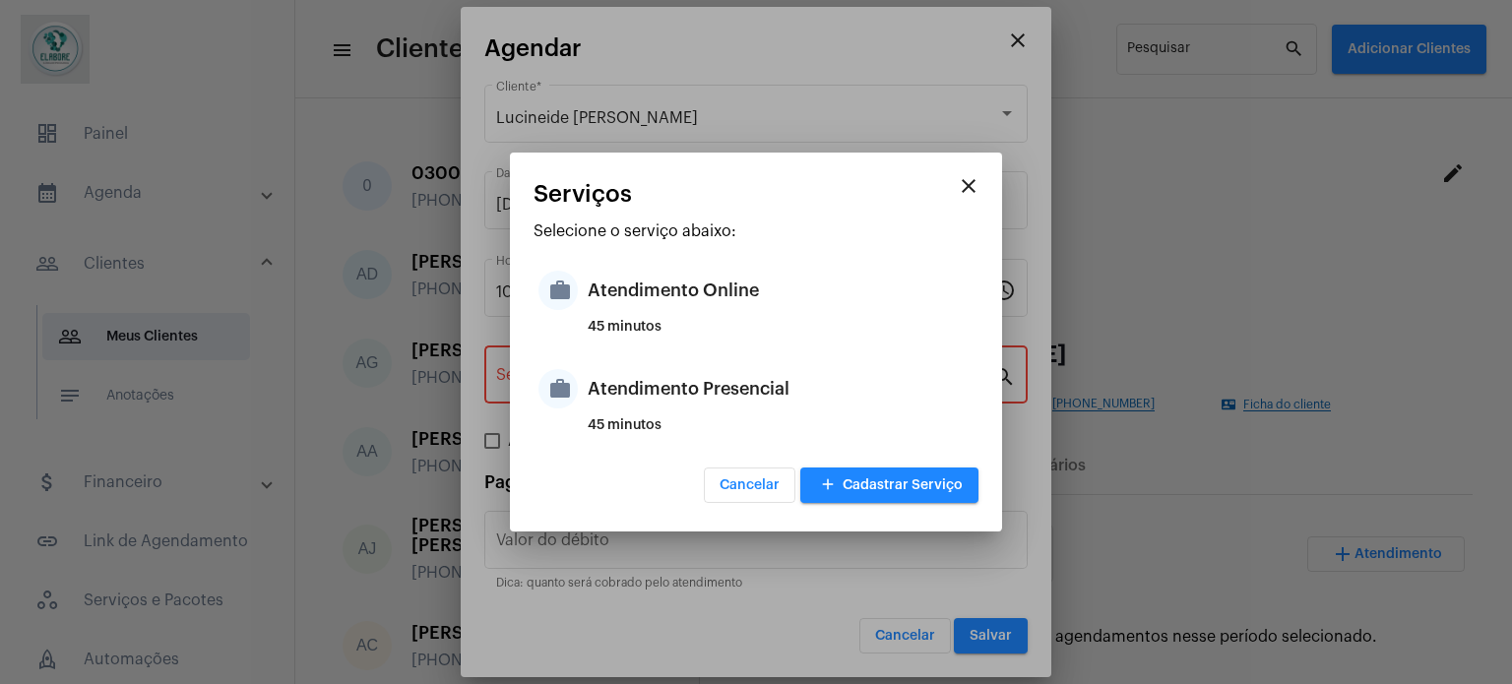
type input "Atendimento Online"
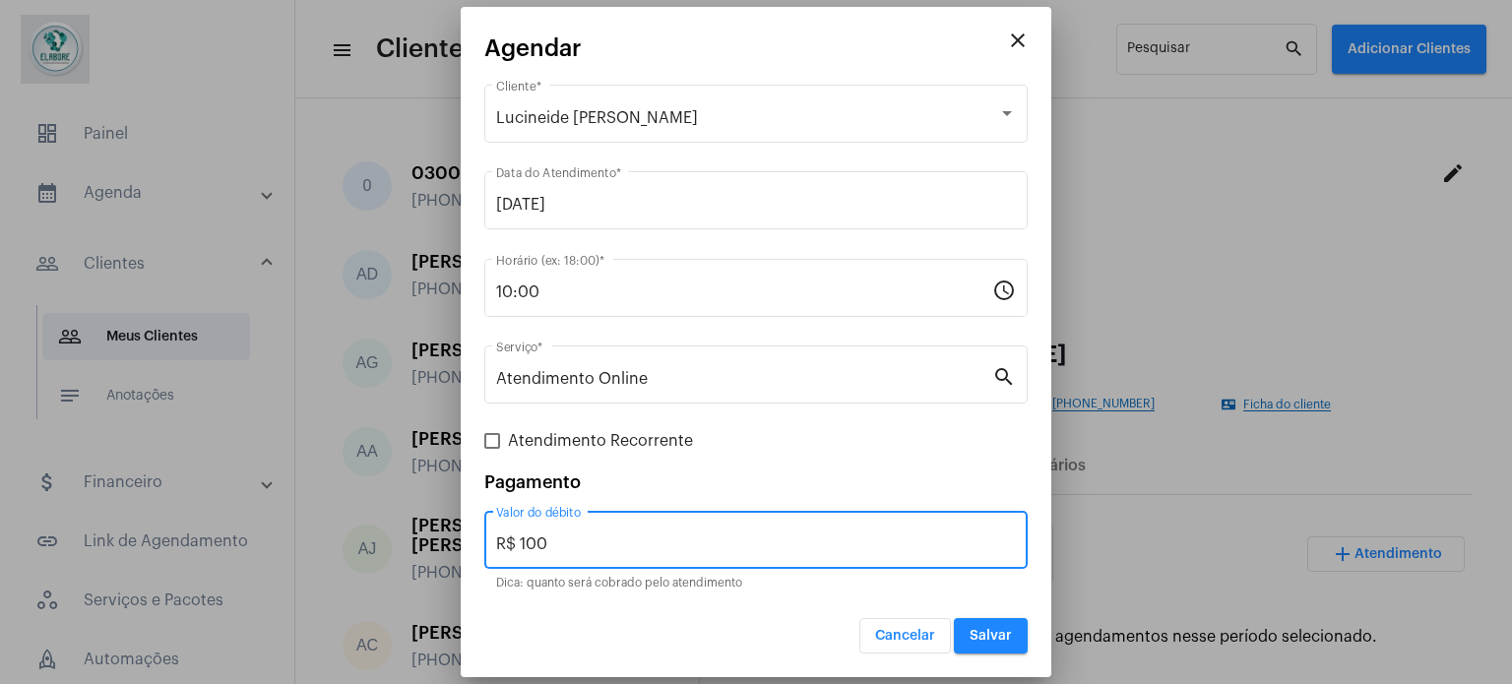
drag, startPoint x: 584, startPoint y: 541, endPoint x: 461, endPoint y: 538, distance: 123.1
click at [461, 539] on mat-dialog-container "close Agendar Lucineide [PERSON_NAME] Cliente * [DATE] Data do Atendimento * 10…" at bounding box center [756, 343] width 591 height 672
type input "R$ 0"
click at [989, 636] on span "Salvar" at bounding box center [991, 636] width 42 height 14
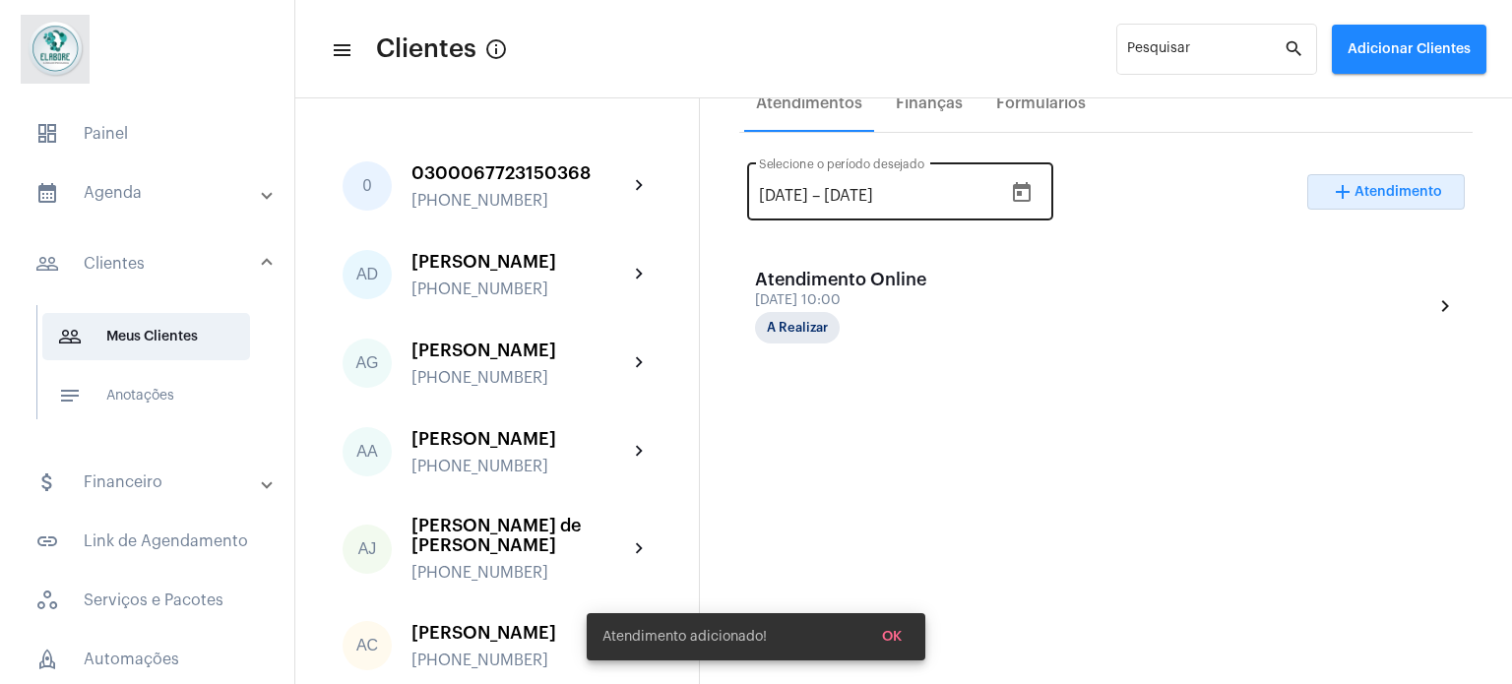
scroll to position [394, 0]
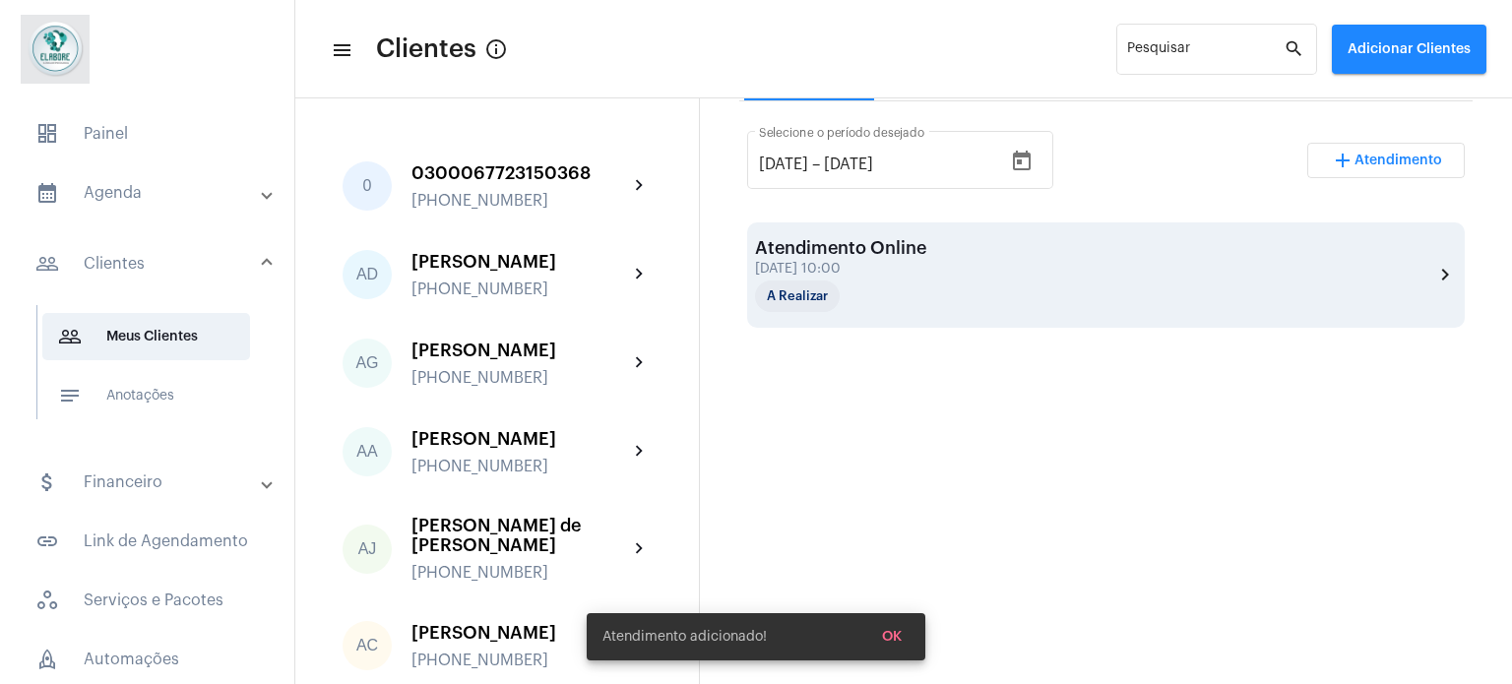
click at [1023, 280] on div "Atendimento Online [DATE] 10:00 A Realizar chevron_right" at bounding box center [1106, 275] width 702 height 74
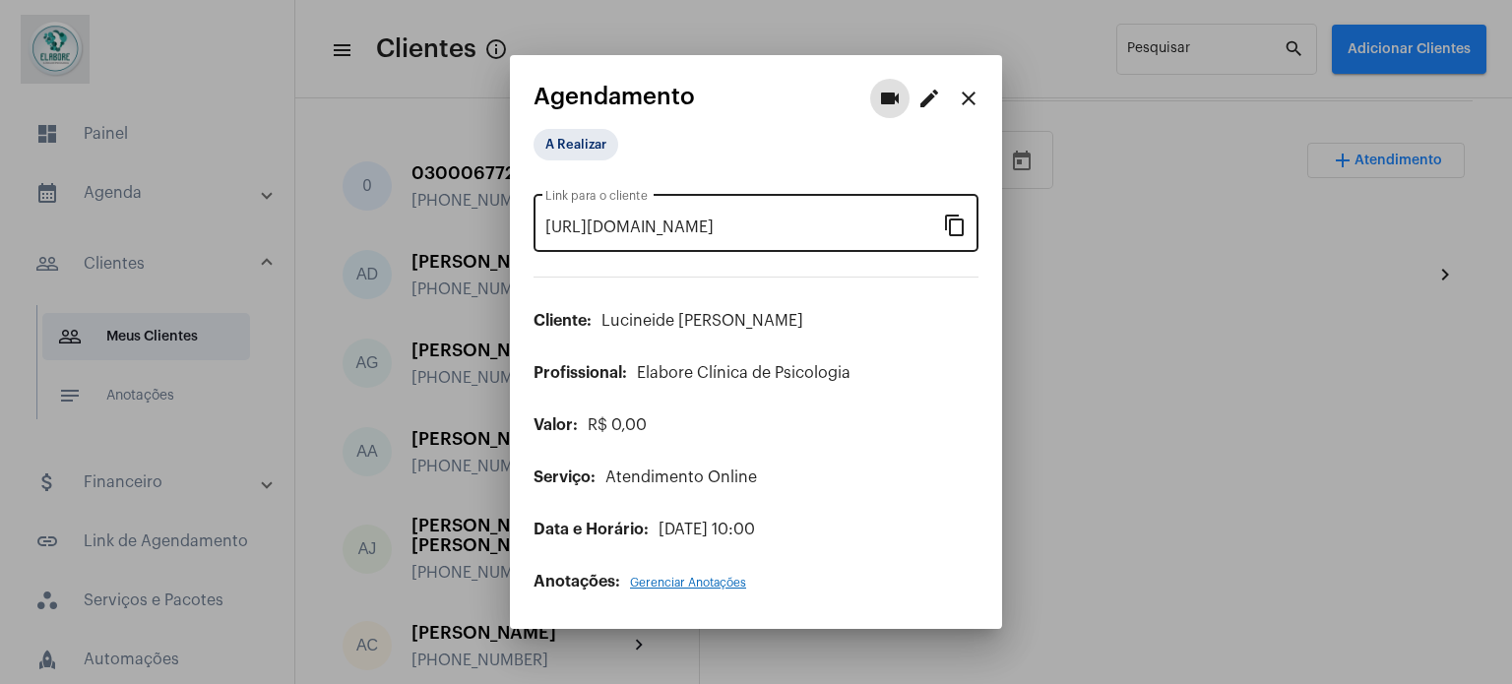
click at [957, 227] on mat-icon "content_copy" at bounding box center [955, 225] width 24 height 24
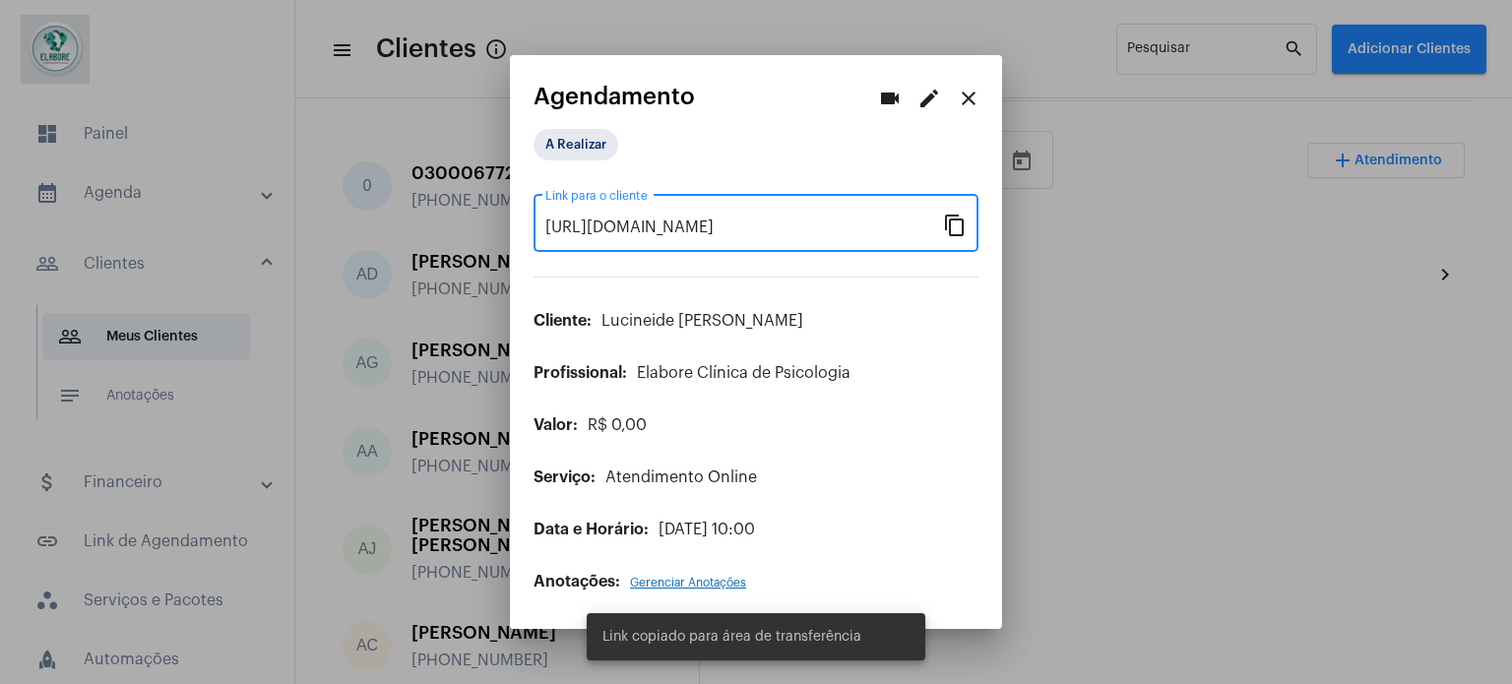
scroll to position [0, 167]
